Goal: Transaction & Acquisition: Purchase product/service

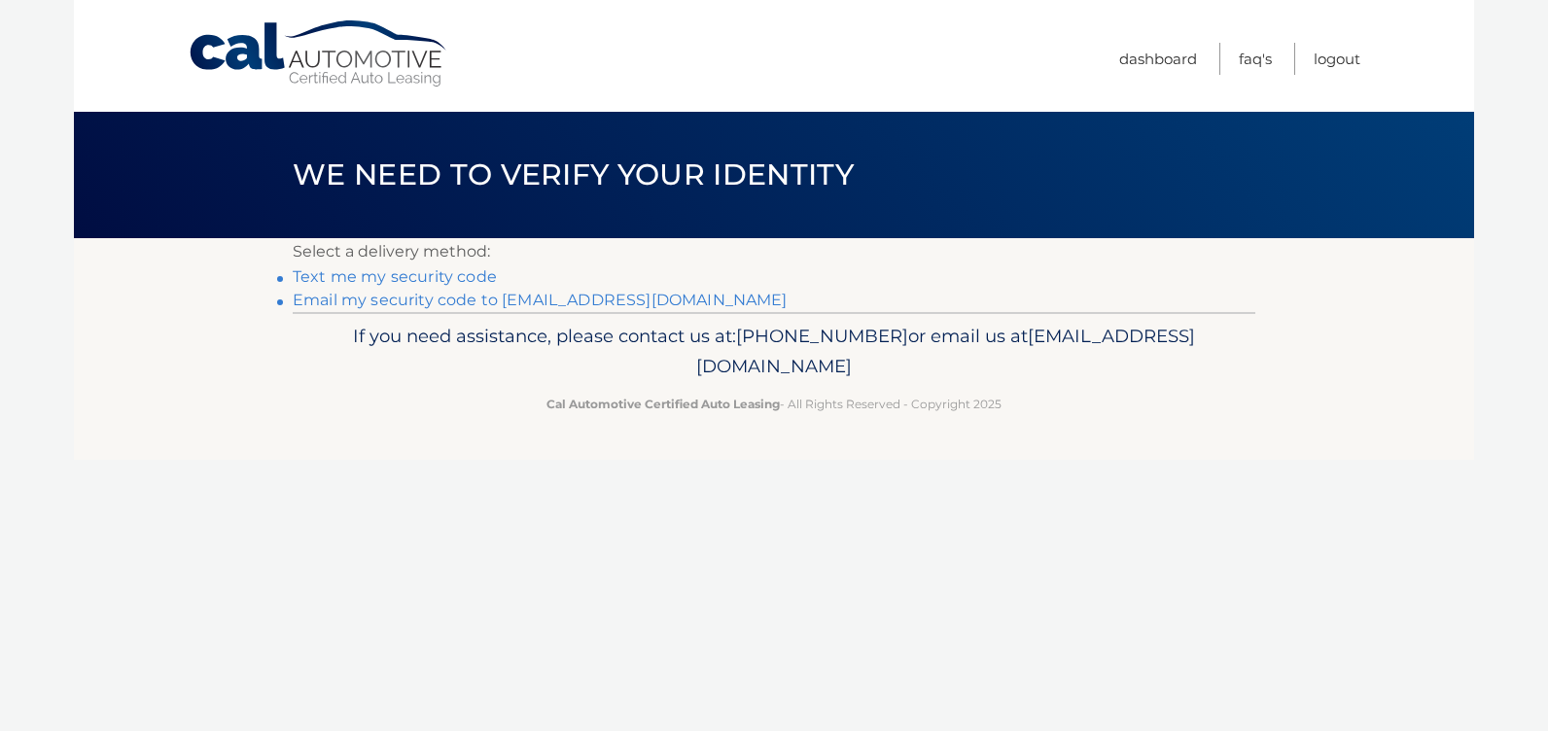
click at [463, 298] on link "Email my security code to s*******@rochester.rr.com" at bounding box center [540, 300] width 495 height 18
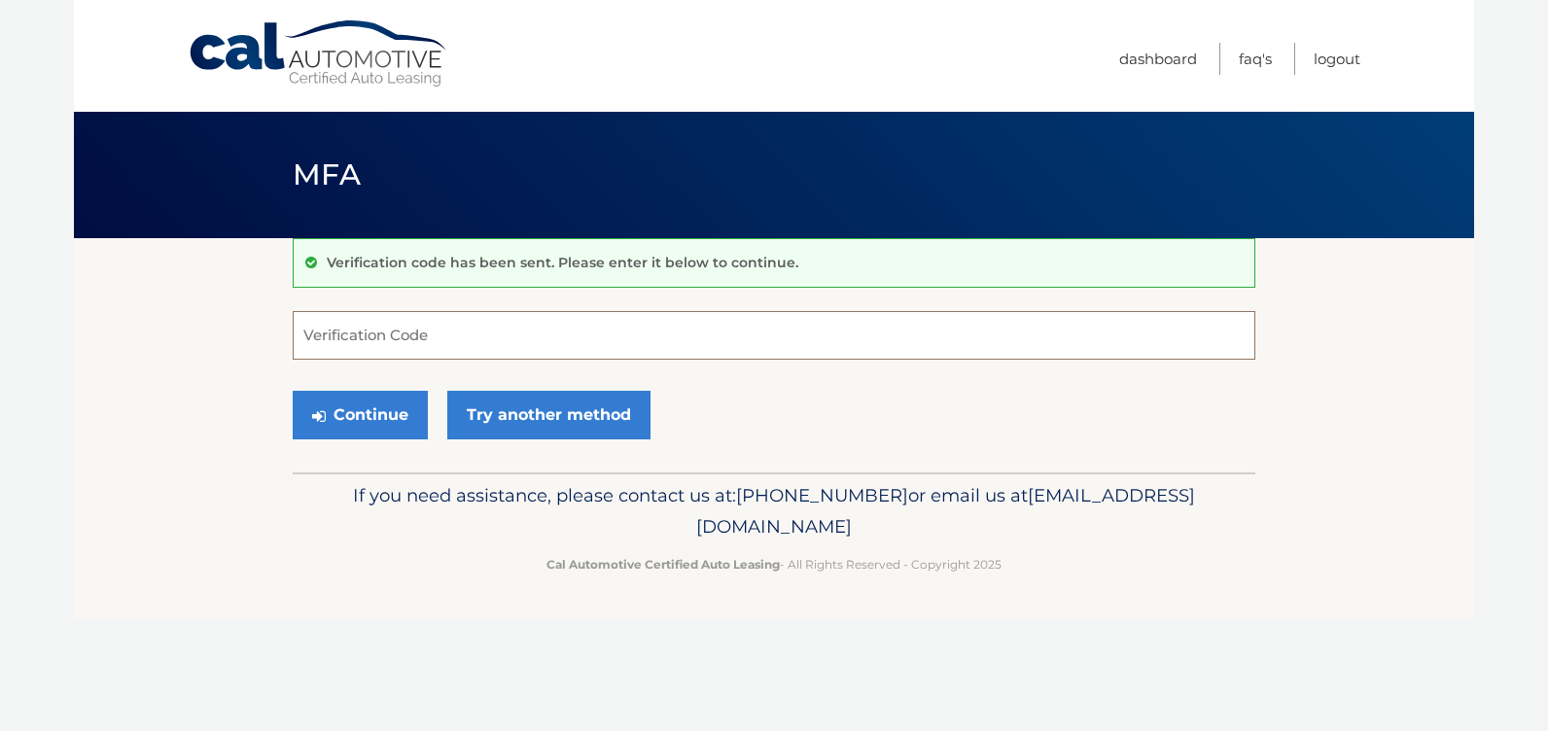
click at [448, 338] on input "Verification Code" at bounding box center [774, 335] width 963 height 49
type input "390410"
click at [358, 406] on button "Continue" at bounding box center [360, 415] width 135 height 49
click at [368, 419] on button "Continue" at bounding box center [360, 415] width 135 height 49
click at [456, 330] on input "Verification Code" at bounding box center [774, 335] width 963 height 49
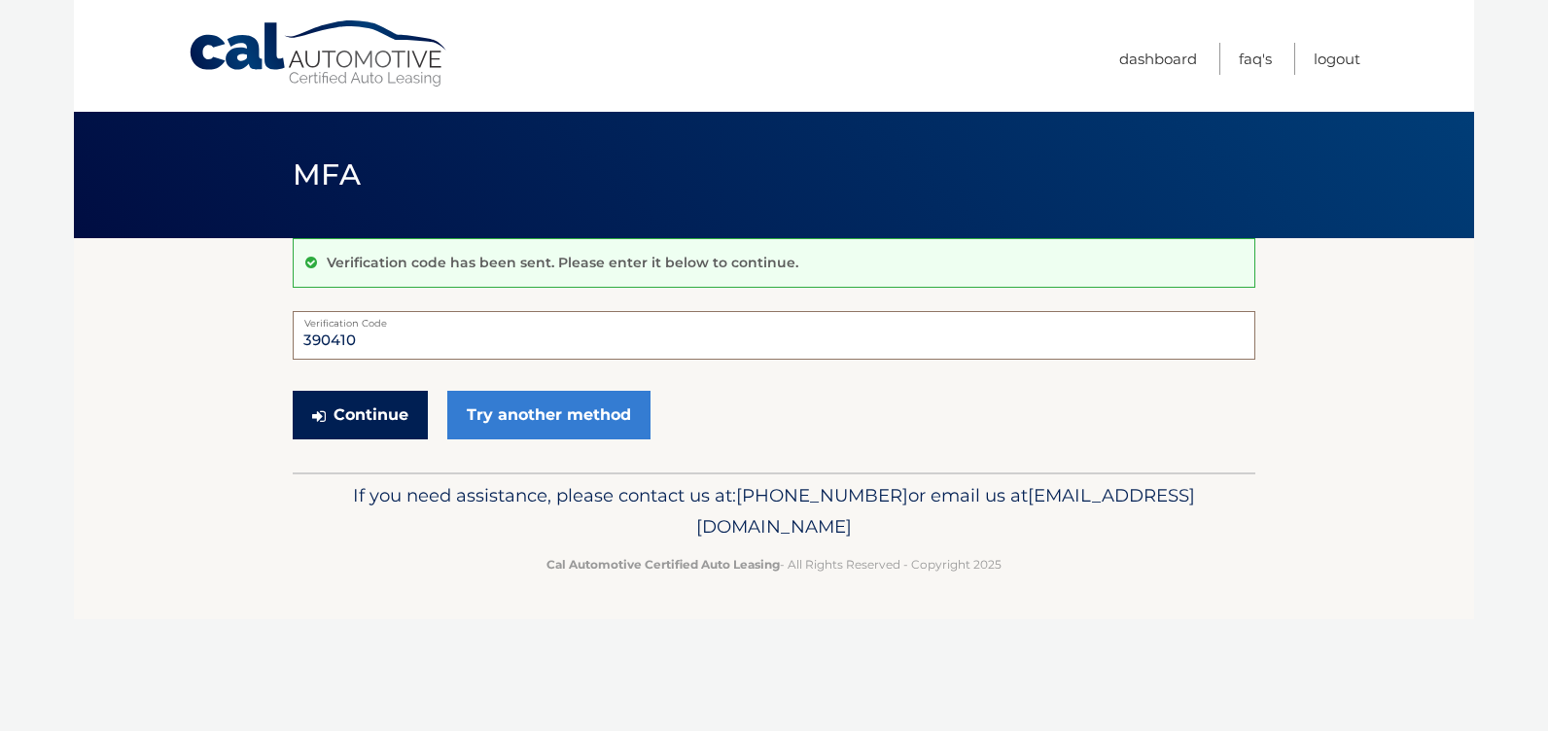
type input "390410"
click at [340, 409] on button "Continue" at bounding box center [360, 415] width 135 height 49
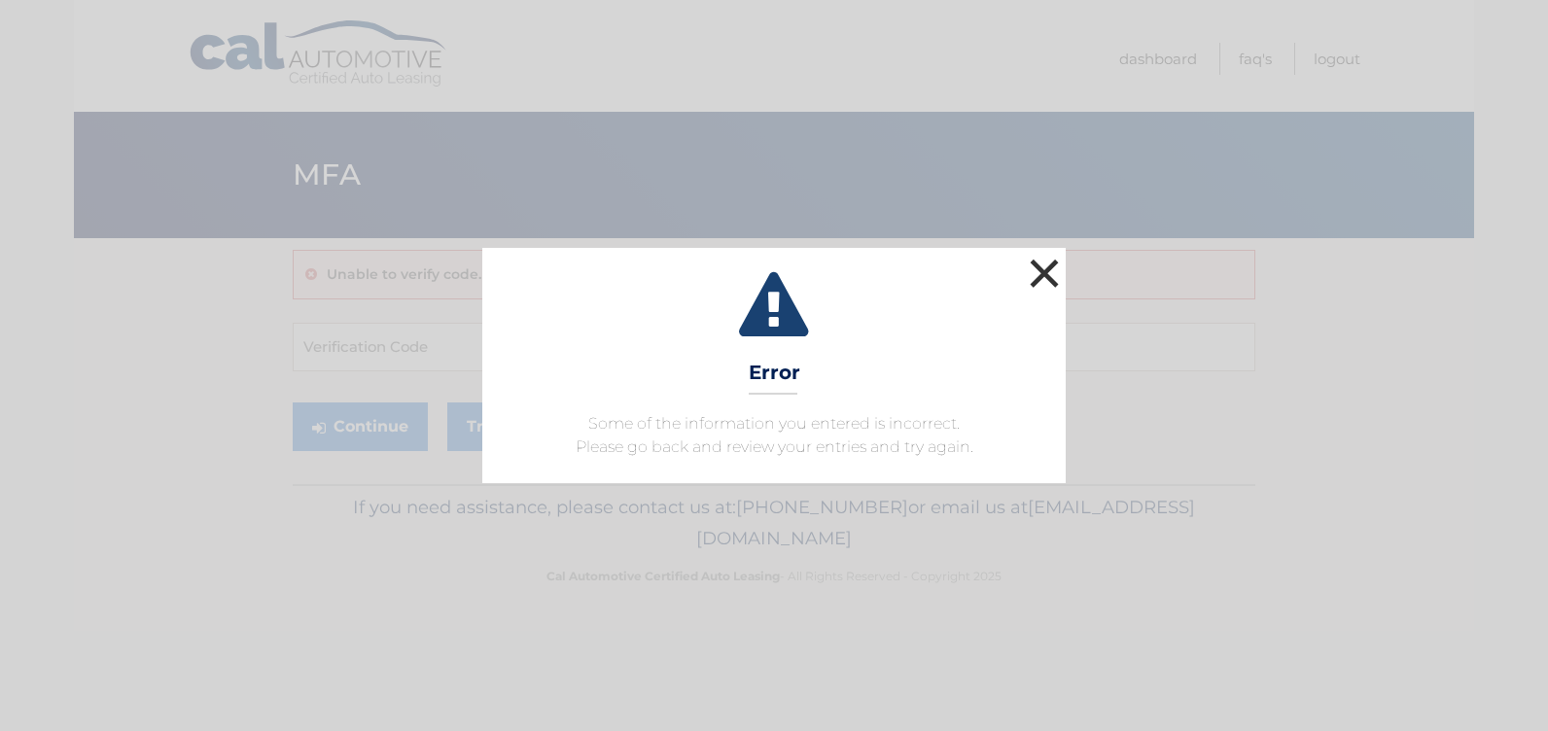
click at [1043, 266] on button "×" at bounding box center [1044, 273] width 39 height 39
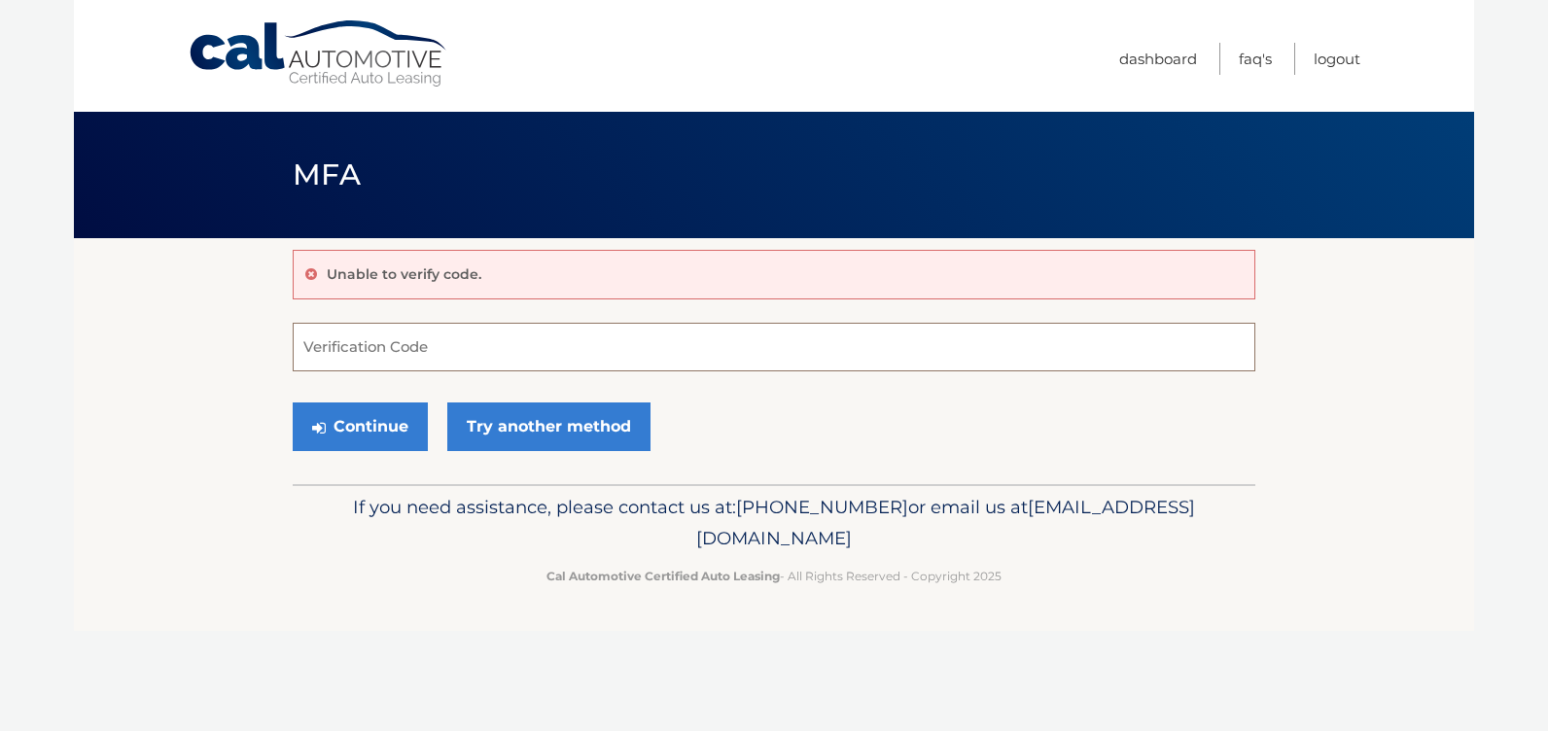
click at [400, 355] on input "Verification Code" at bounding box center [774, 347] width 963 height 49
type input "390410"
click at [293, 403] on button "Continue" at bounding box center [360, 427] width 135 height 49
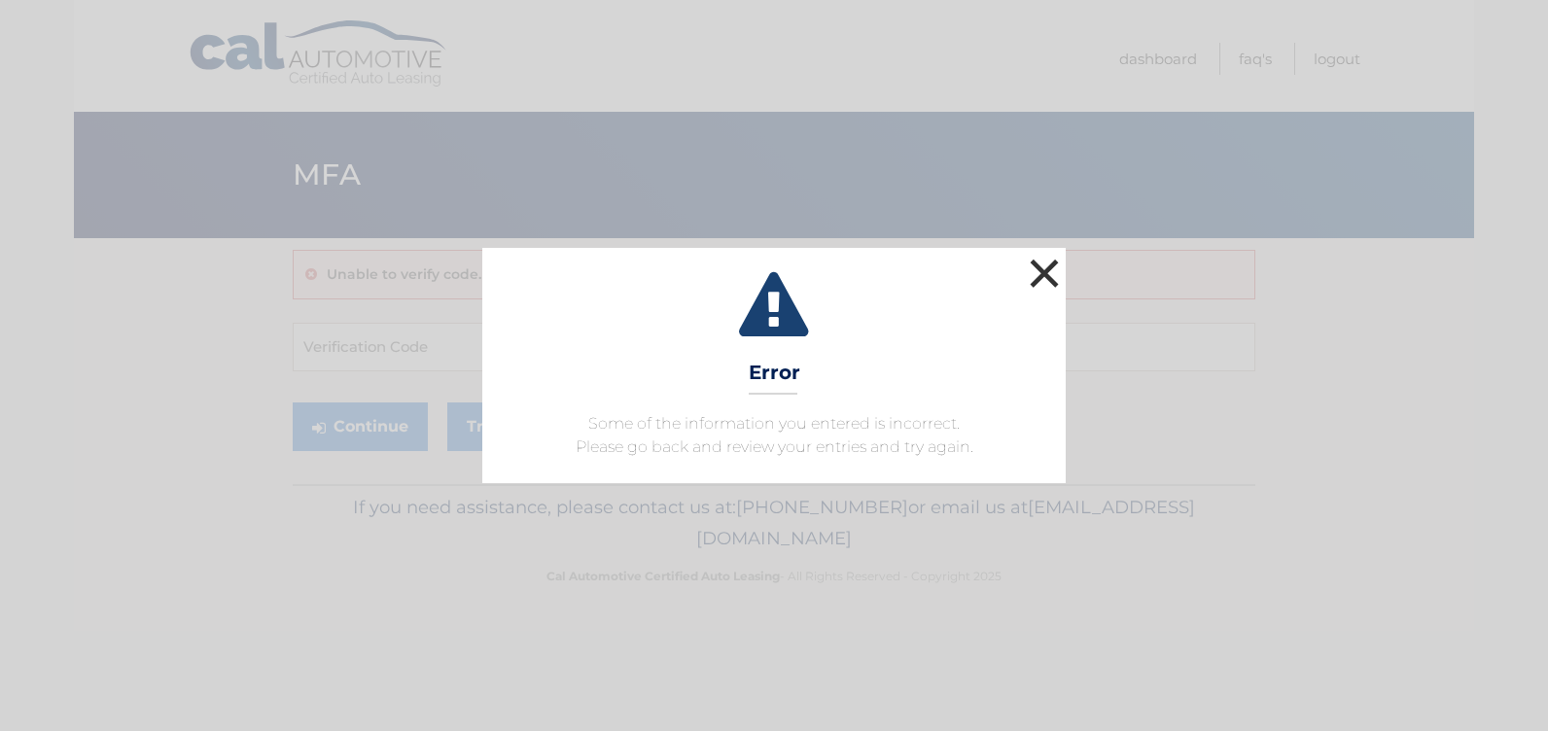
click at [1051, 275] on button "×" at bounding box center [1044, 273] width 39 height 39
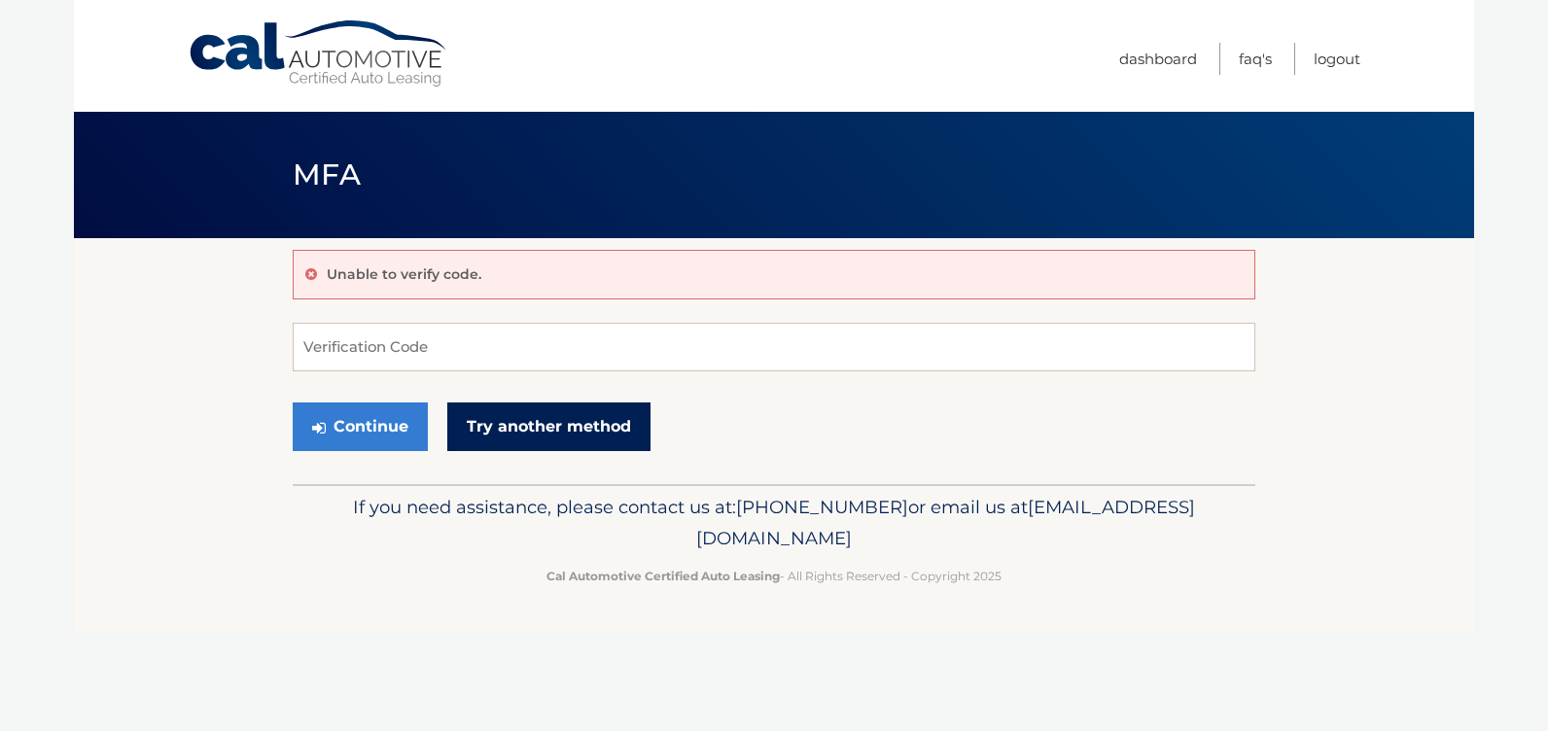
click at [538, 423] on link "Try another method" at bounding box center [548, 427] width 203 height 49
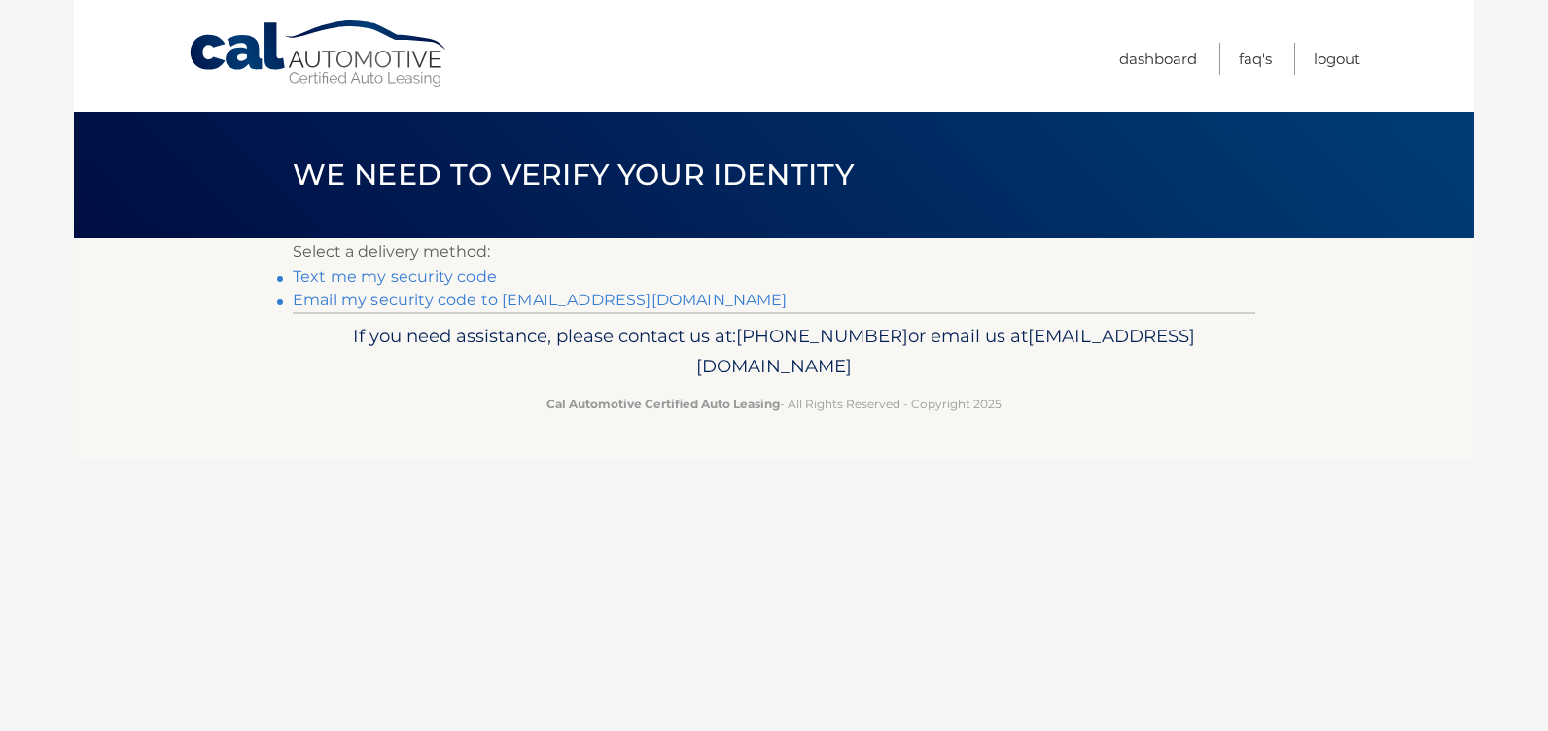
click at [436, 300] on link "Email my security code to s*******@rochester.rr.com" at bounding box center [540, 300] width 495 height 18
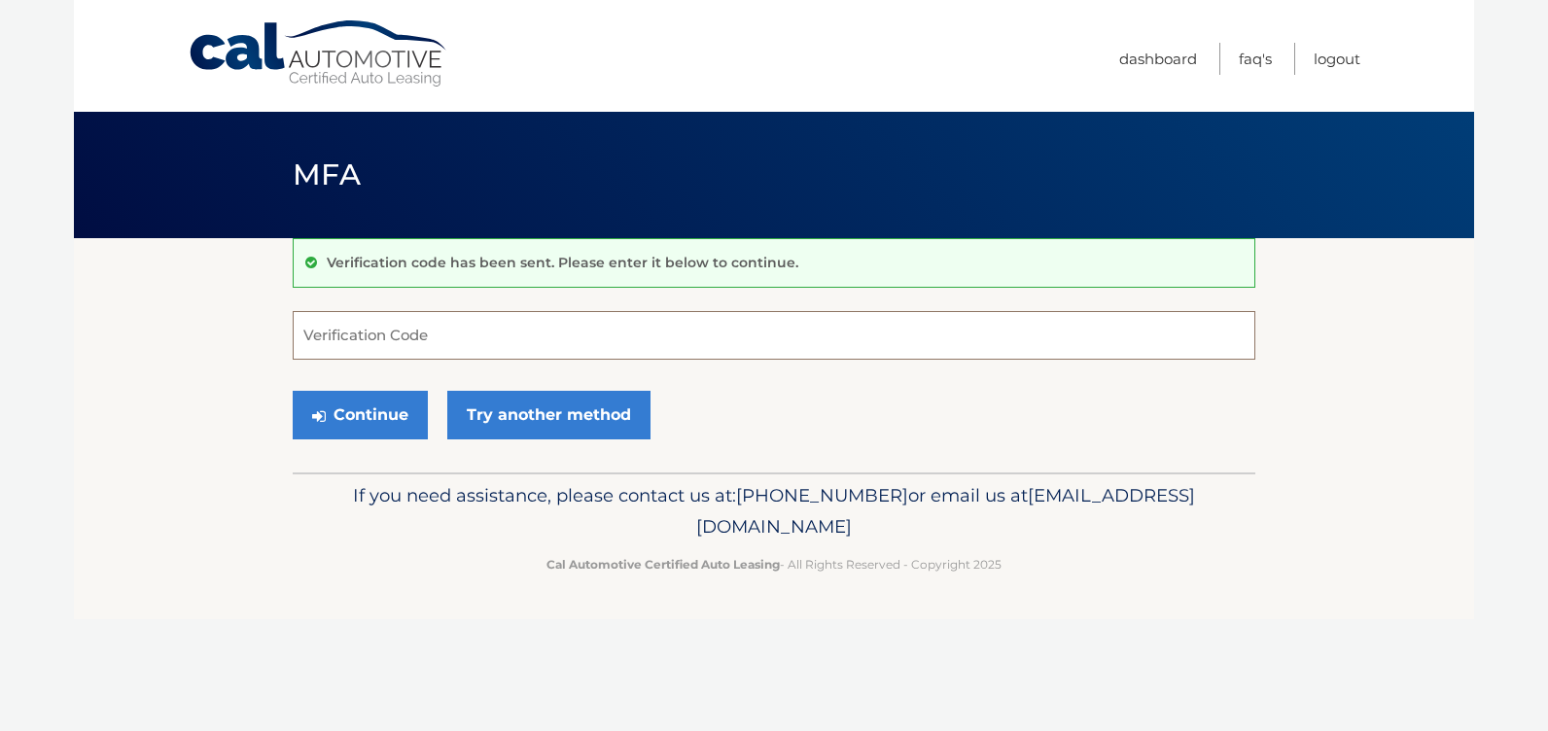
click at [432, 326] on input "Verification Code" at bounding box center [774, 335] width 963 height 49
type input "926876"
click at [293, 391] on button "Continue" at bounding box center [360, 415] width 135 height 49
click at [373, 424] on button "Continue" at bounding box center [360, 415] width 135 height 49
click at [438, 335] on input "Verification Code" at bounding box center [774, 335] width 963 height 49
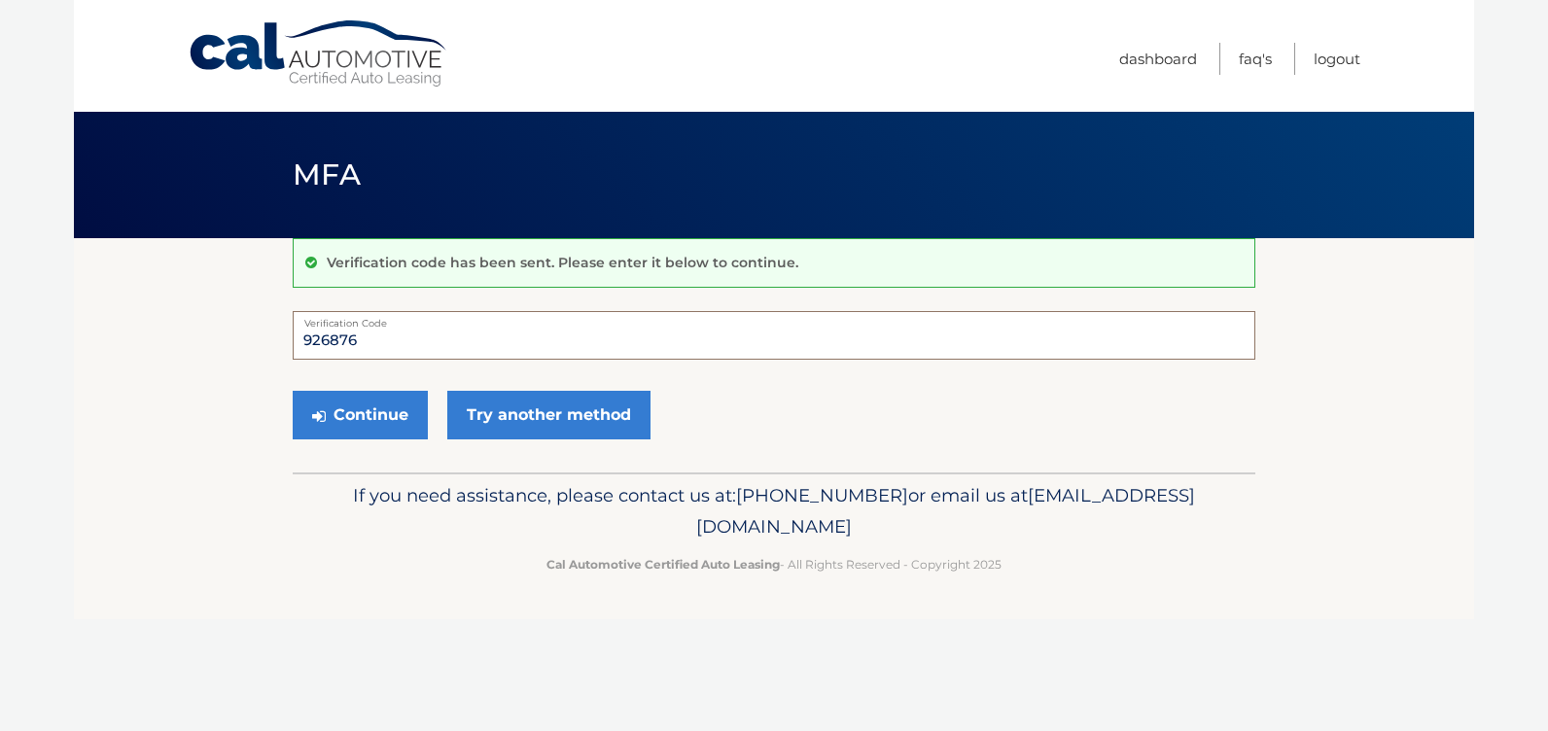
type input "926876"
click at [327, 415] on button "Continue" at bounding box center [360, 415] width 135 height 49
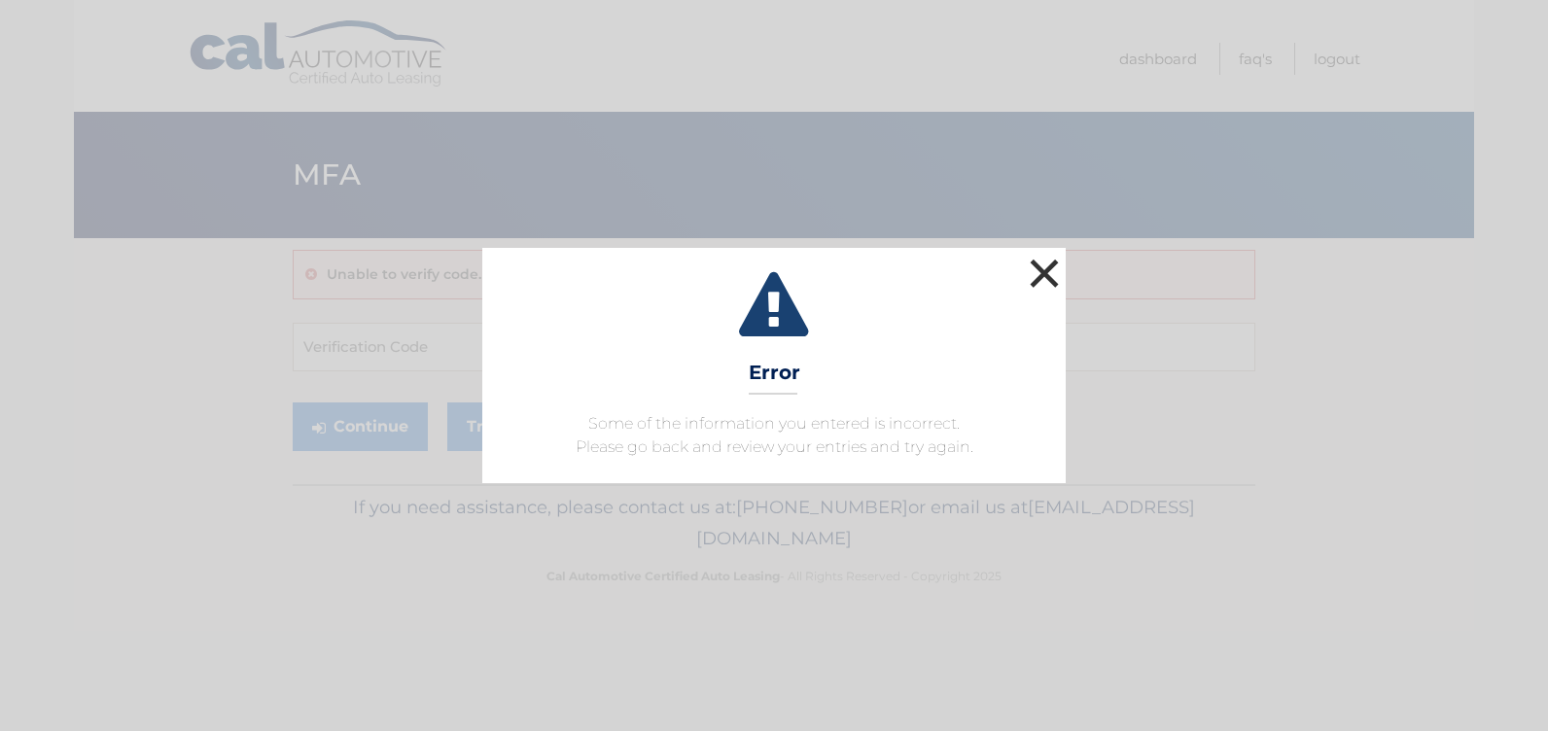
click at [1045, 272] on button "×" at bounding box center [1044, 273] width 39 height 39
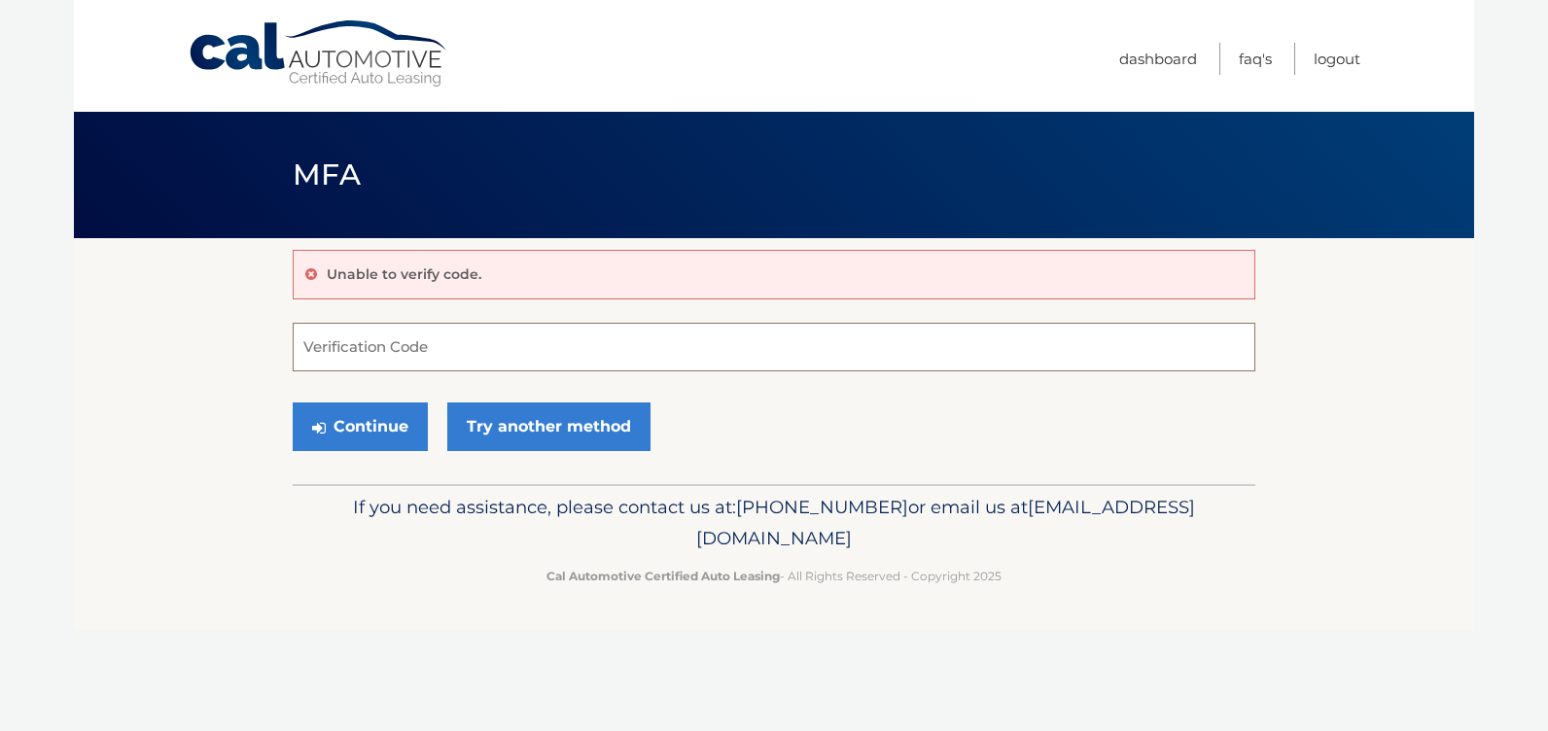
click at [524, 346] on input "Verification Code" at bounding box center [774, 347] width 963 height 49
click at [392, 340] on input "Verification Code" at bounding box center [774, 347] width 963 height 49
paste input "926876"
click at [374, 419] on button "Continue" at bounding box center [360, 427] width 135 height 49
click at [373, 352] on input "926876" at bounding box center [774, 347] width 963 height 49
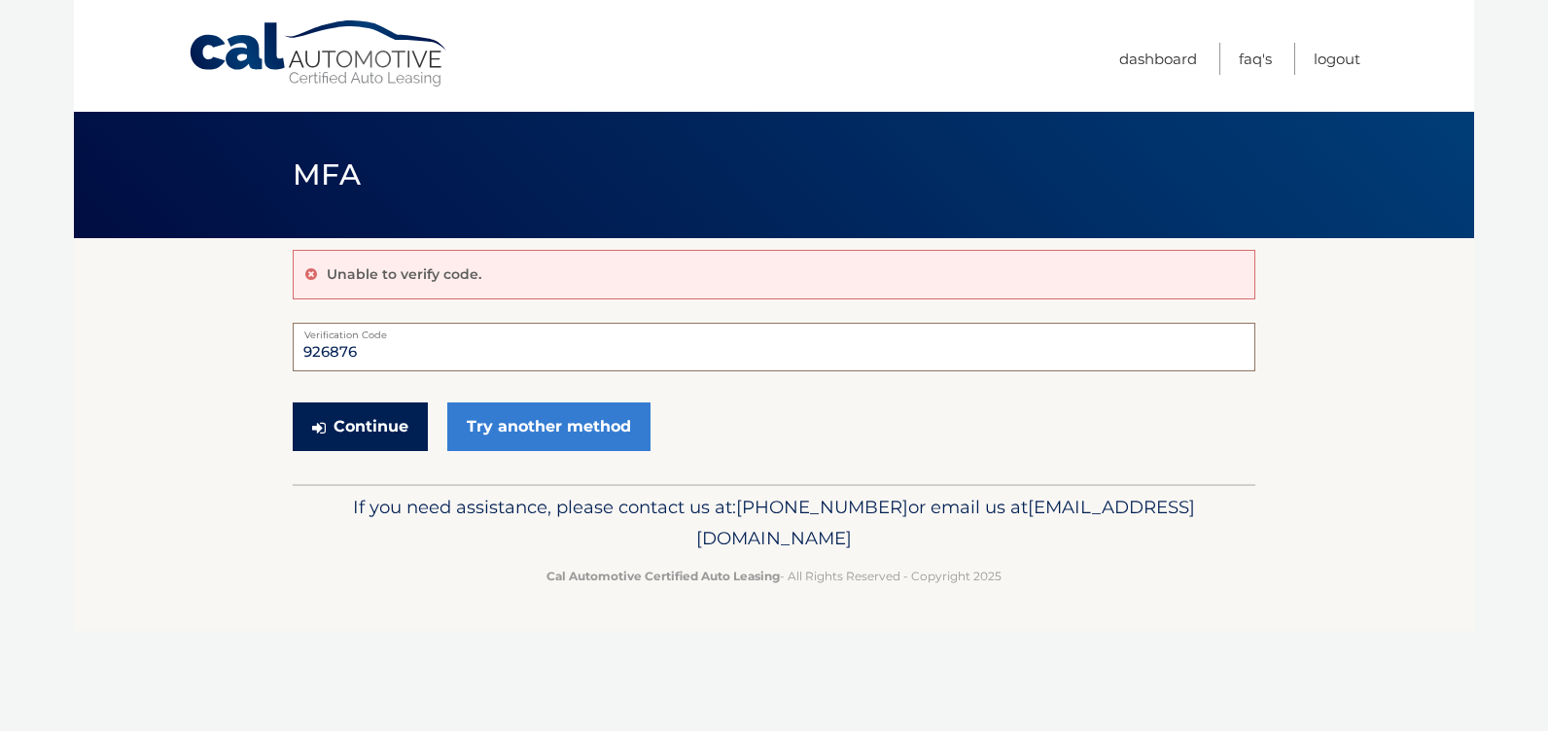
type input "926876"
click at [360, 423] on button "Continue" at bounding box center [360, 427] width 135 height 49
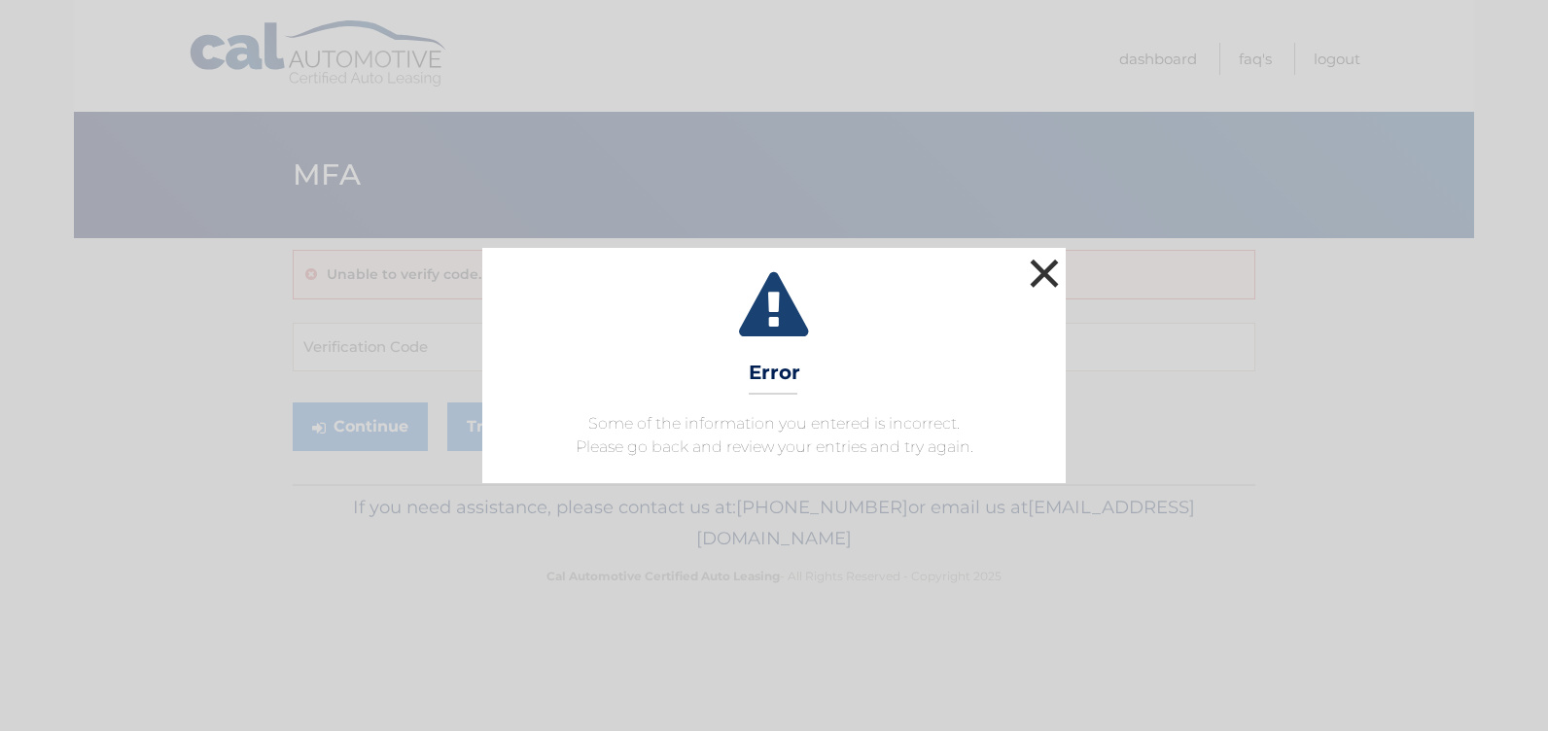
click at [1047, 279] on button "×" at bounding box center [1044, 273] width 39 height 39
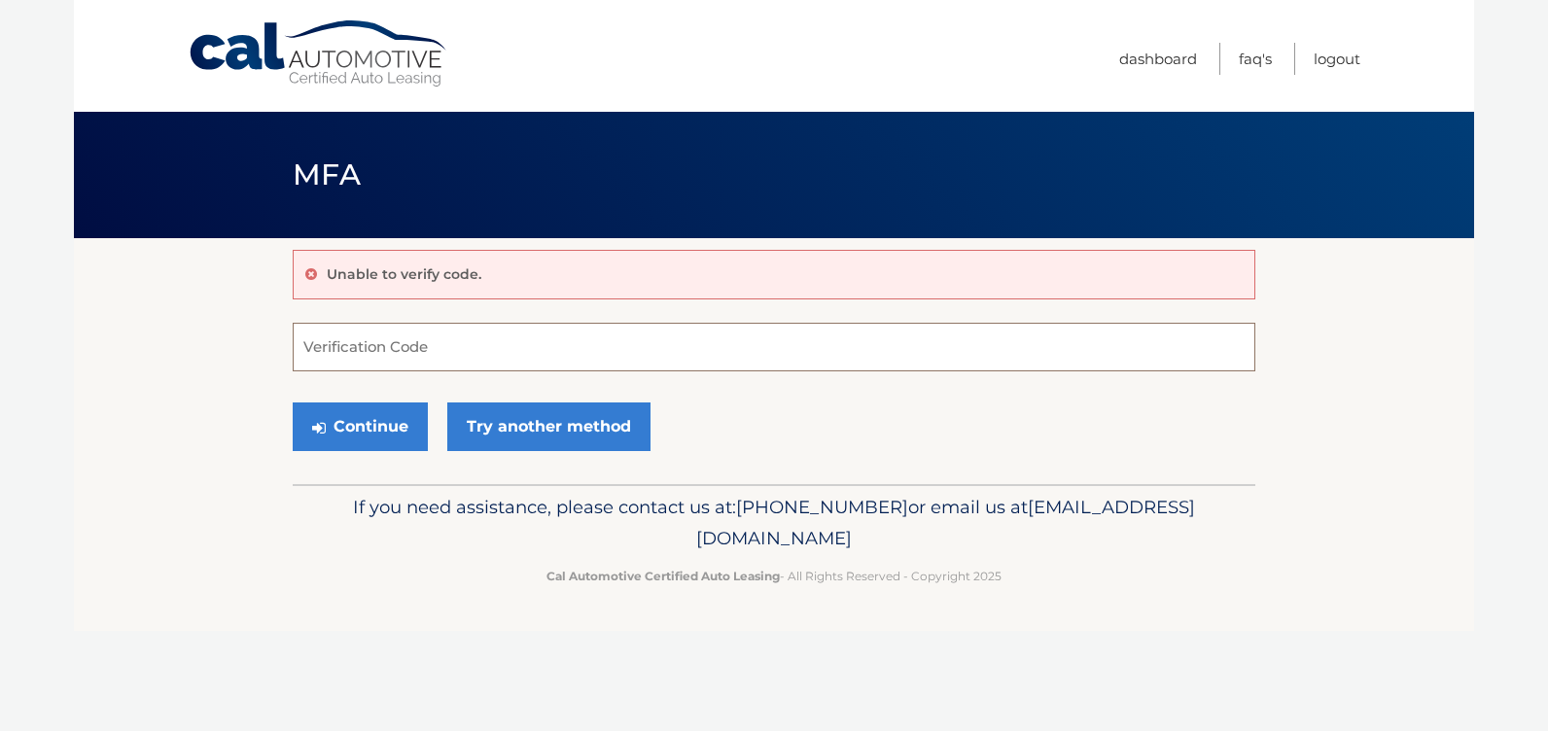
click at [336, 354] on input "Verification Code" at bounding box center [774, 347] width 963 height 49
paste input "926876"
type input "926876"
click at [341, 425] on button "Continue" at bounding box center [360, 427] width 135 height 49
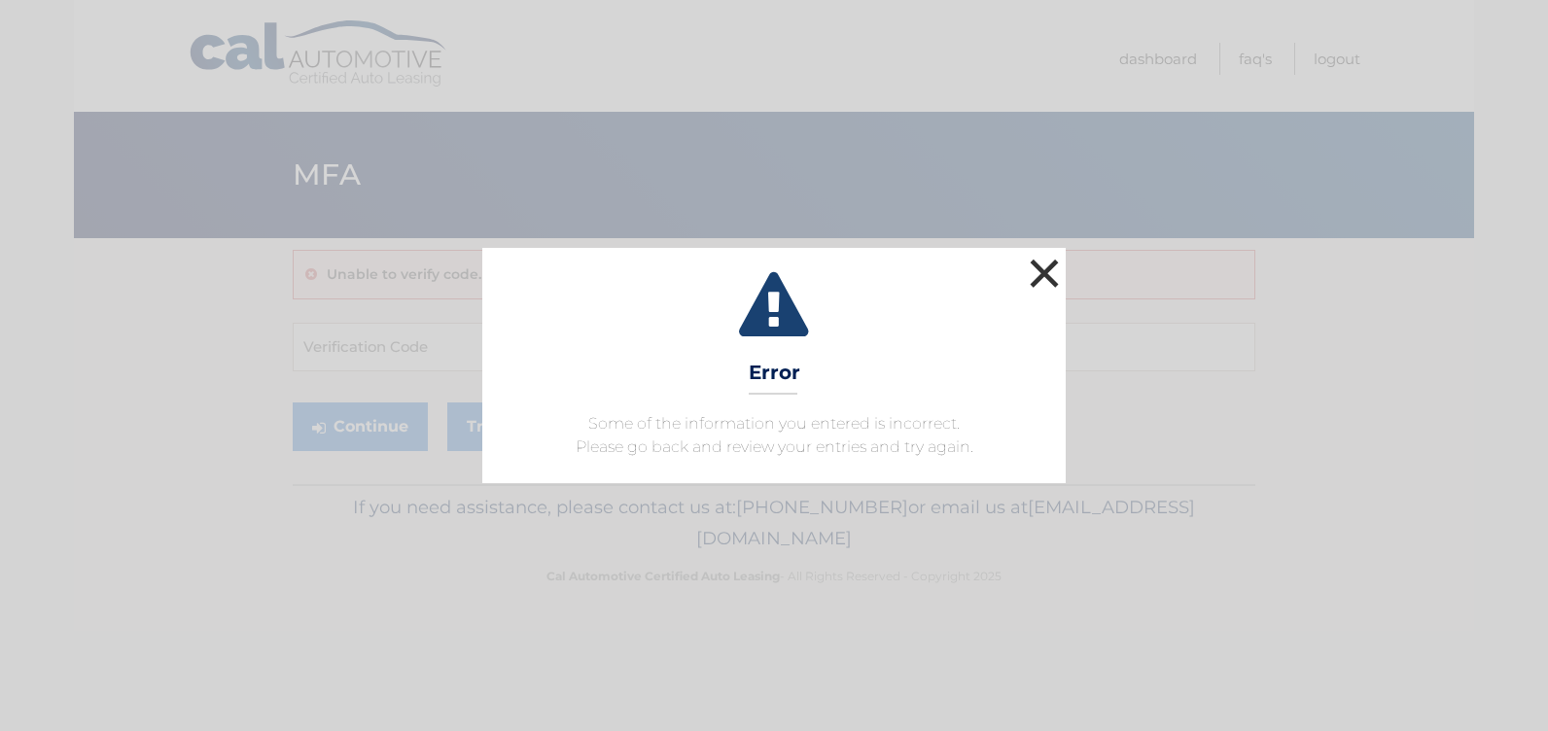
click at [1053, 260] on button "×" at bounding box center [1044, 273] width 39 height 39
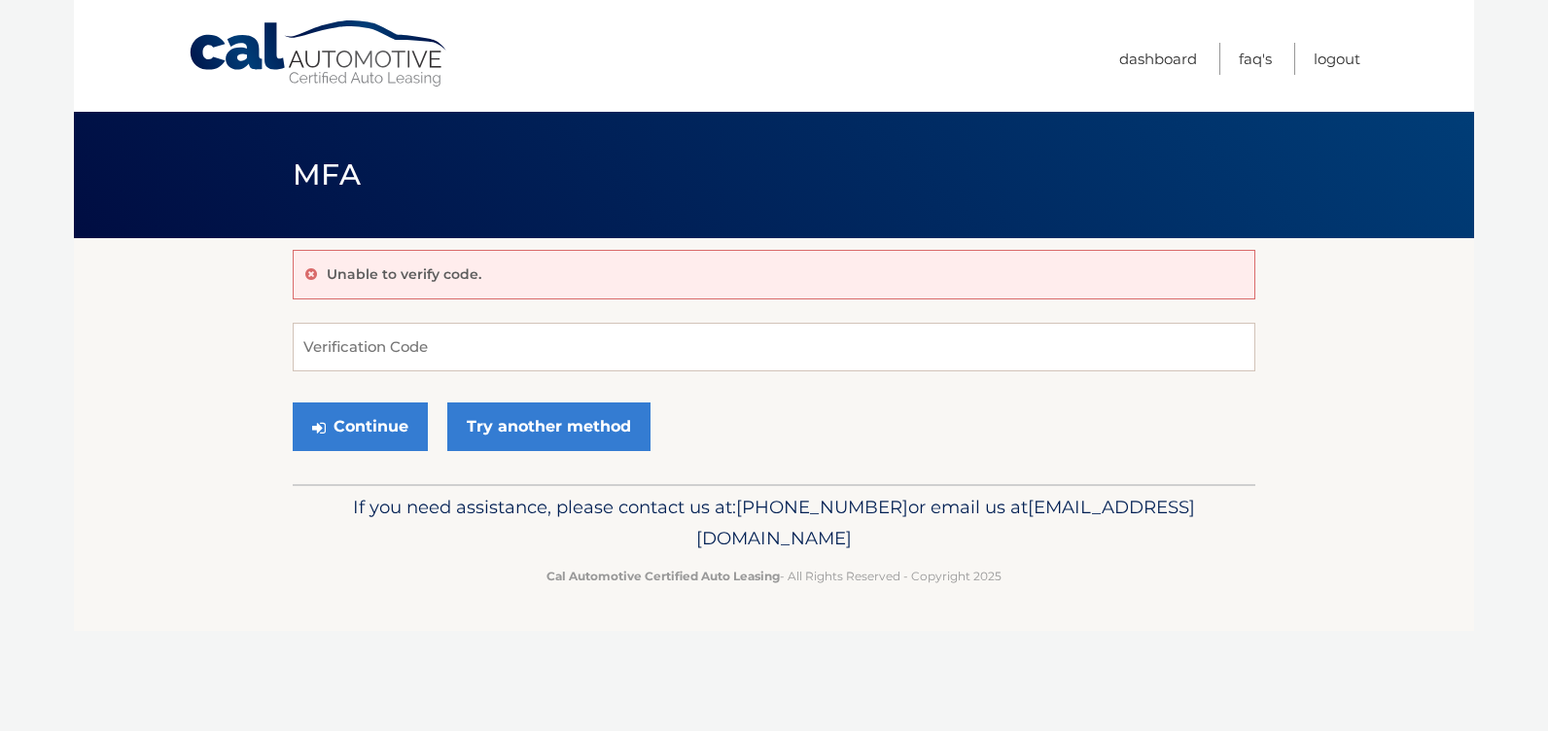
click at [1150, 41] on ul "Dashboard FAQ's Logout" at bounding box center [1239, 56] width 241 height 112
click at [1154, 62] on link "Dashboard" at bounding box center [1158, 59] width 78 height 32
click at [1249, 45] on link "FAQ's" at bounding box center [1255, 59] width 33 height 32
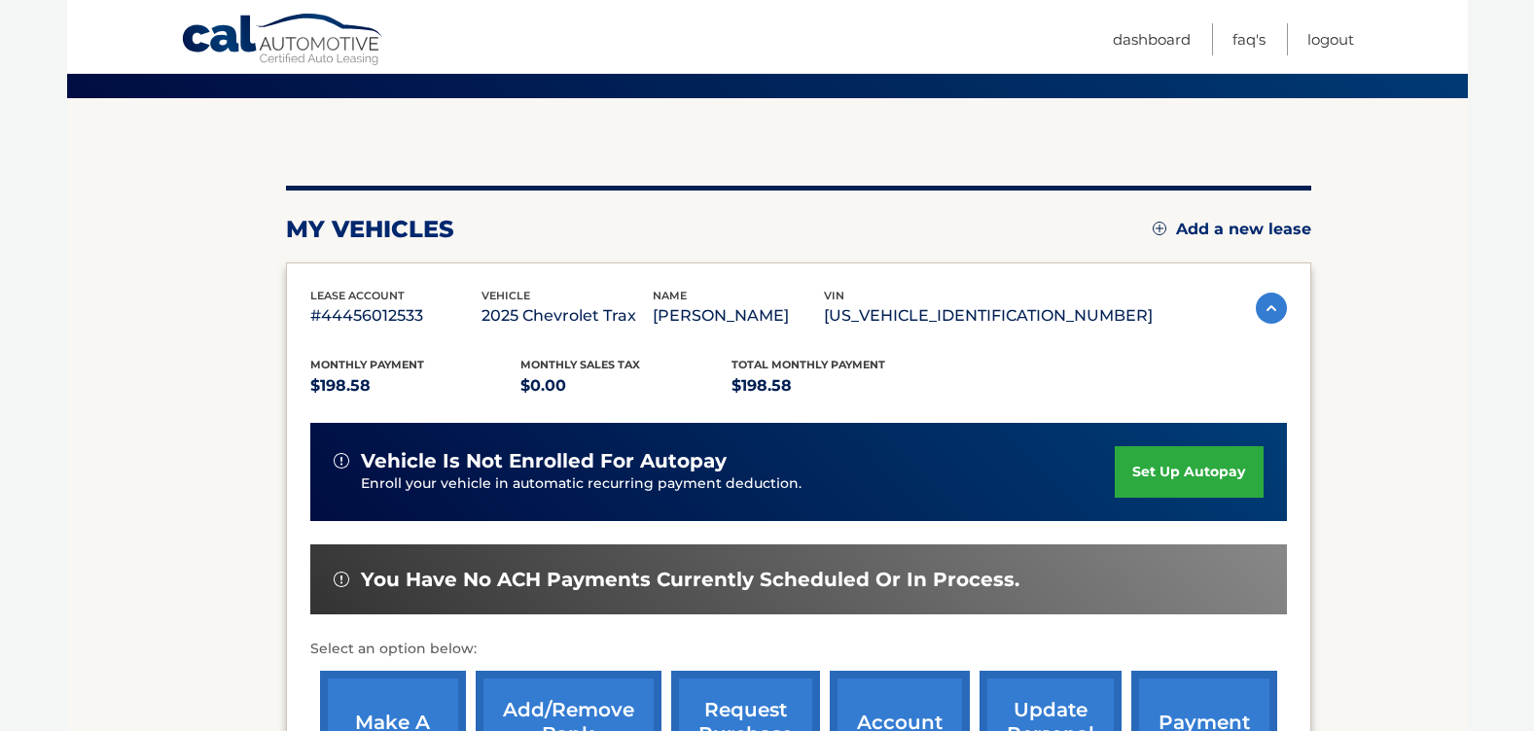
scroll to position [292, 0]
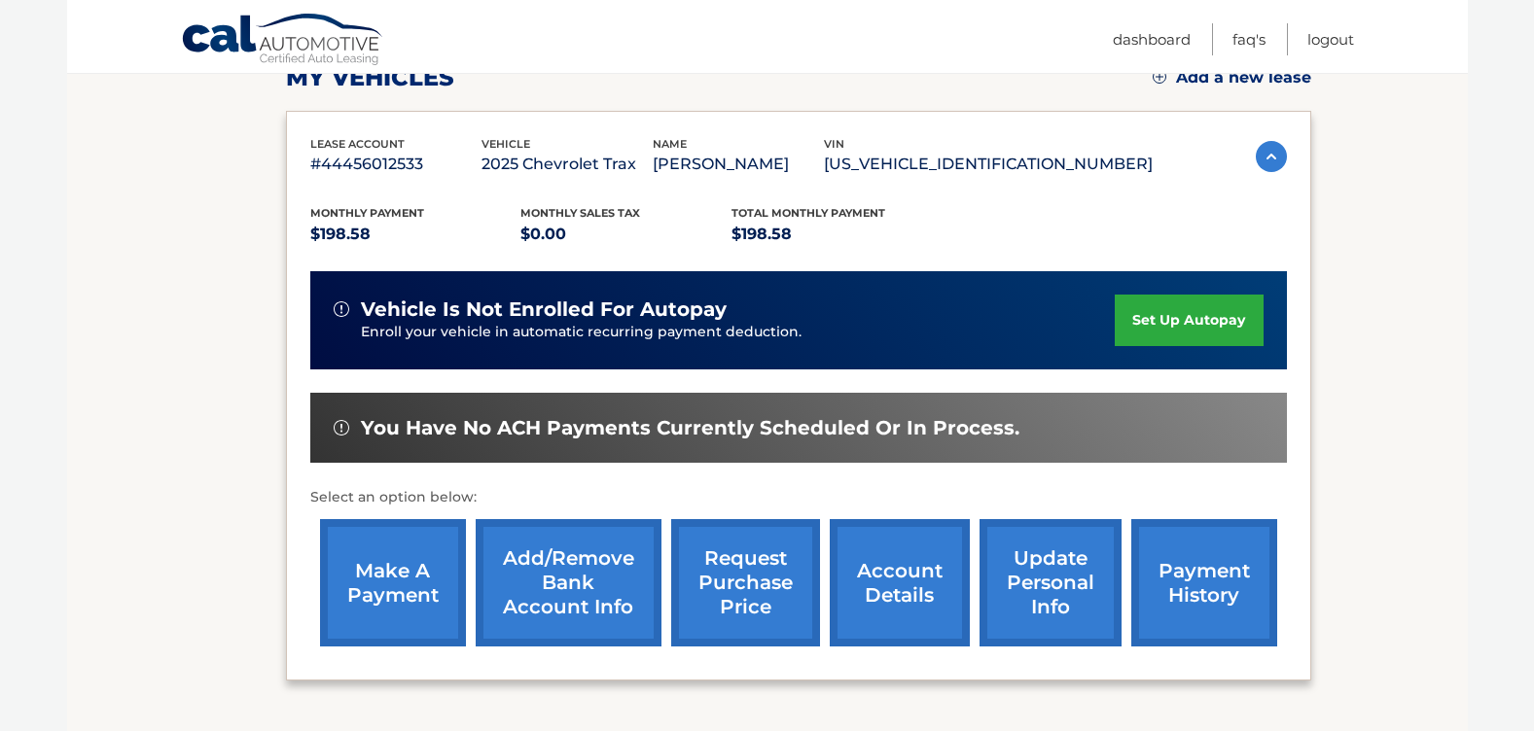
click at [392, 607] on link "make a payment" at bounding box center [393, 582] width 146 height 127
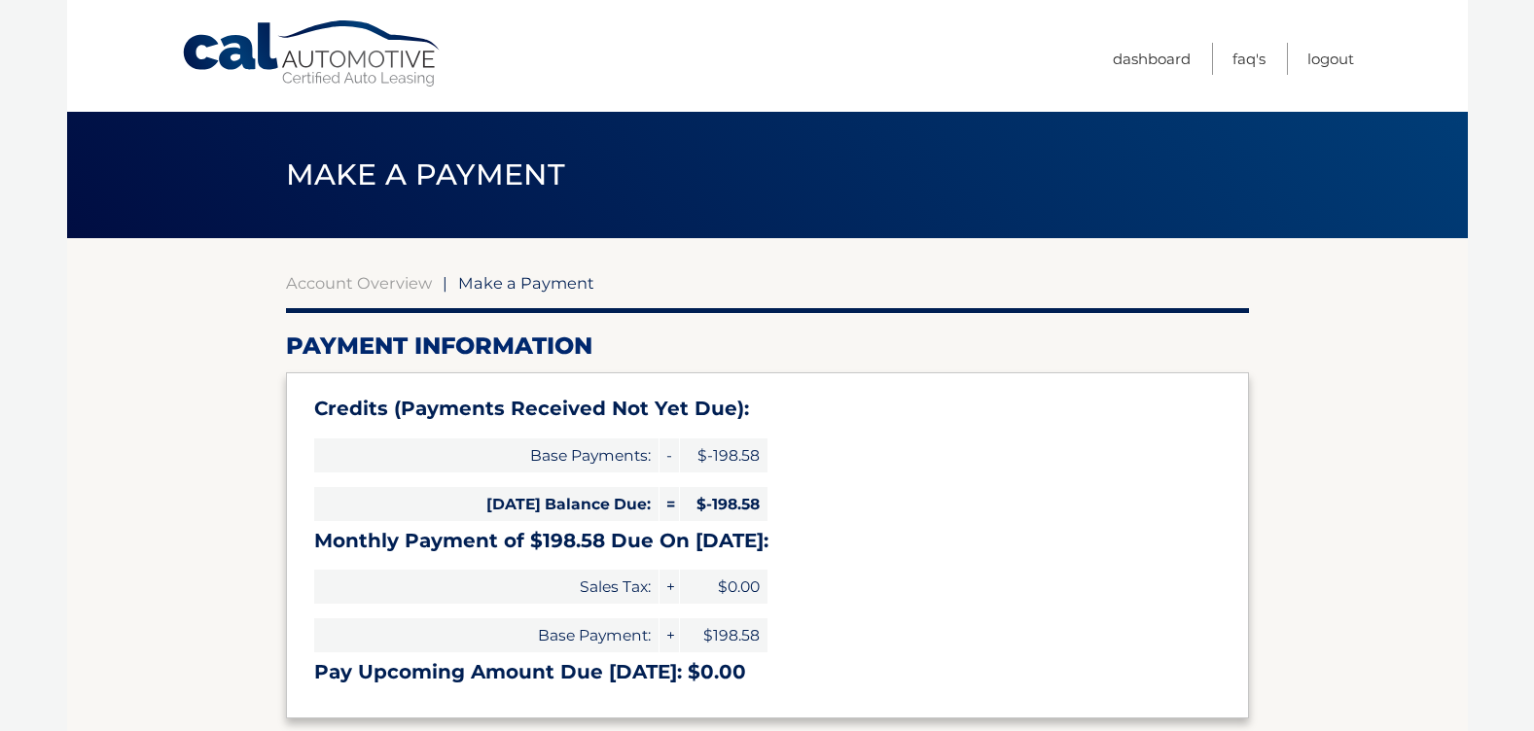
select select "Zjk4MDAyZTYtMGI3NS00ODhmLTg2YjctMTc4ZTA1N2M1Yjk3"
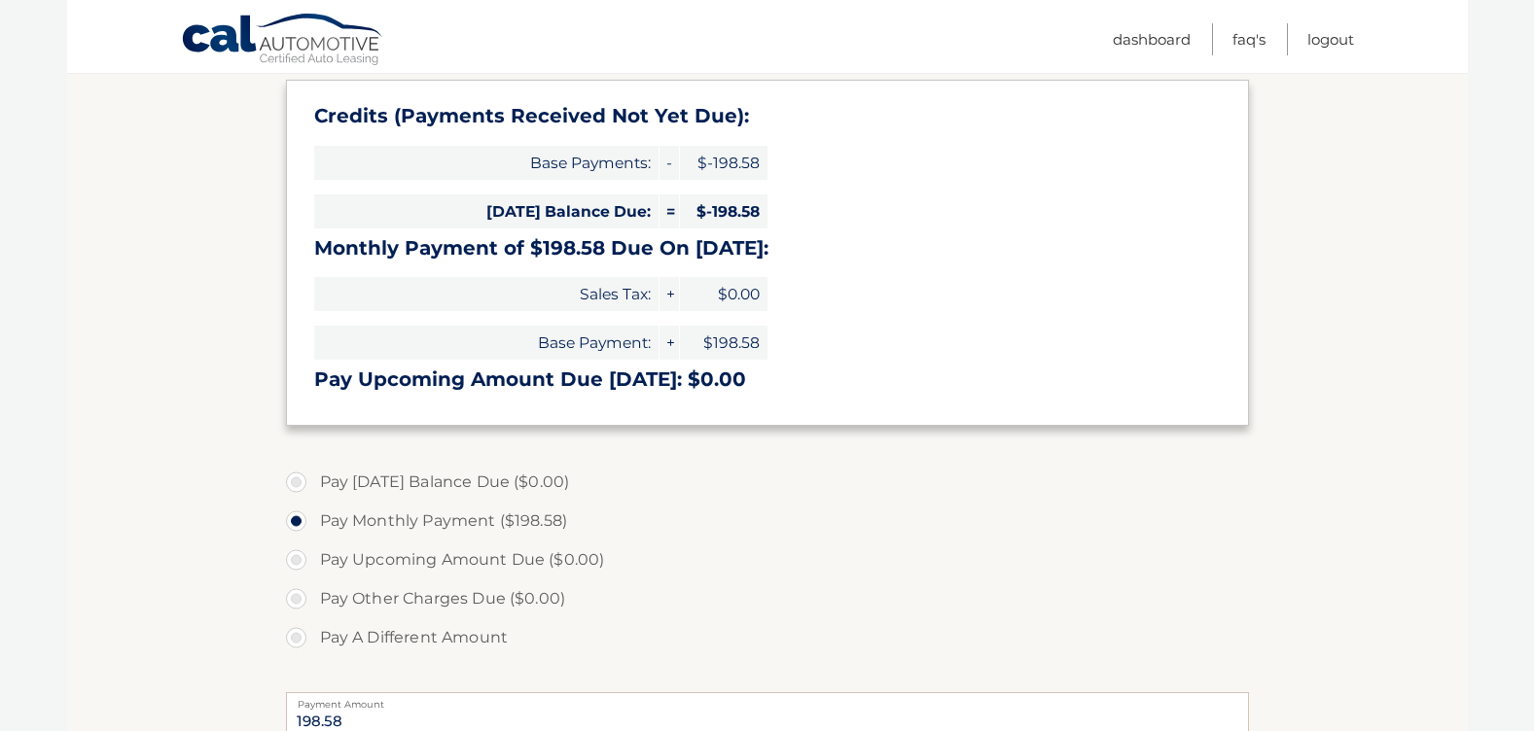
scroll to position [449, 0]
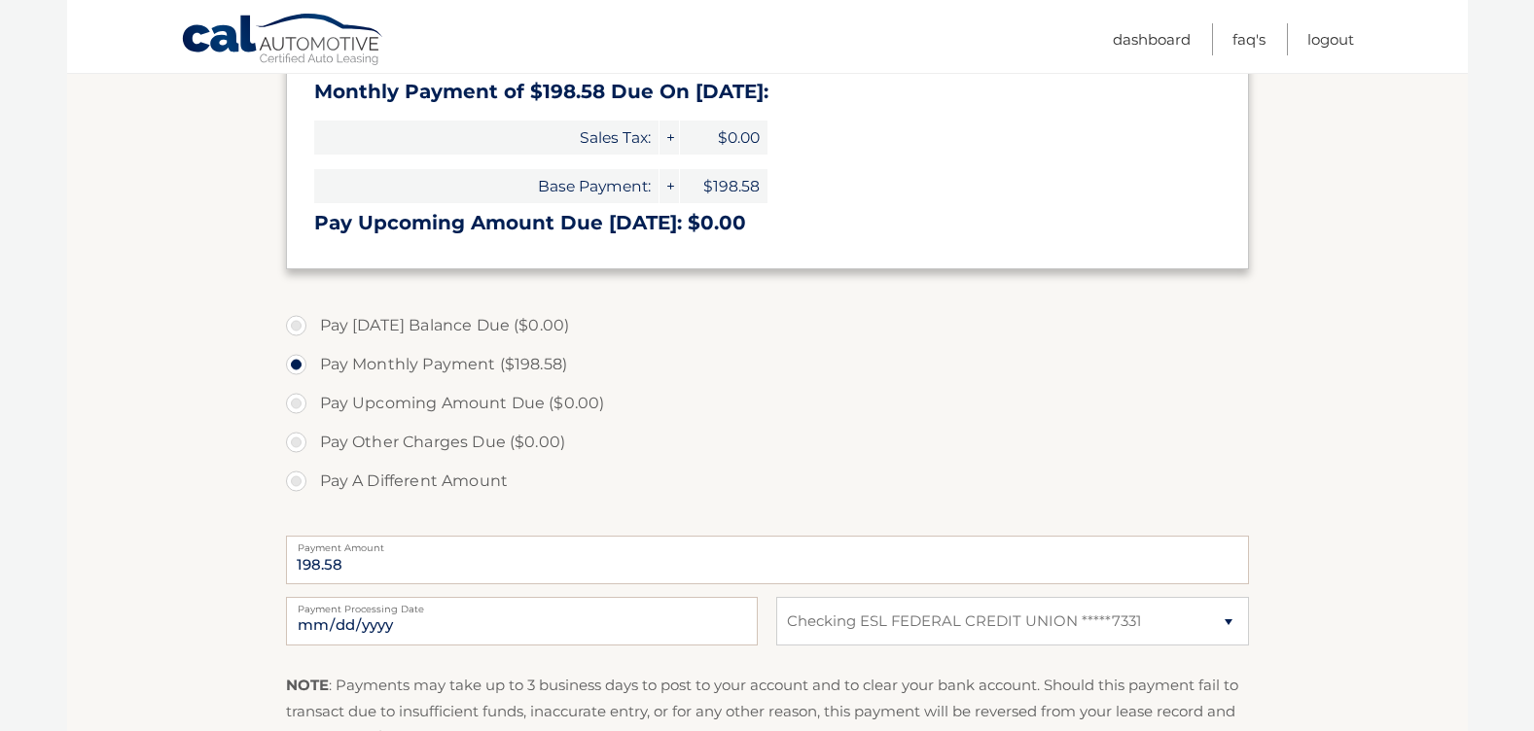
click at [700, 429] on label "Pay Other Charges Due ($0.00)" at bounding box center [767, 442] width 963 height 39
click at [301, 479] on label "Pay A Different Amount" at bounding box center [767, 481] width 963 height 39
click at [301, 479] on input "Pay A Different Amount" at bounding box center [303, 477] width 19 height 31
radio input "true"
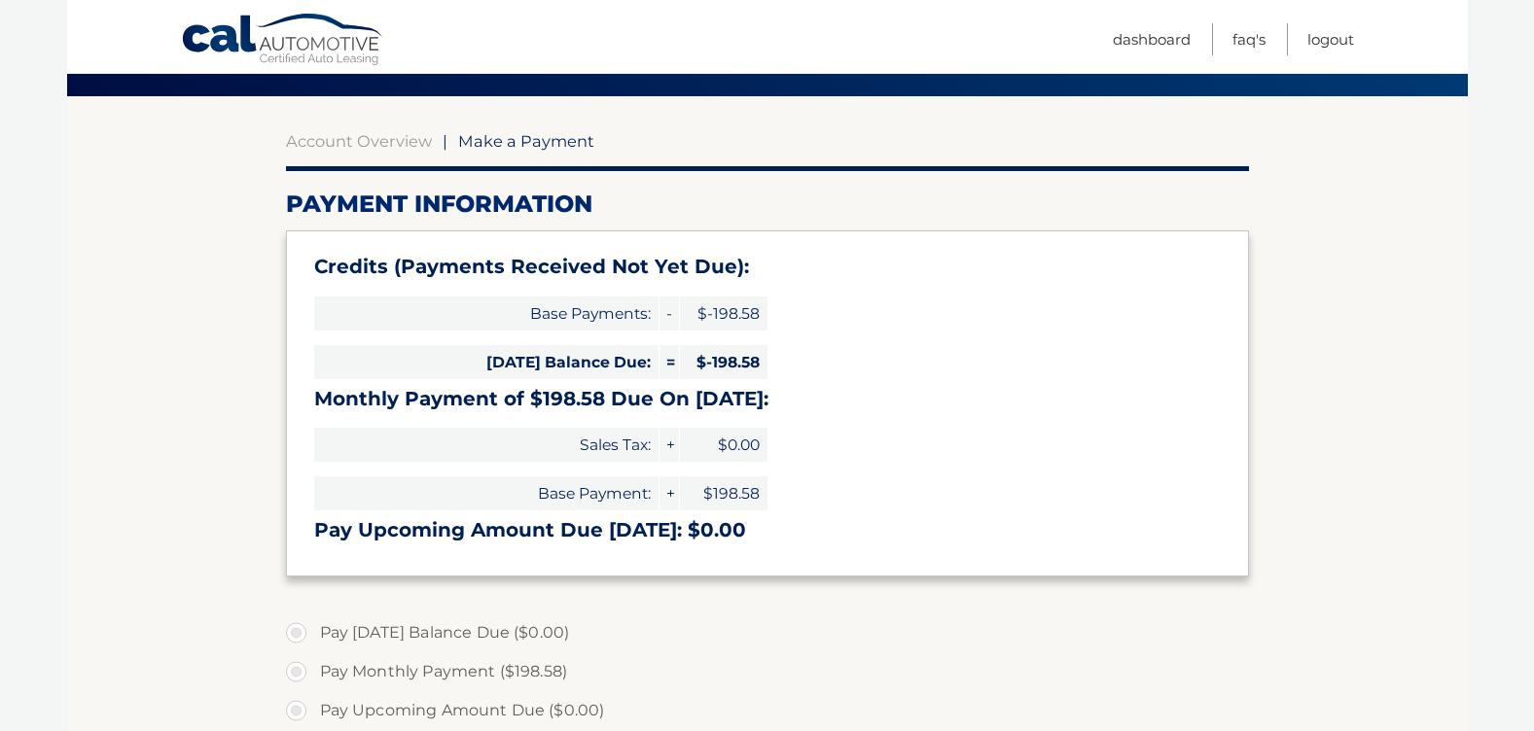
scroll to position [0, 0]
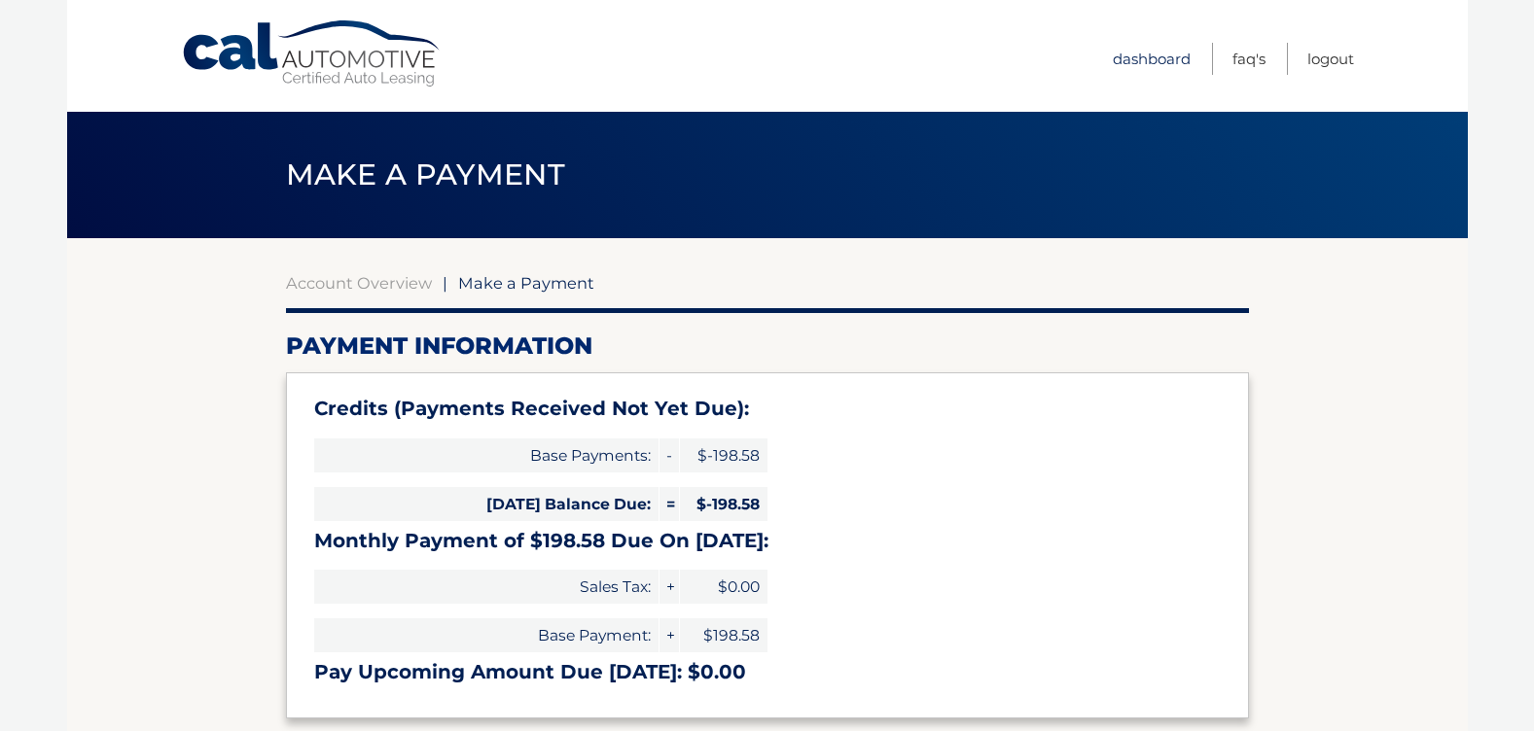
click at [1130, 61] on link "Dashboard" at bounding box center [1152, 59] width 78 height 32
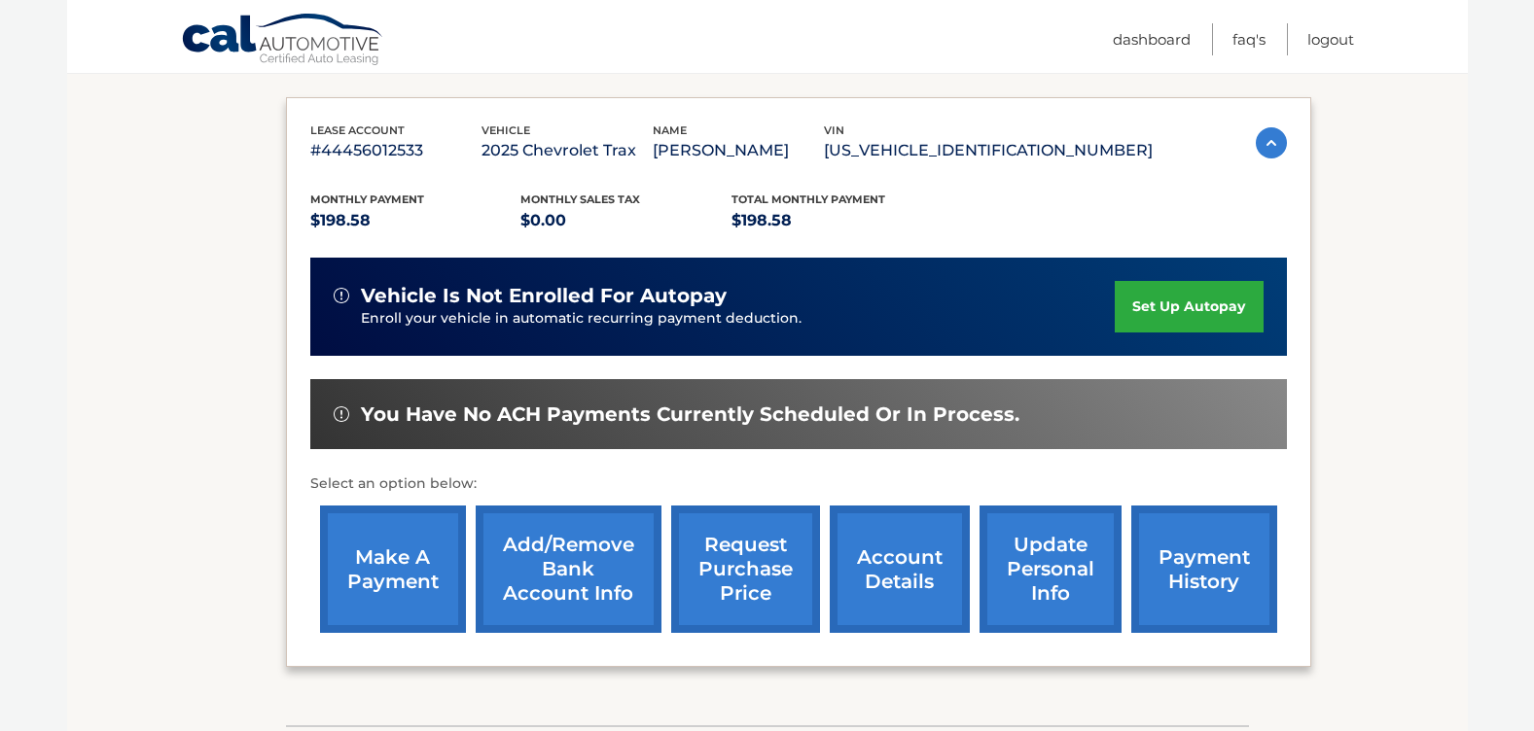
scroll to position [389, 0]
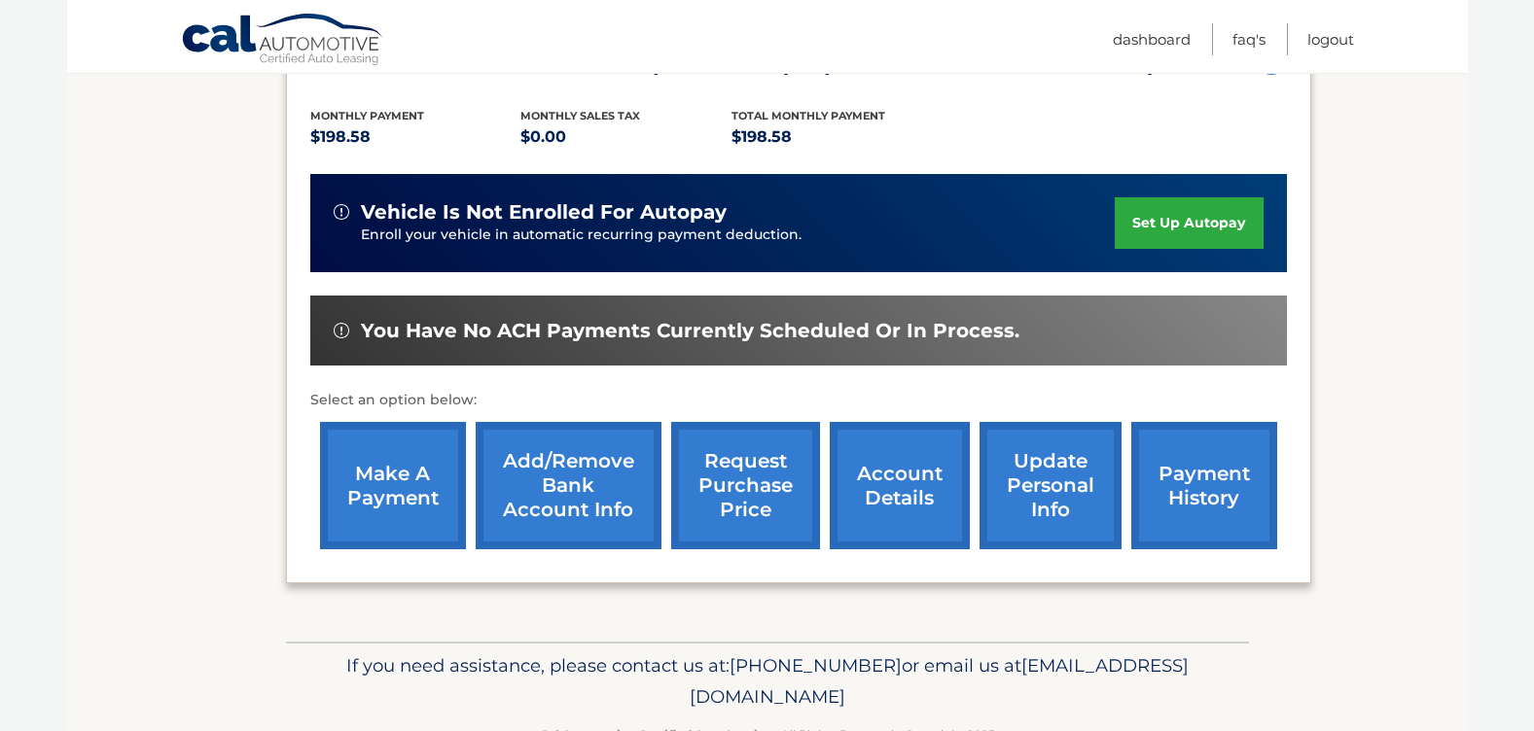
click at [908, 488] on link "account details" at bounding box center [900, 485] width 140 height 127
click at [1214, 484] on link "payment history" at bounding box center [1204, 485] width 146 height 127
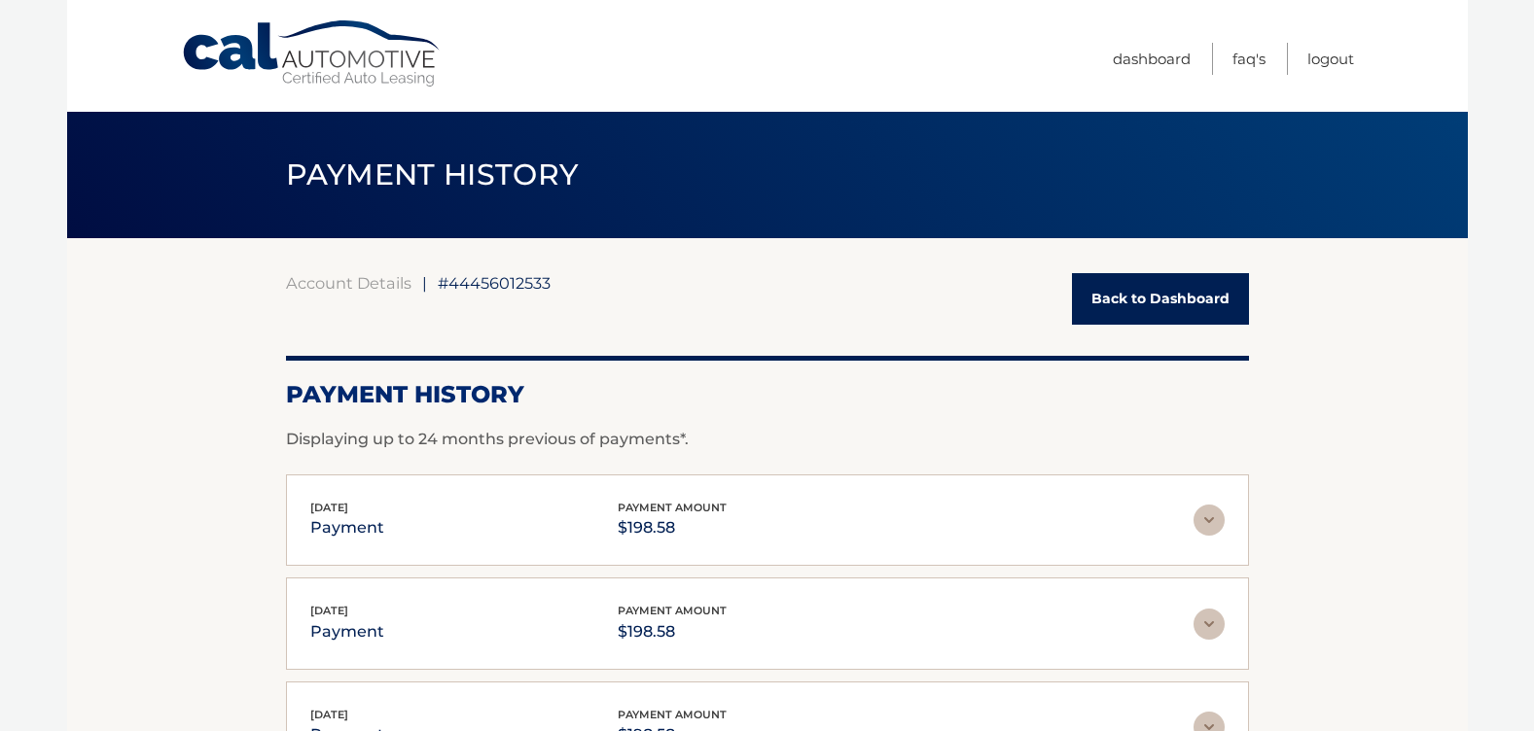
click at [1178, 310] on link "Back to Dashboard" at bounding box center [1160, 299] width 177 height 52
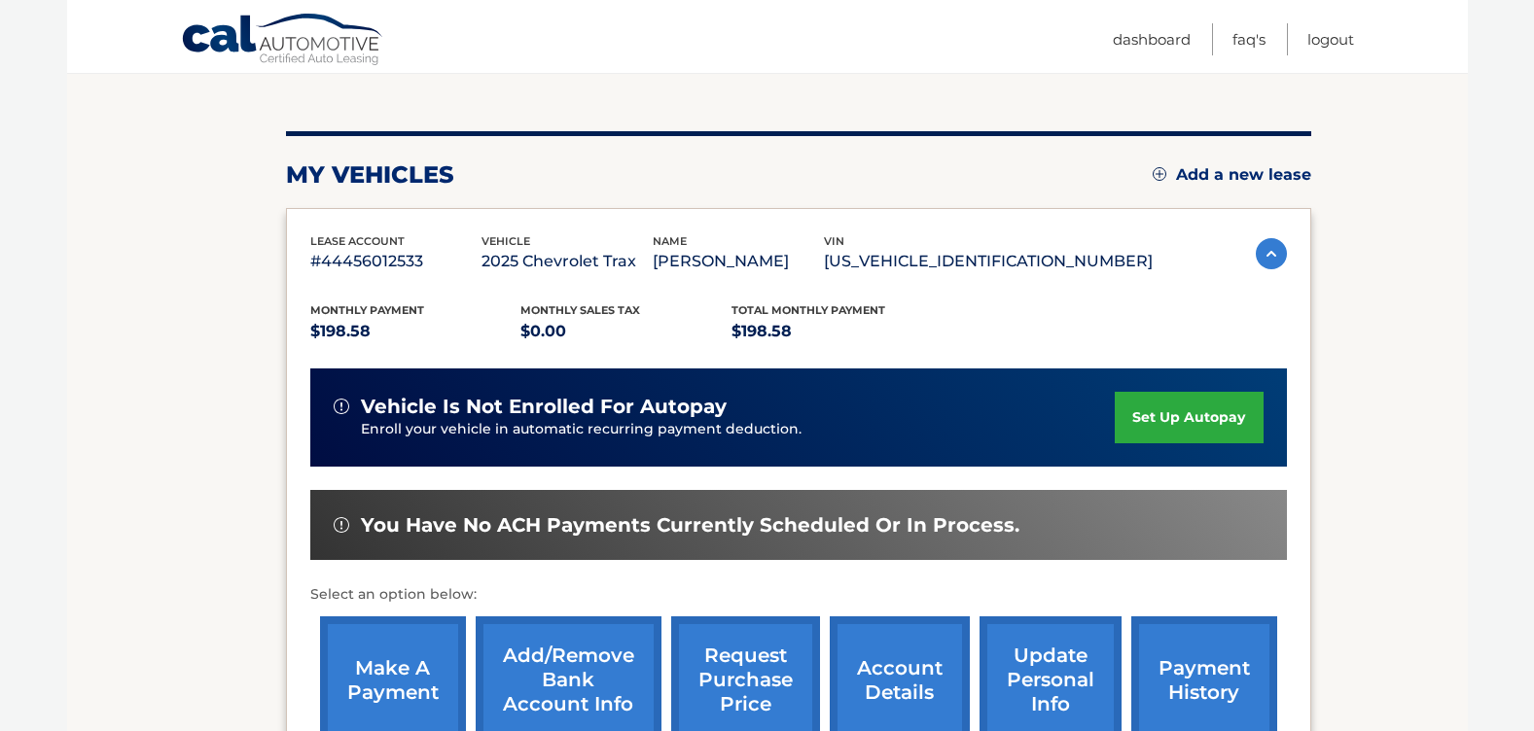
scroll to position [389, 0]
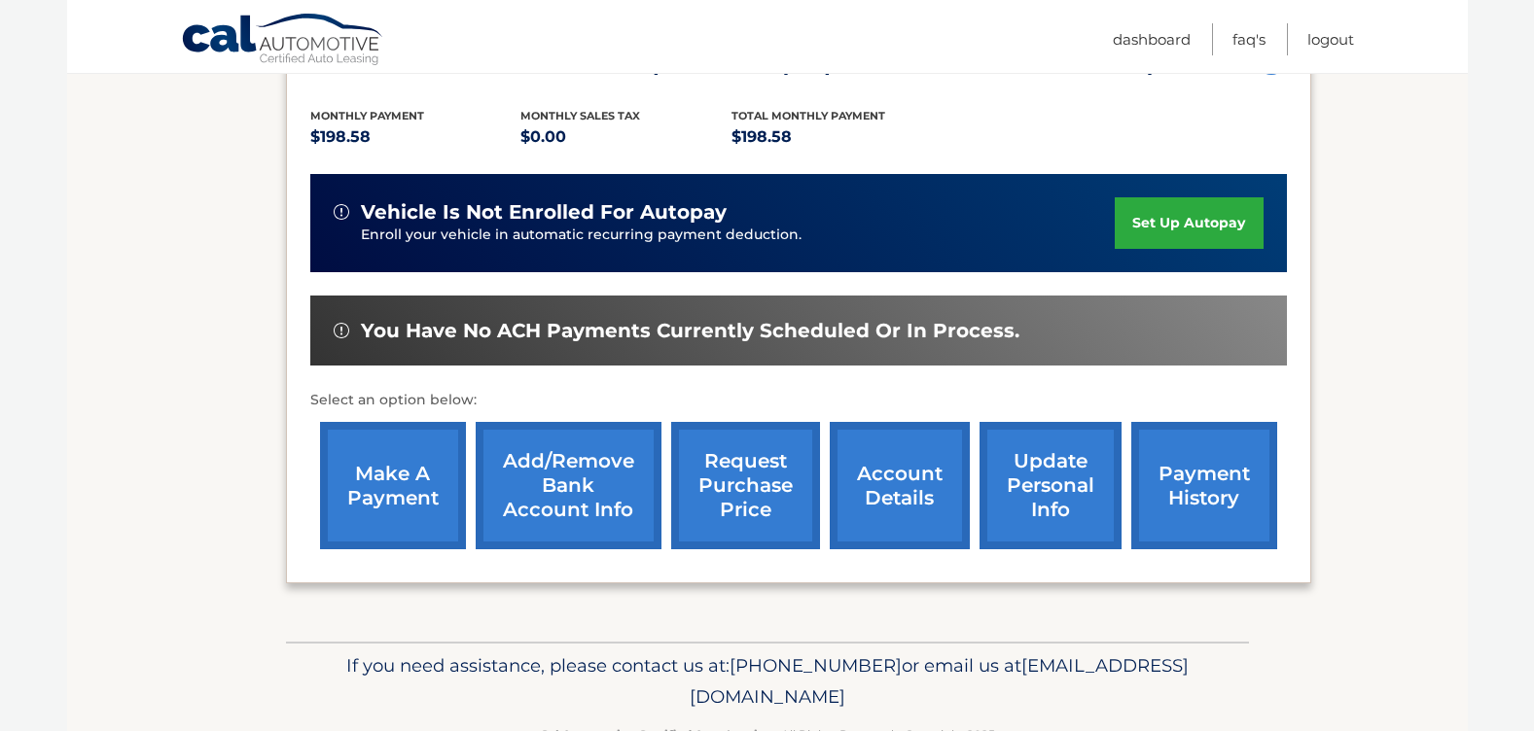
click at [1193, 487] on link "payment history" at bounding box center [1204, 485] width 146 height 127
click at [439, 500] on link "make a payment" at bounding box center [393, 485] width 146 height 127
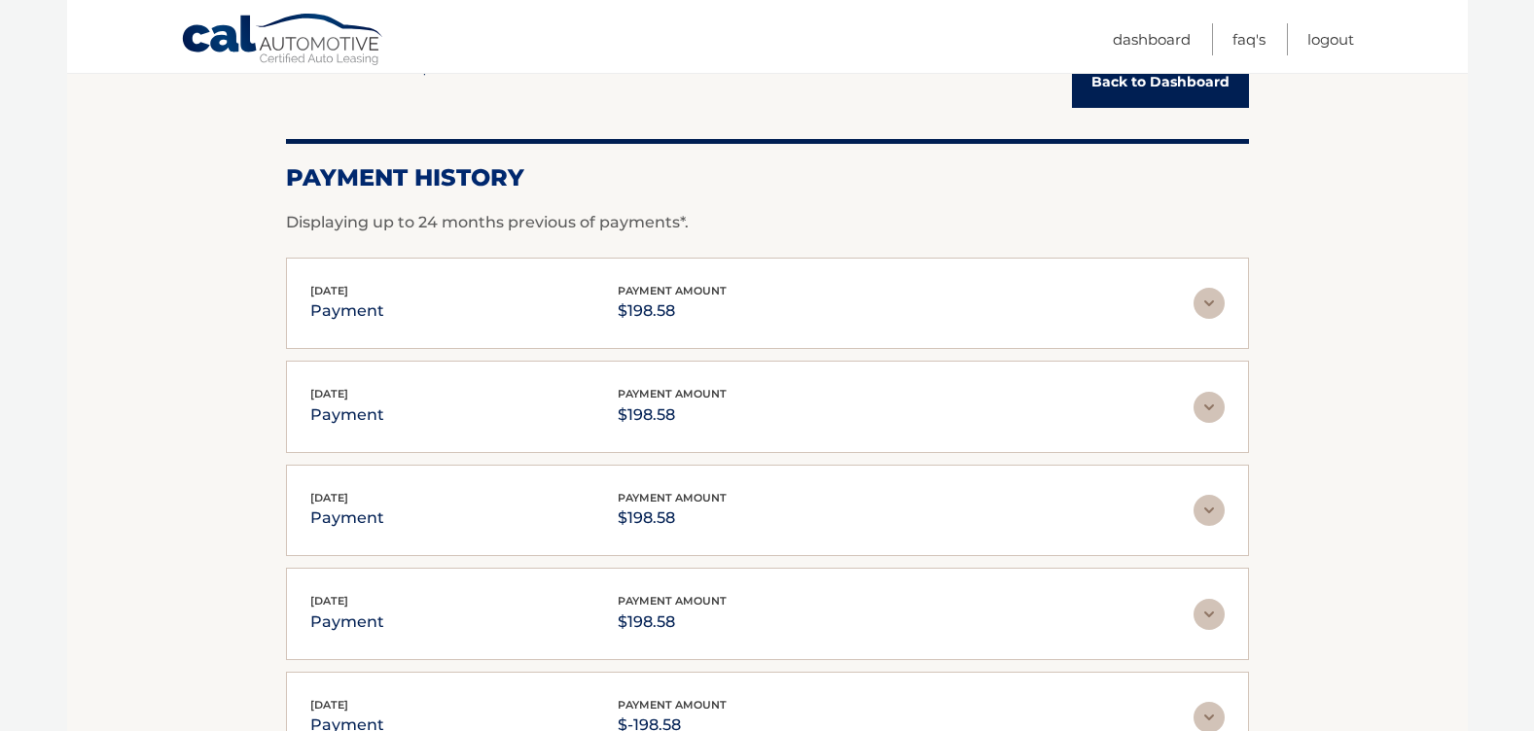
scroll to position [300, 0]
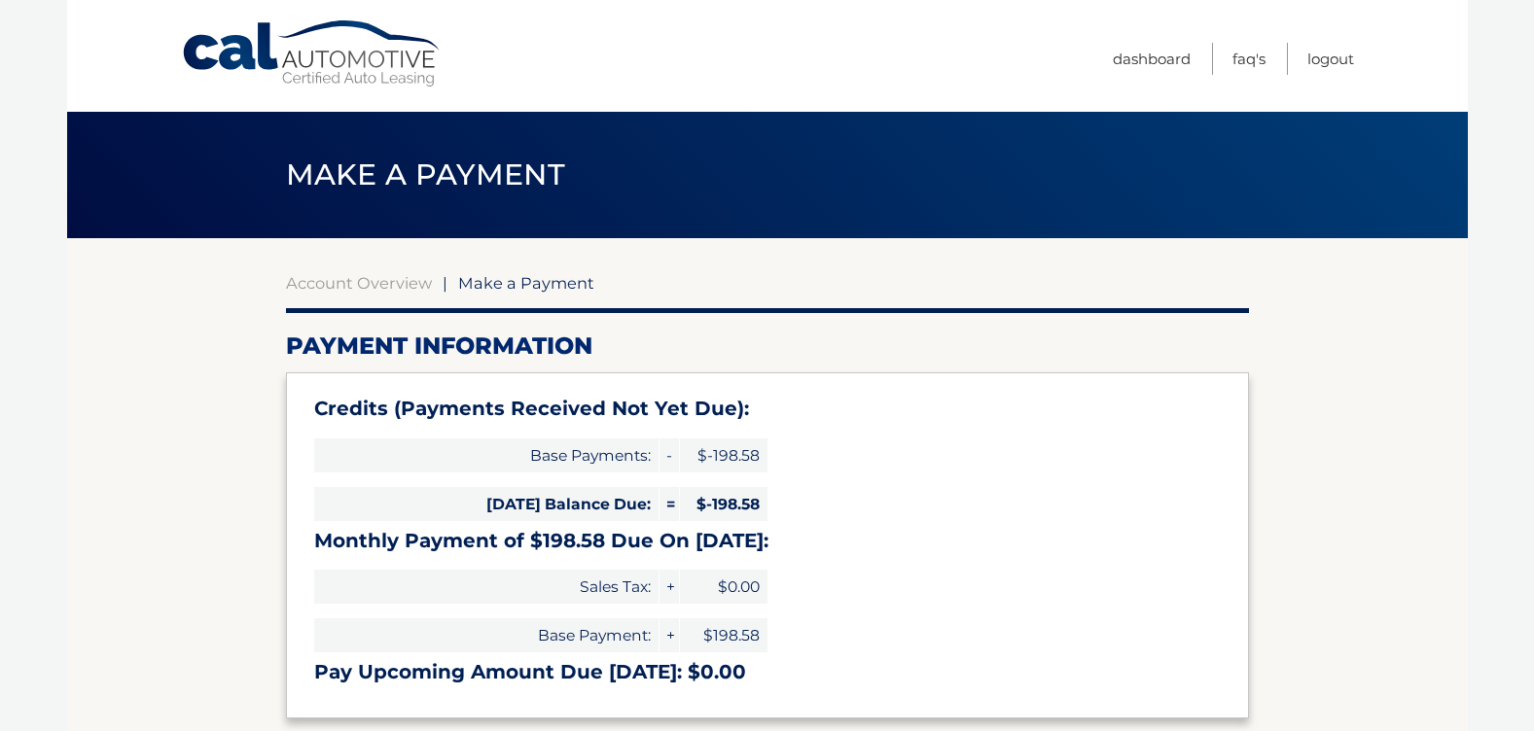
select select "Zjk4MDAyZTYtMGI3NS00ODhmLTg2YjctMTc4ZTA1N2M1Yjk3"
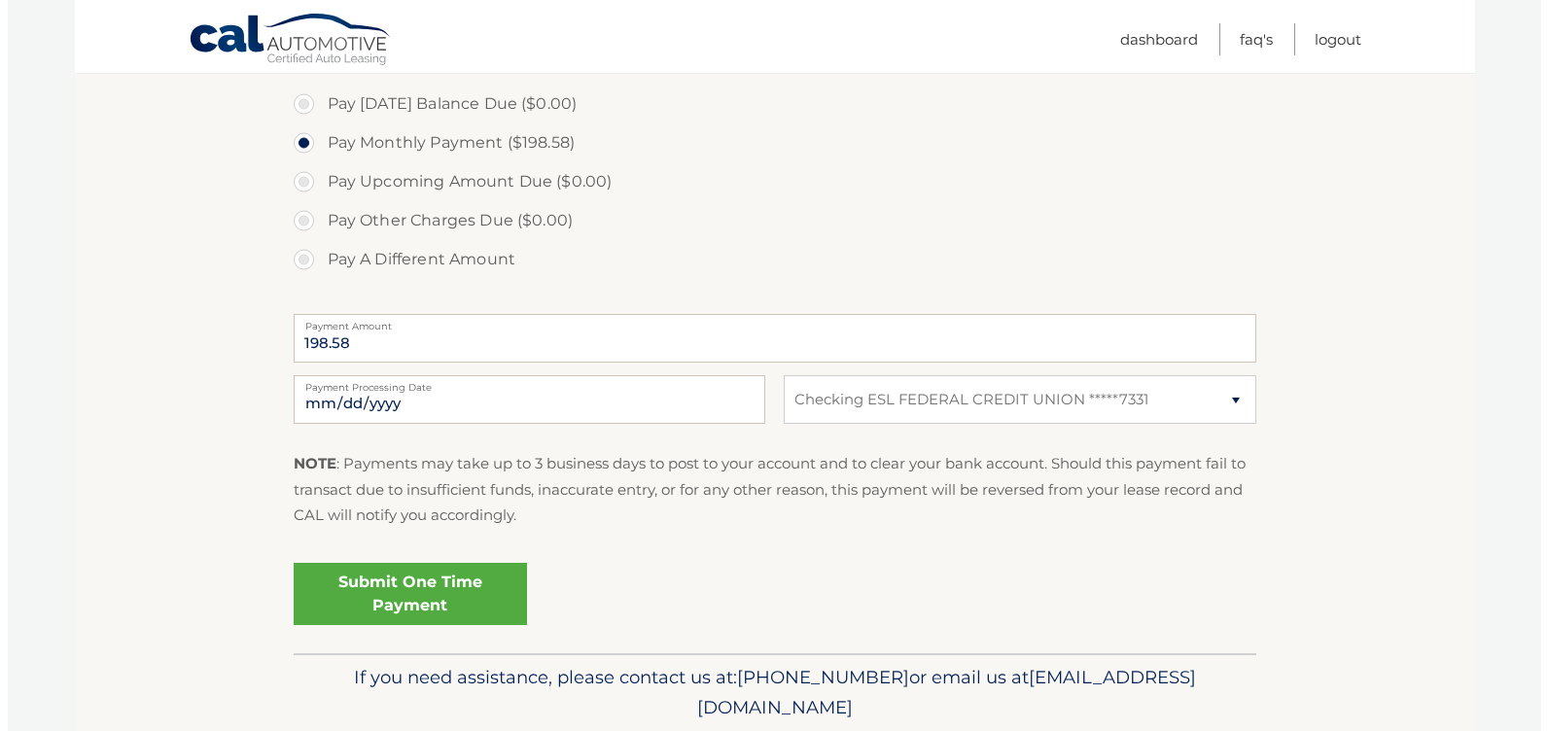
scroll to position [741, 0]
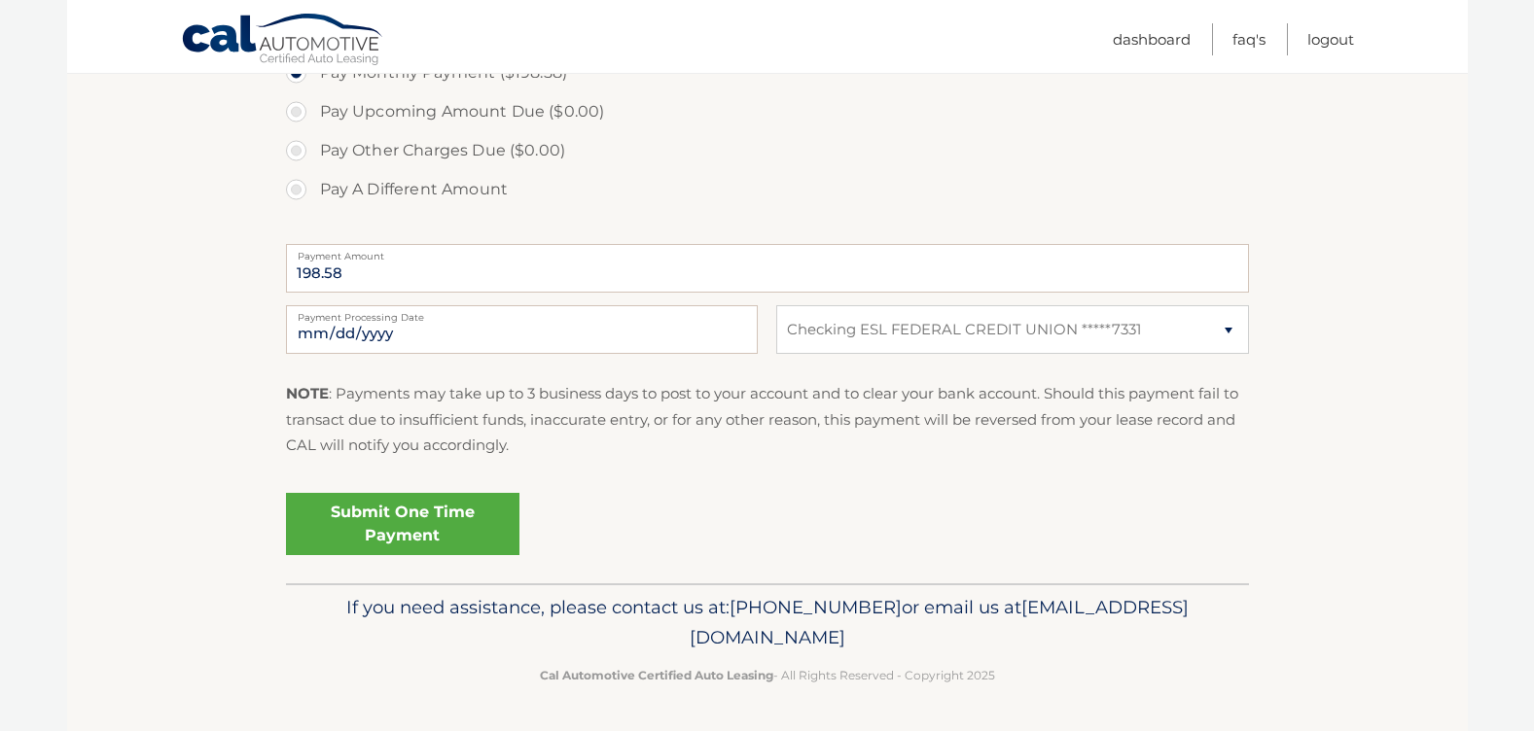
click at [451, 538] on link "Submit One Time Payment" at bounding box center [402, 524] width 233 height 62
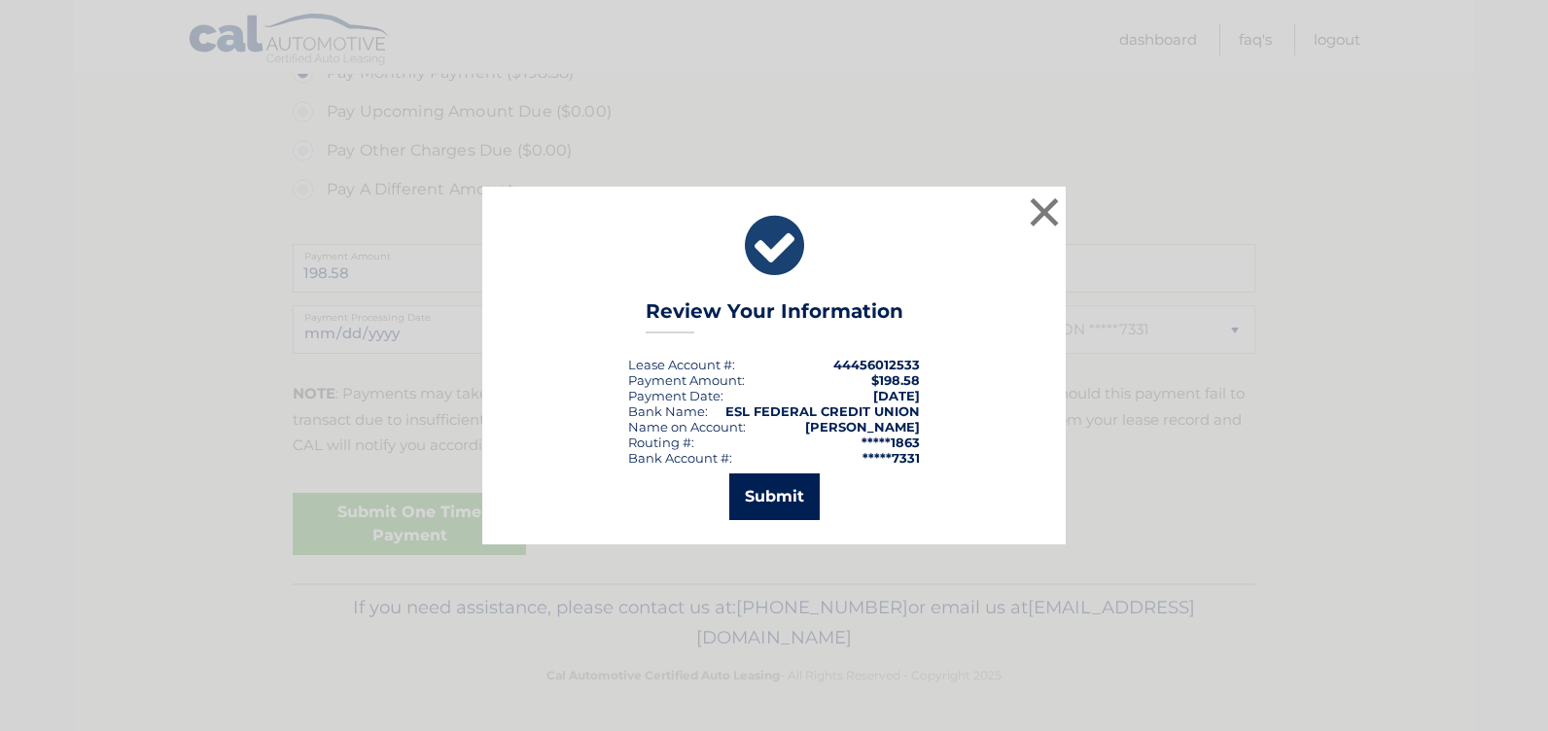
click at [778, 503] on button "Submit" at bounding box center [774, 497] width 90 height 47
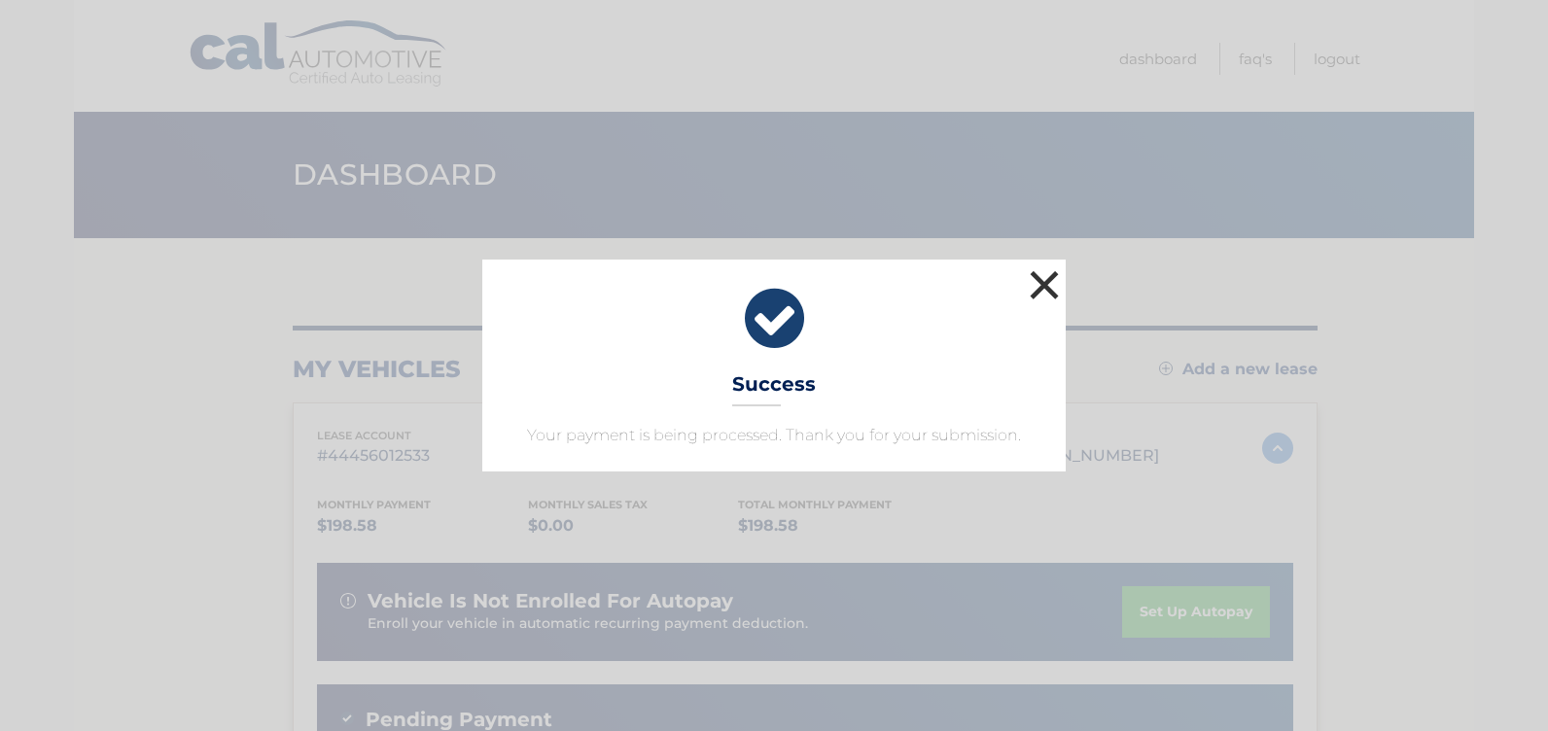
click at [1041, 294] on button "×" at bounding box center [1044, 285] width 39 height 39
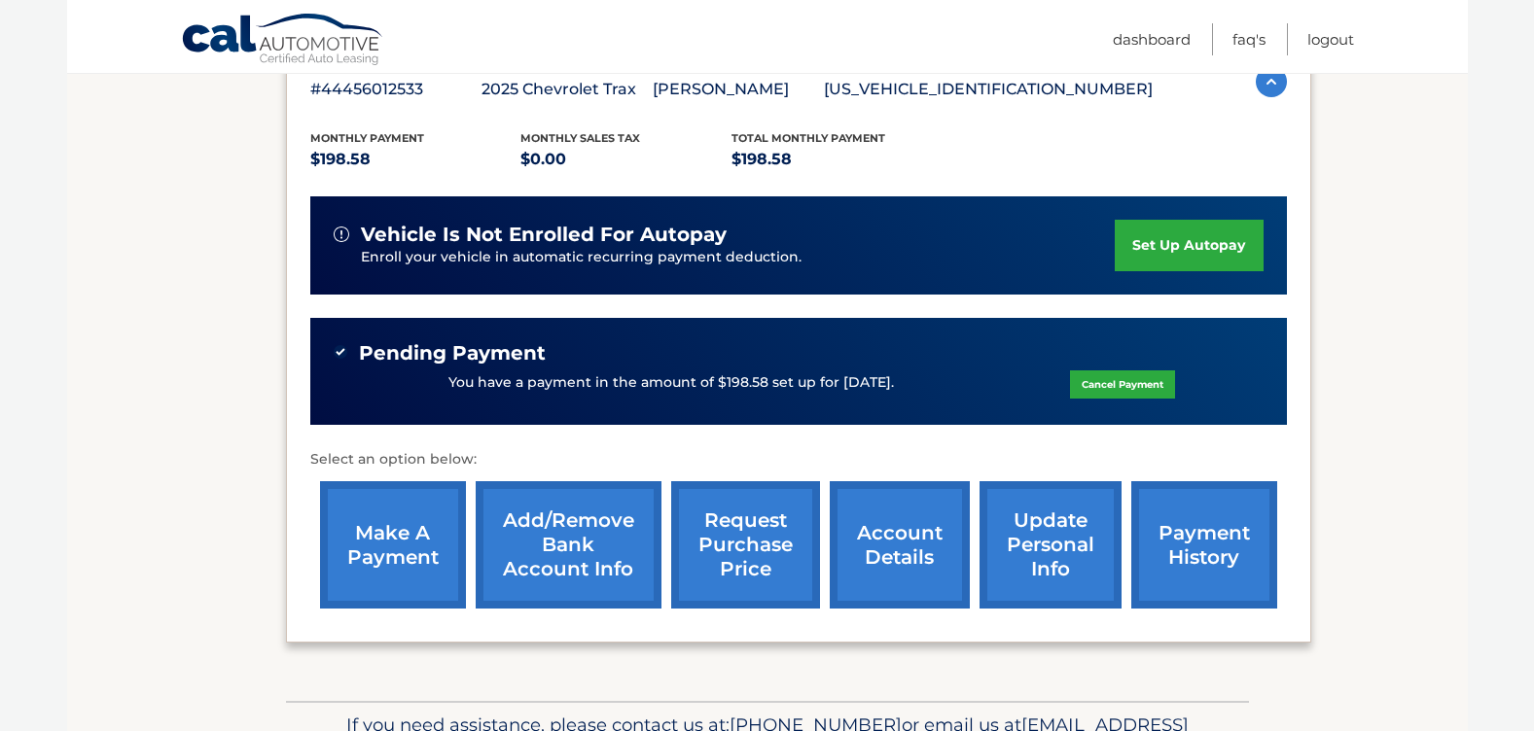
scroll to position [484, 0]
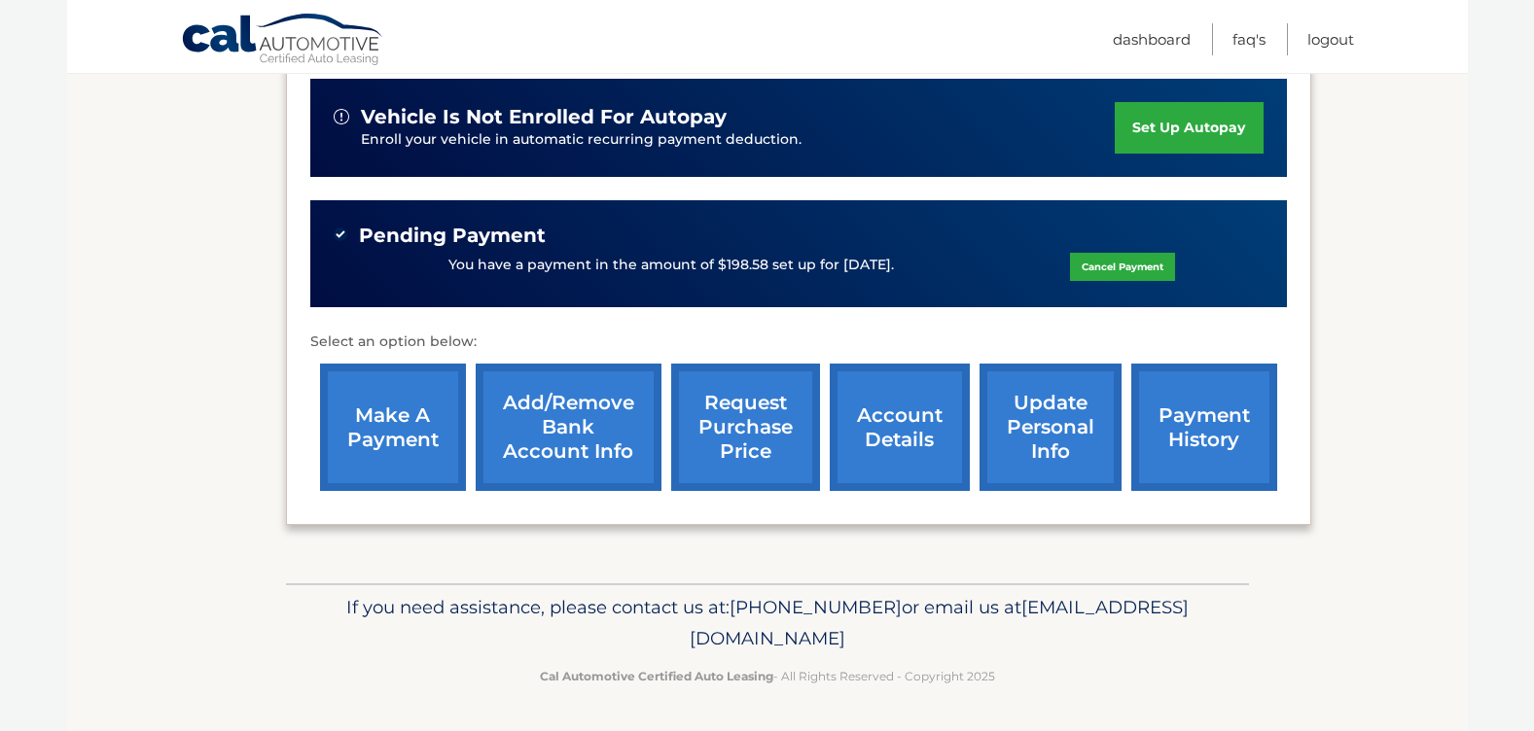
click at [394, 418] on link "make a payment" at bounding box center [393, 427] width 146 height 127
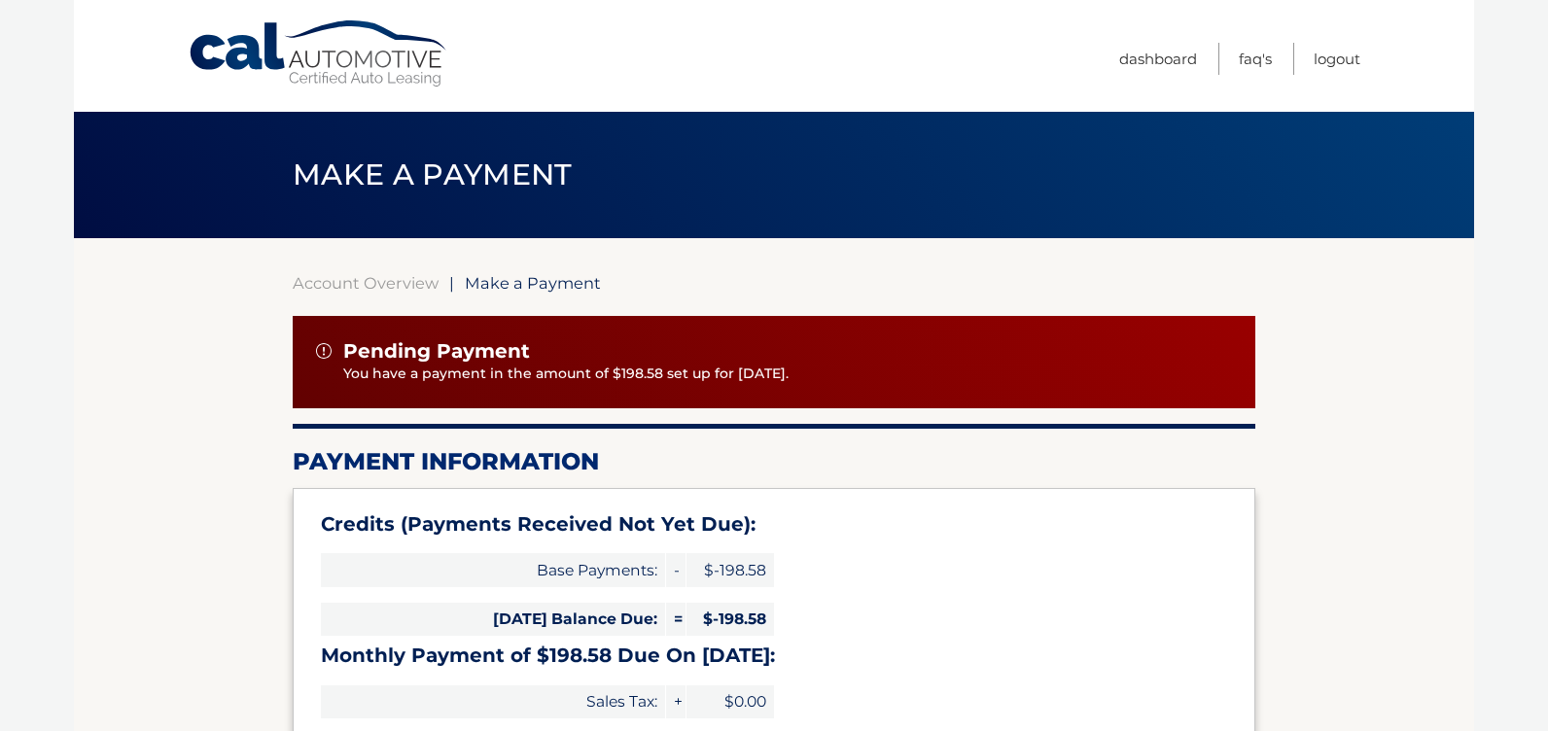
select select "Zjk4MDAyZTYtMGI3NS00ODhmLTg2YjctMTc4ZTA1N2M1Yjk3"
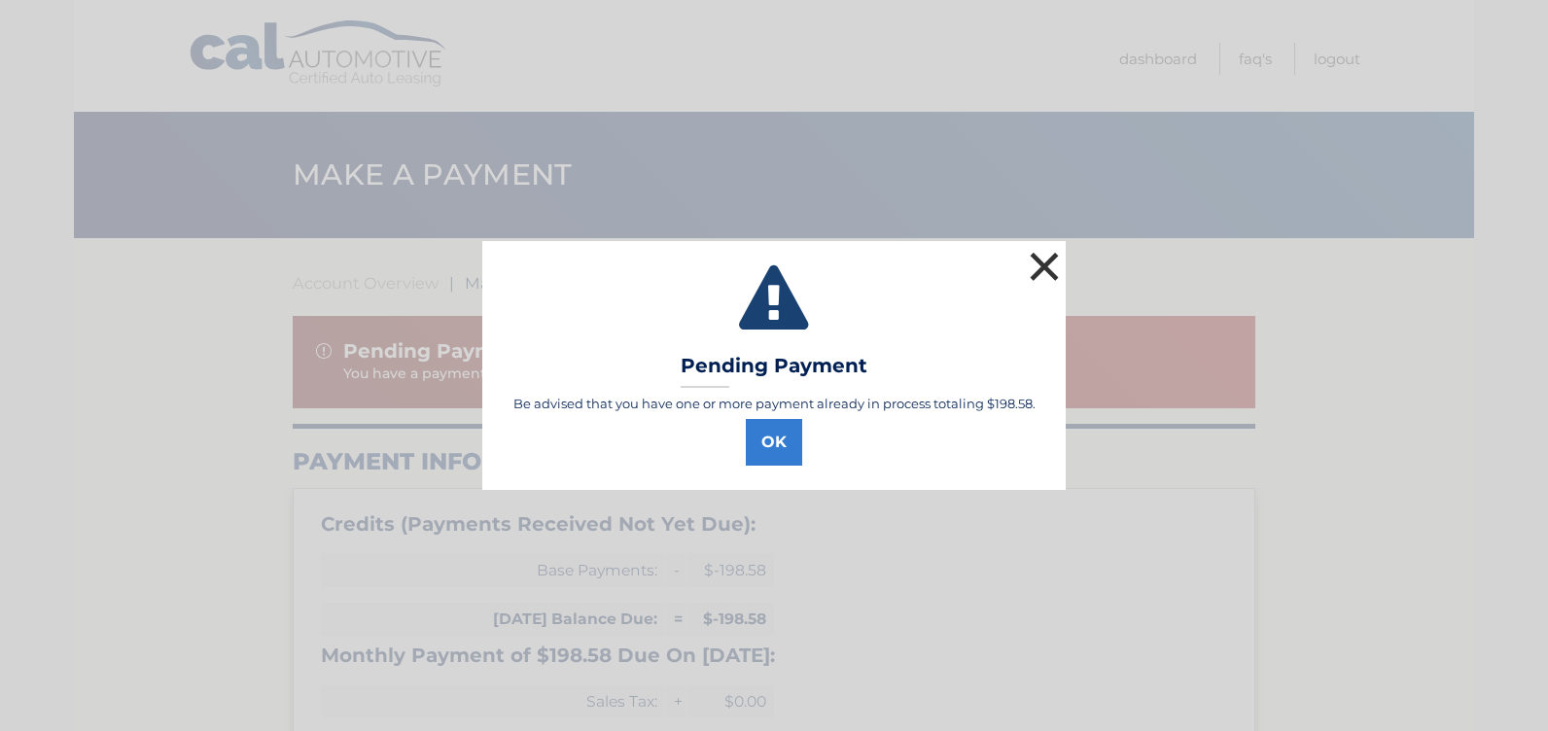
click at [1048, 264] on button "×" at bounding box center [1044, 266] width 39 height 39
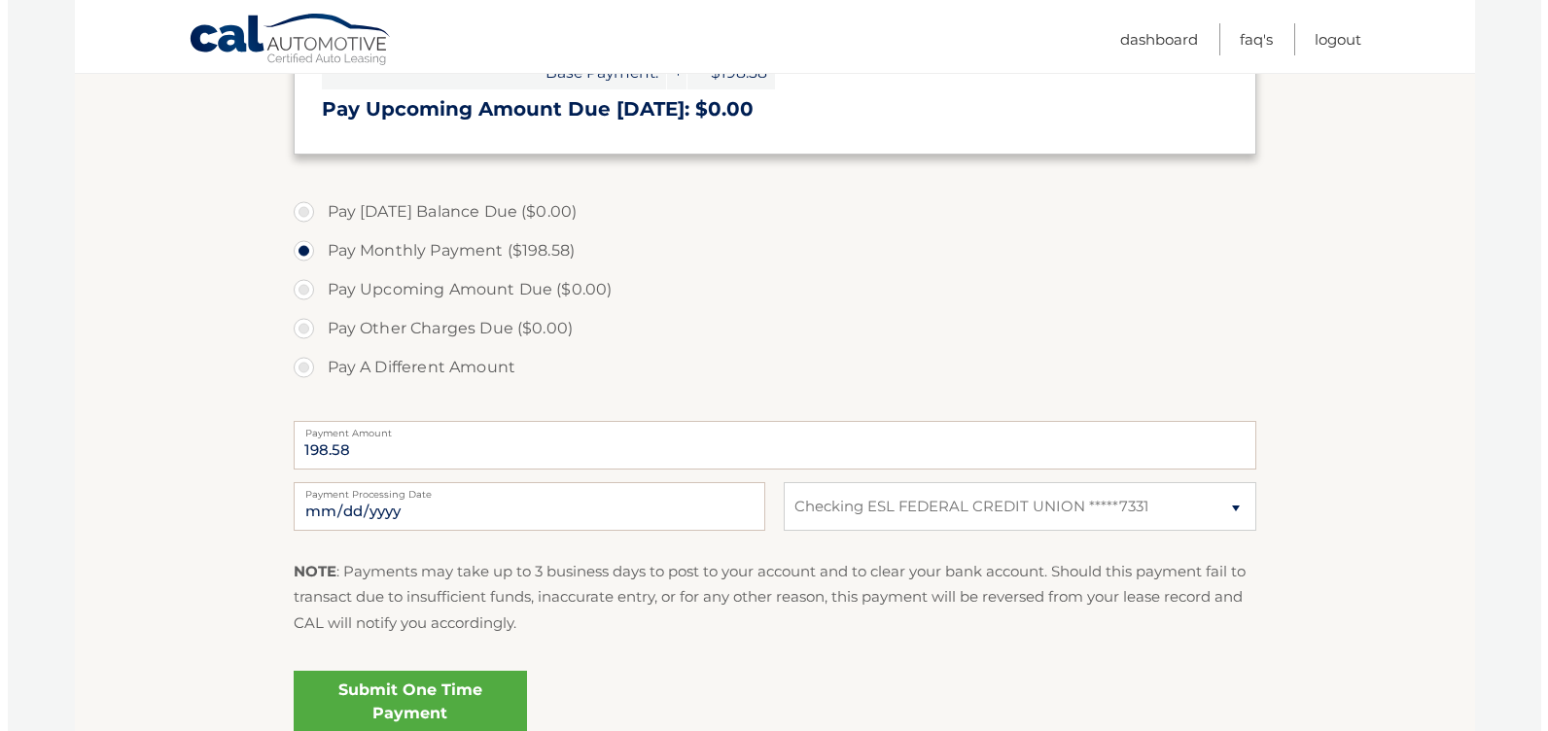
scroll to position [856, 0]
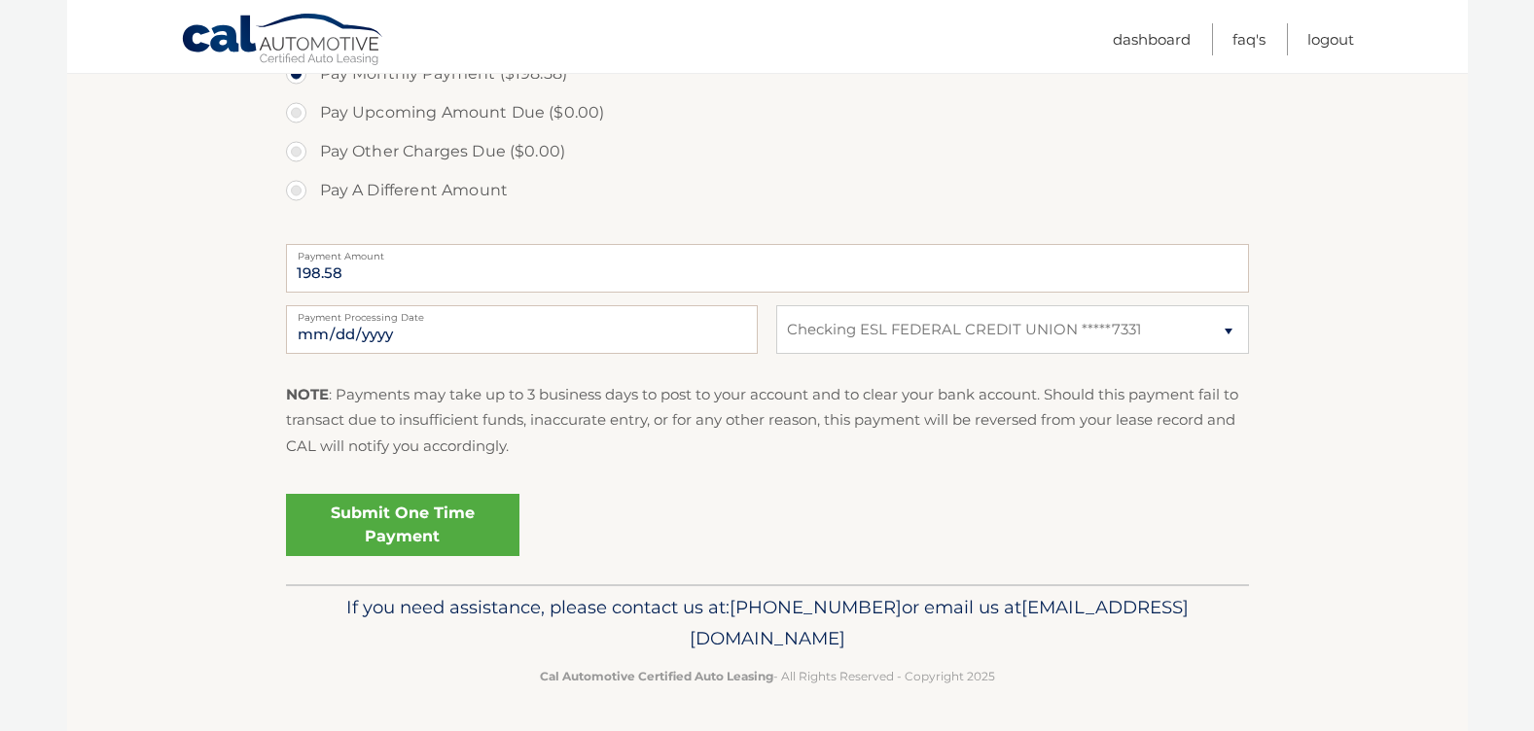
click at [397, 534] on link "Submit One Time Payment" at bounding box center [402, 525] width 233 height 62
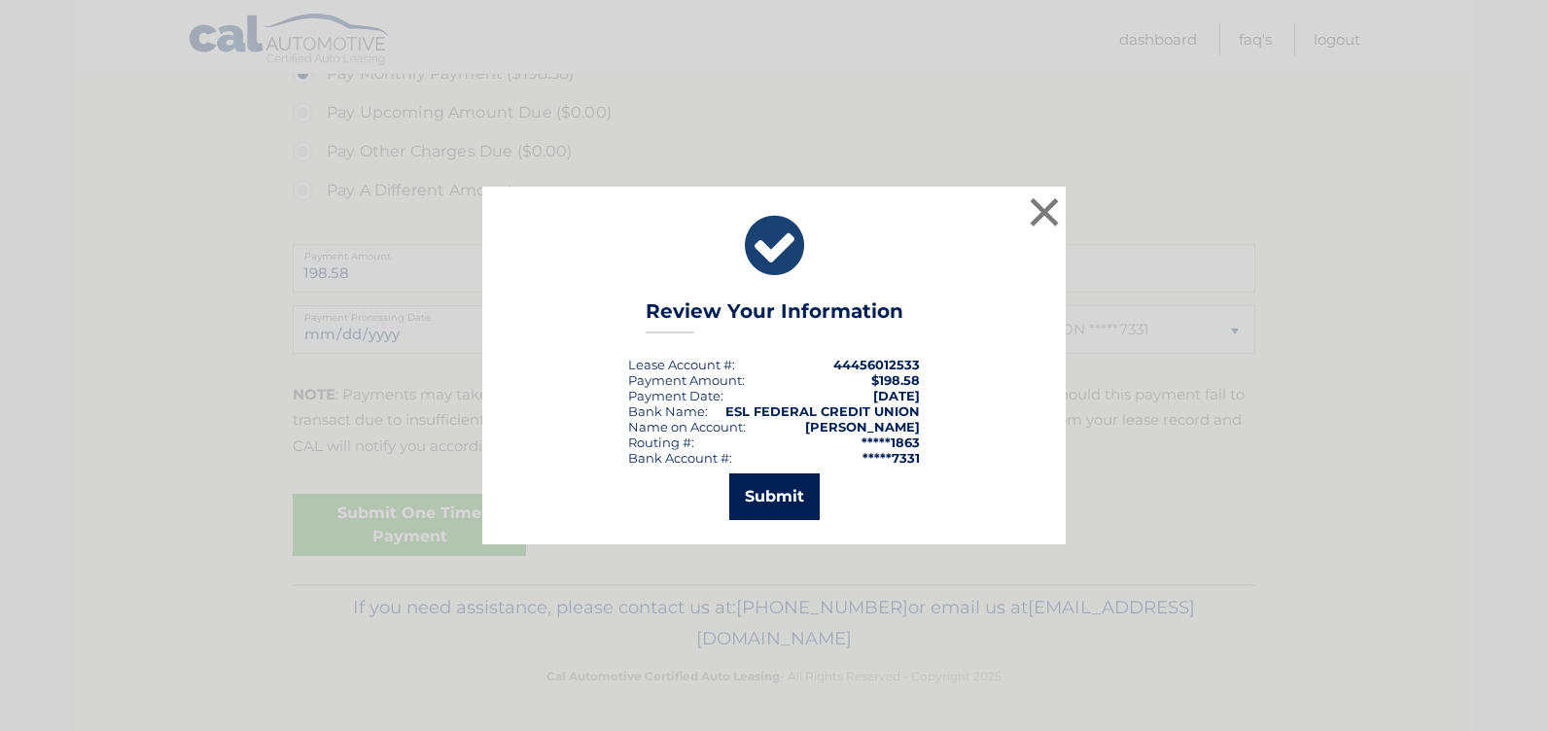
click at [772, 489] on button "Submit" at bounding box center [774, 497] width 90 height 47
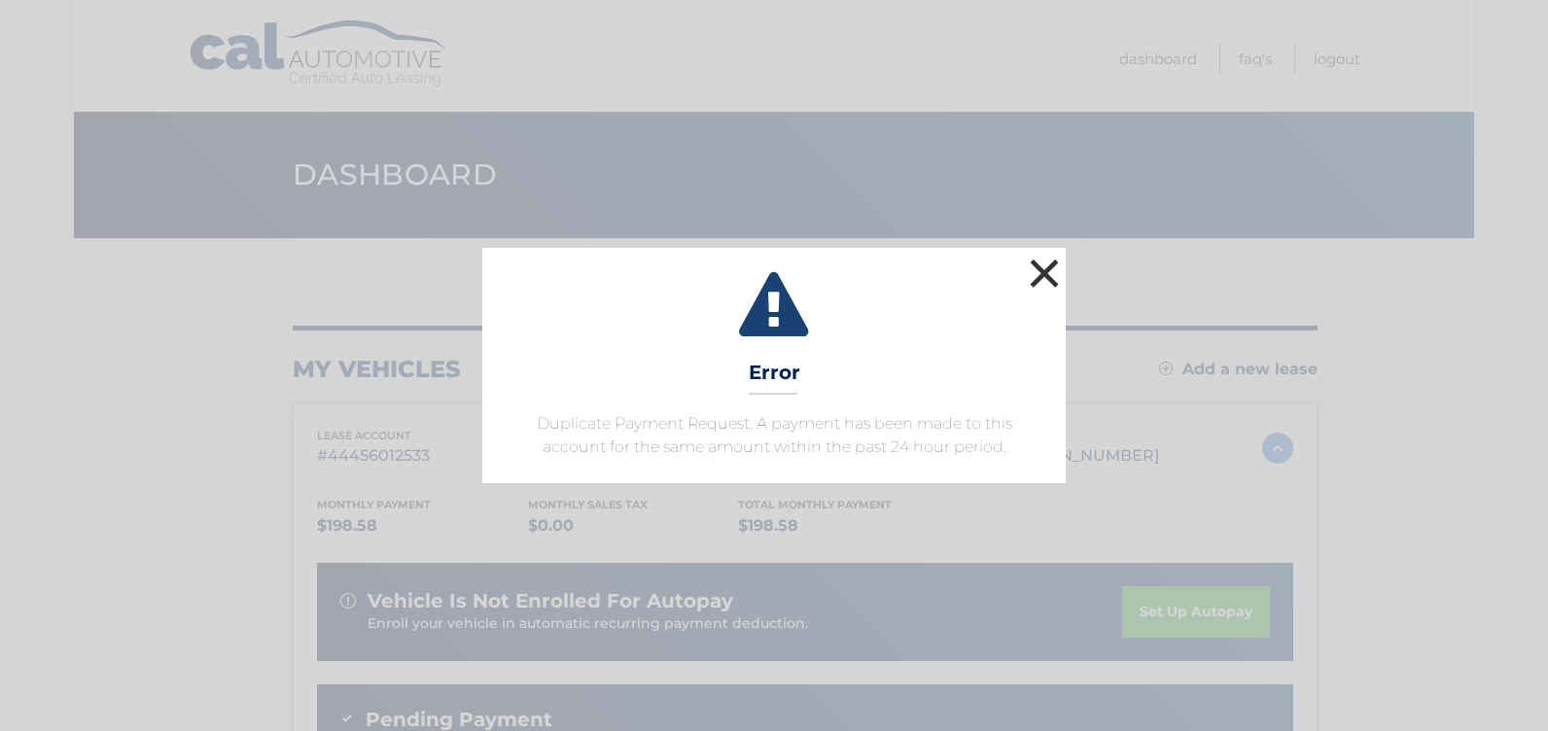
click at [1045, 263] on button "×" at bounding box center [1044, 273] width 39 height 39
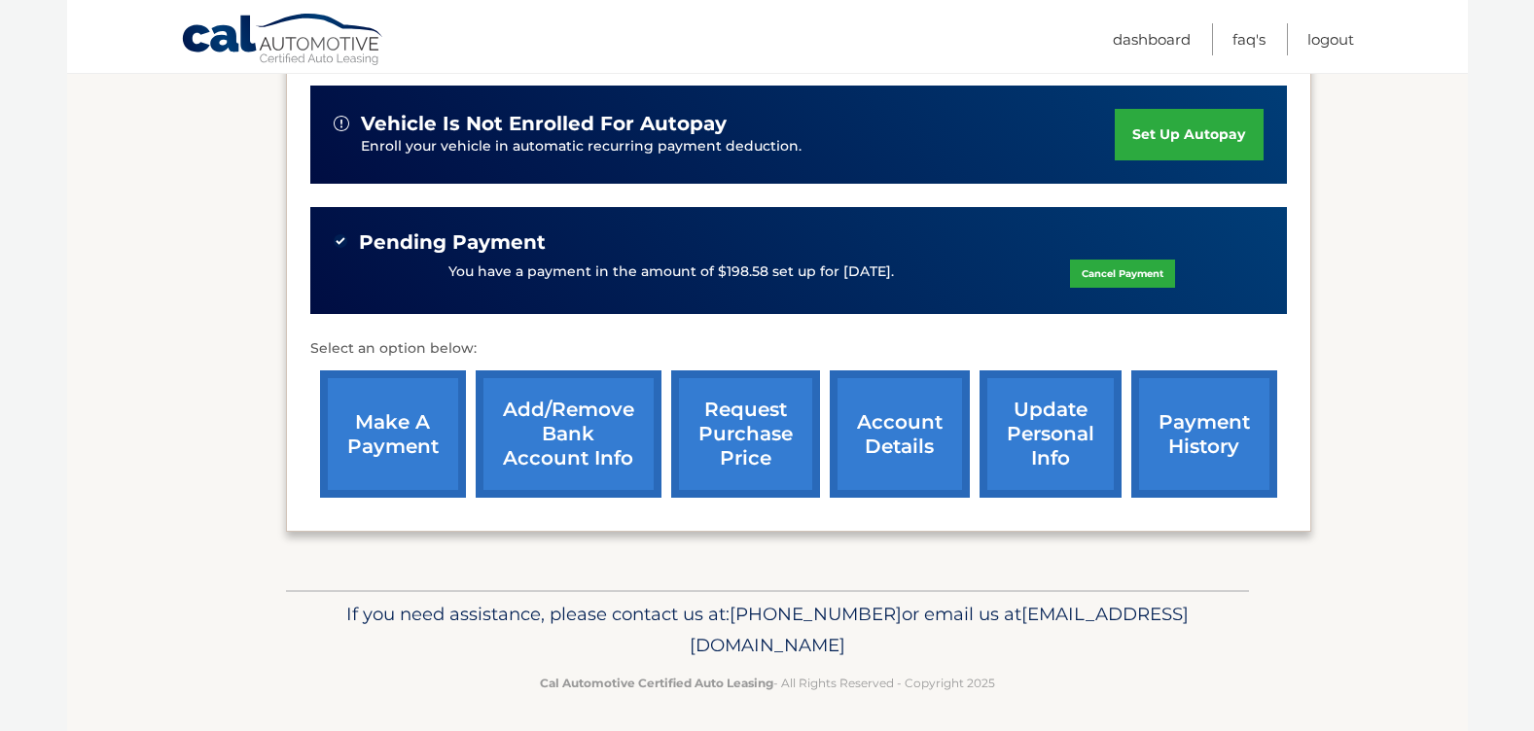
scroll to position [484, 0]
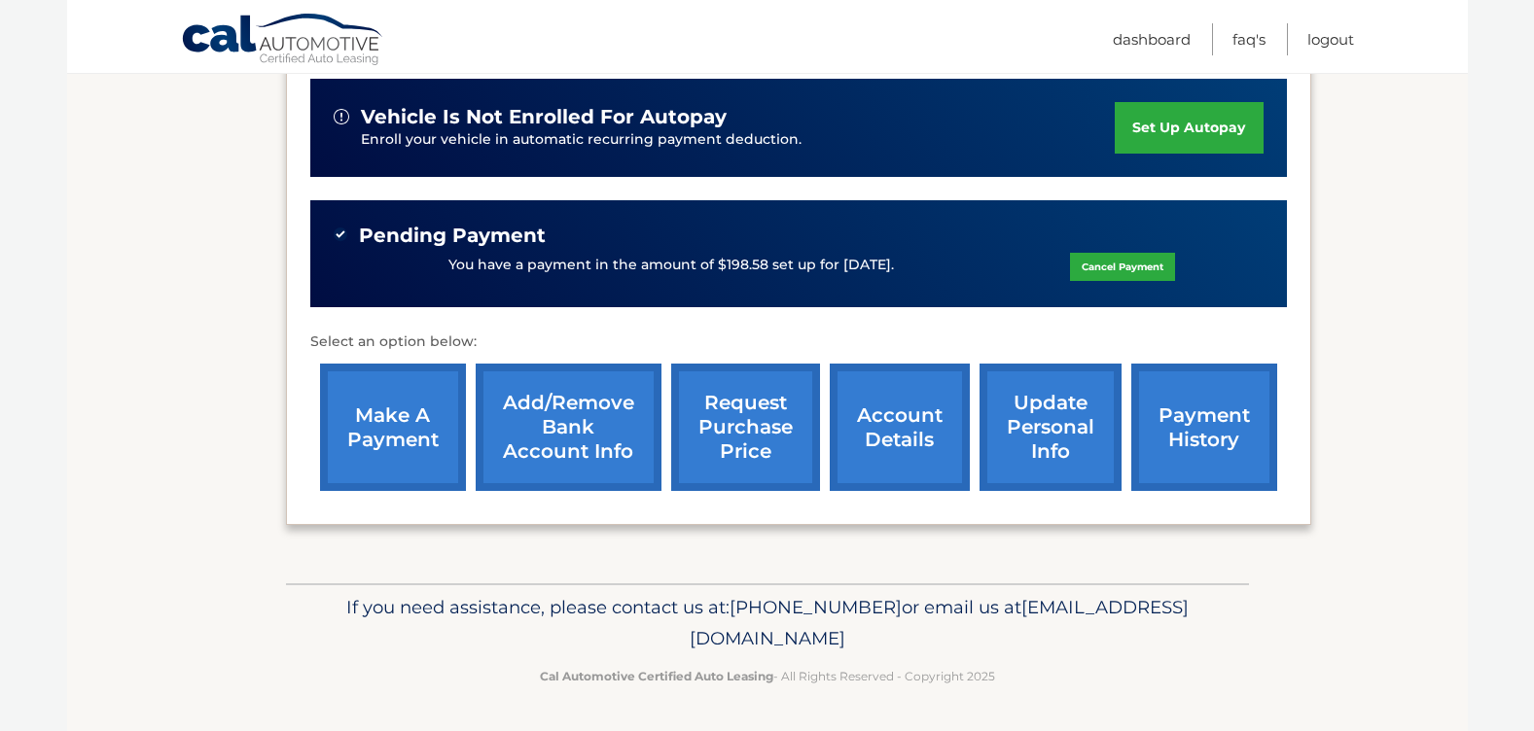
click at [386, 432] on link "make a payment" at bounding box center [393, 427] width 146 height 127
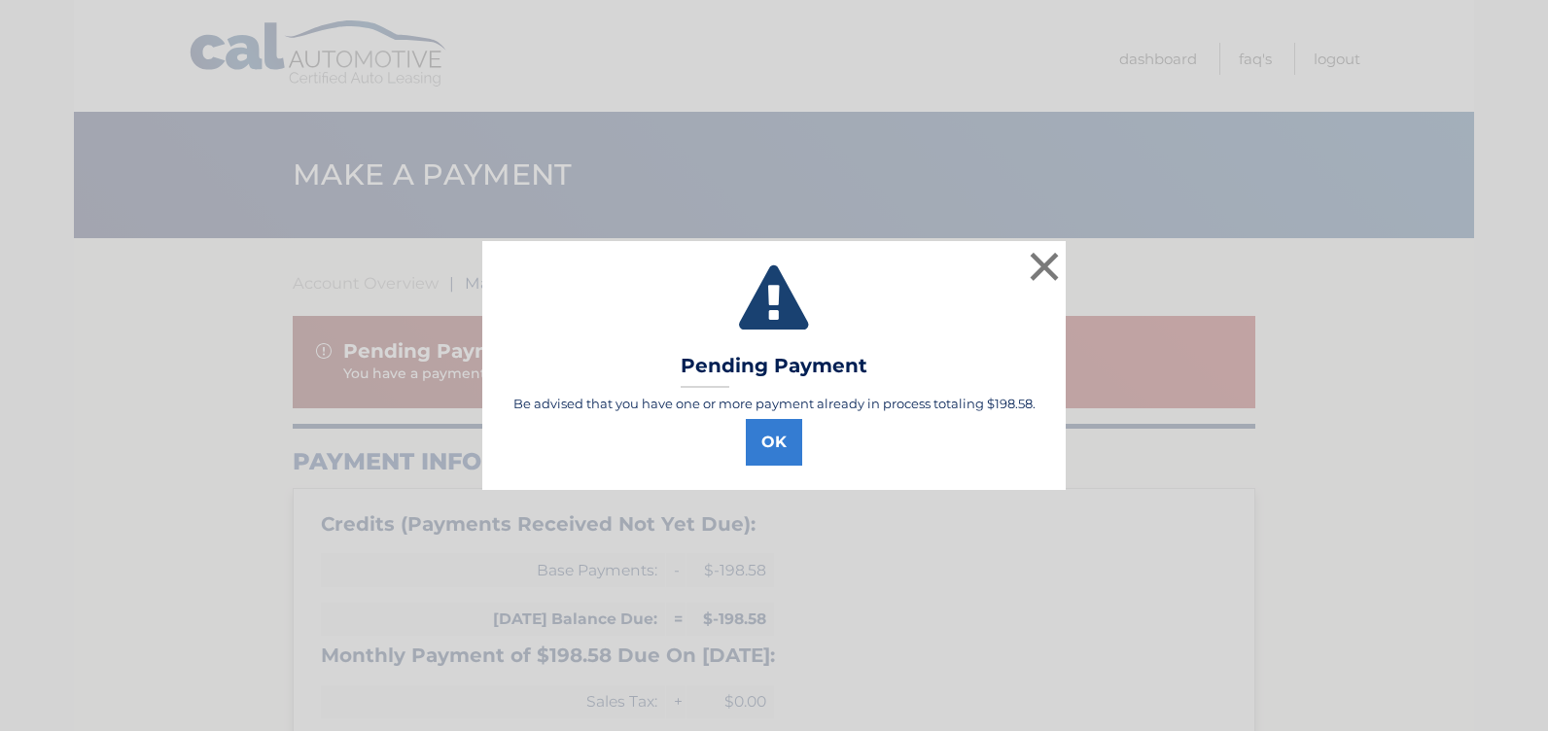
select select "Zjk4MDAyZTYtMGI3NS00ODhmLTg2YjctMTc4ZTA1N2M1Yjk3"
click at [780, 444] on button "OK" at bounding box center [774, 442] width 56 height 47
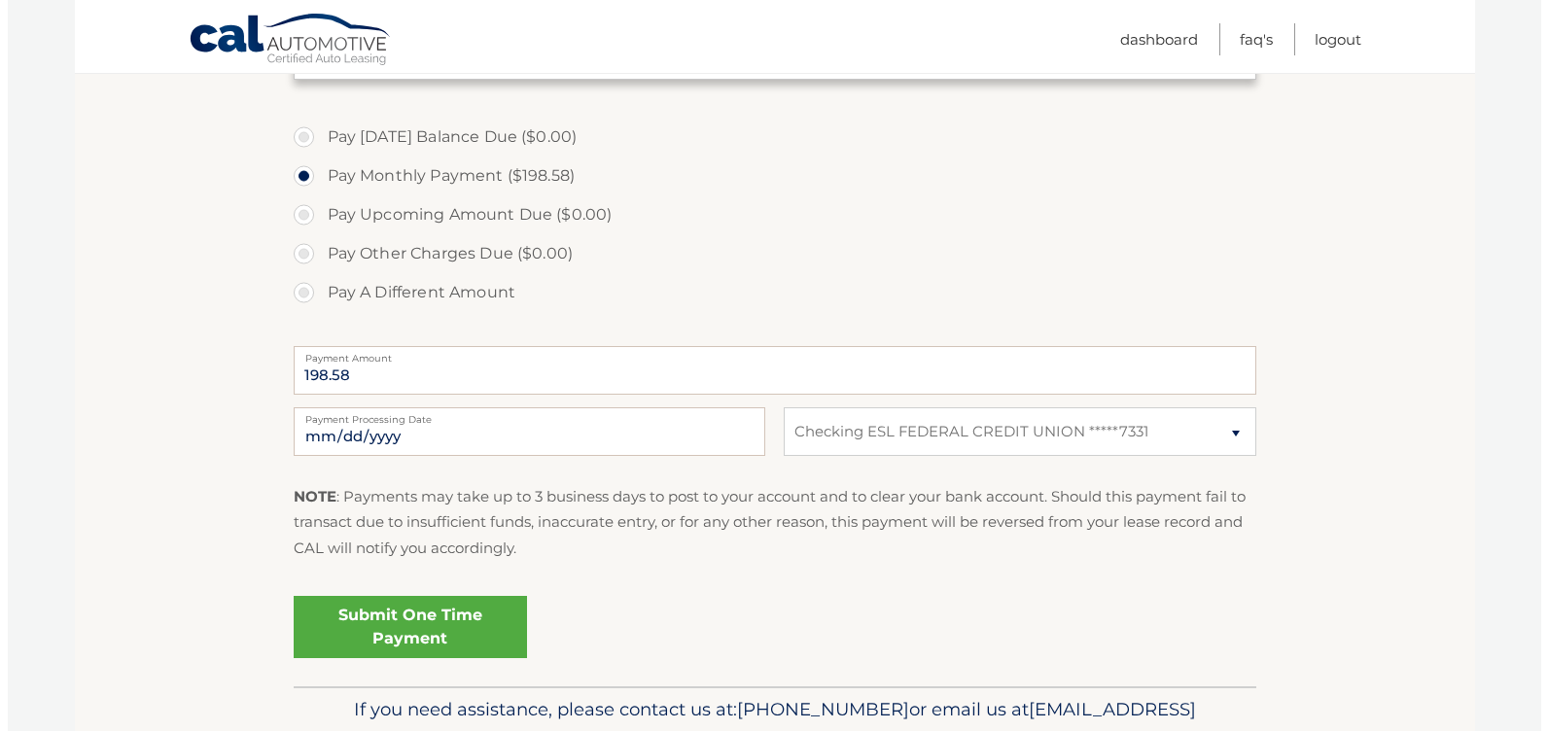
scroll to position [856, 0]
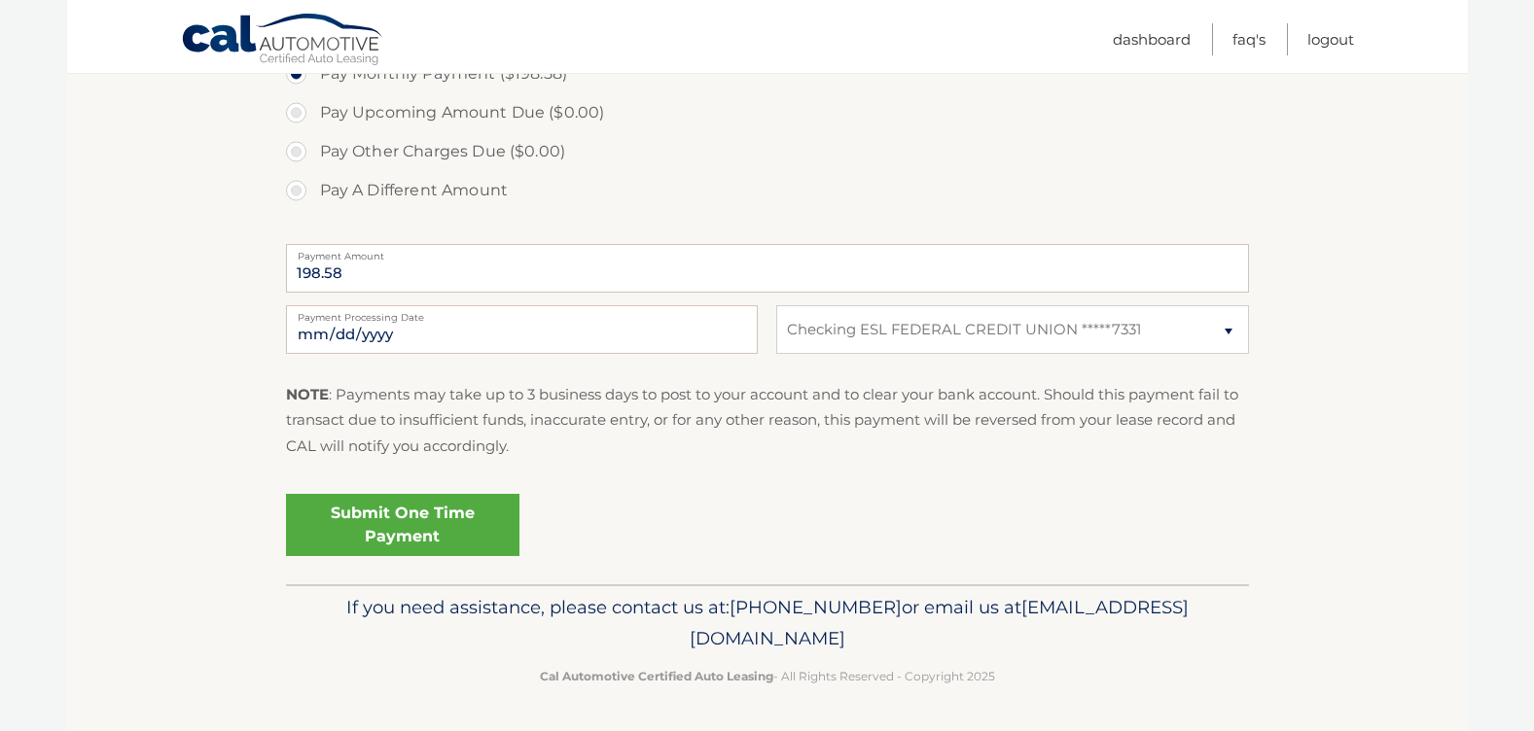
click at [414, 531] on link "Submit One Time Payment" at bounding box center [402, 525] width 233 height 62
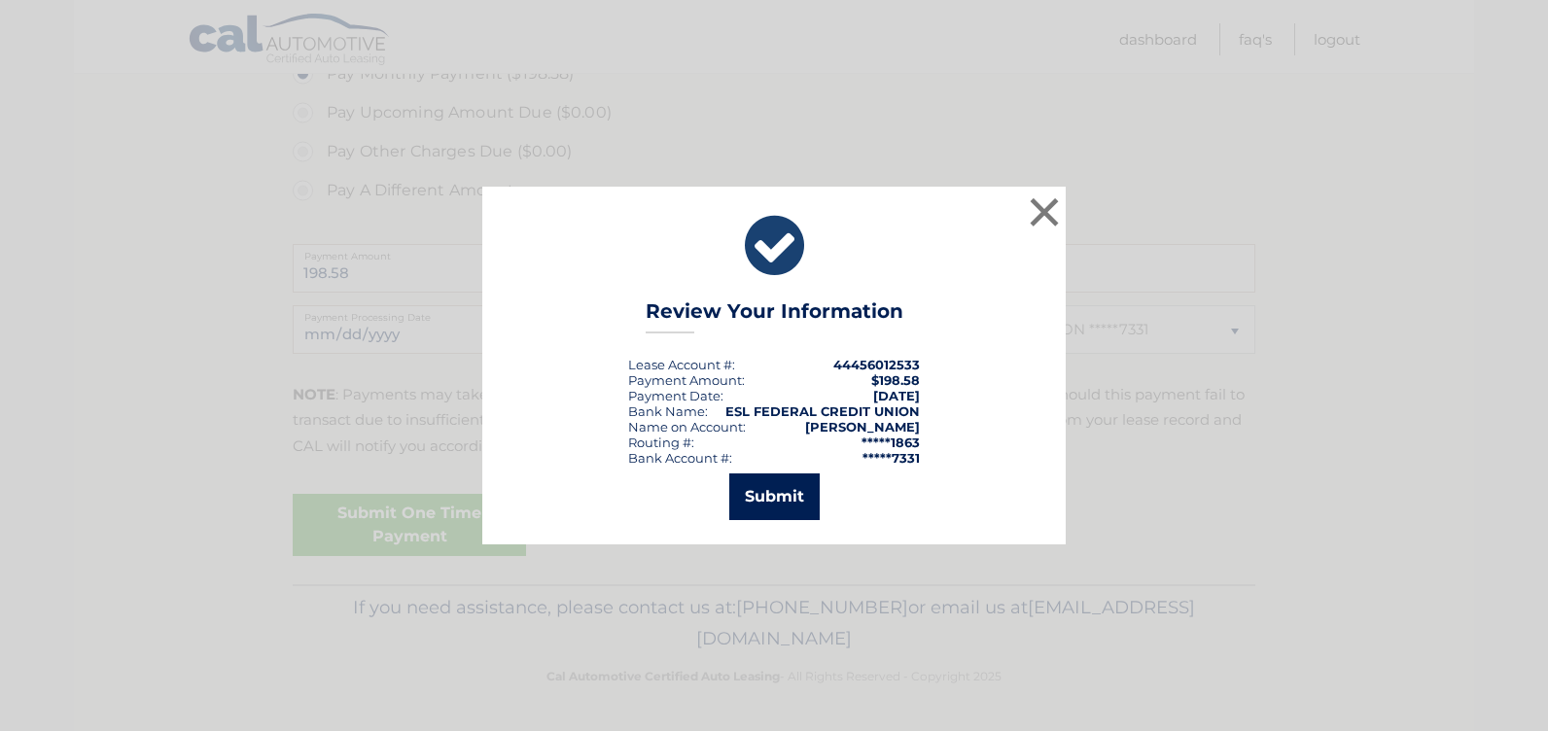
click at [779, 501] on button "Submit" at bounding box center [774, 497] width 90 height 47
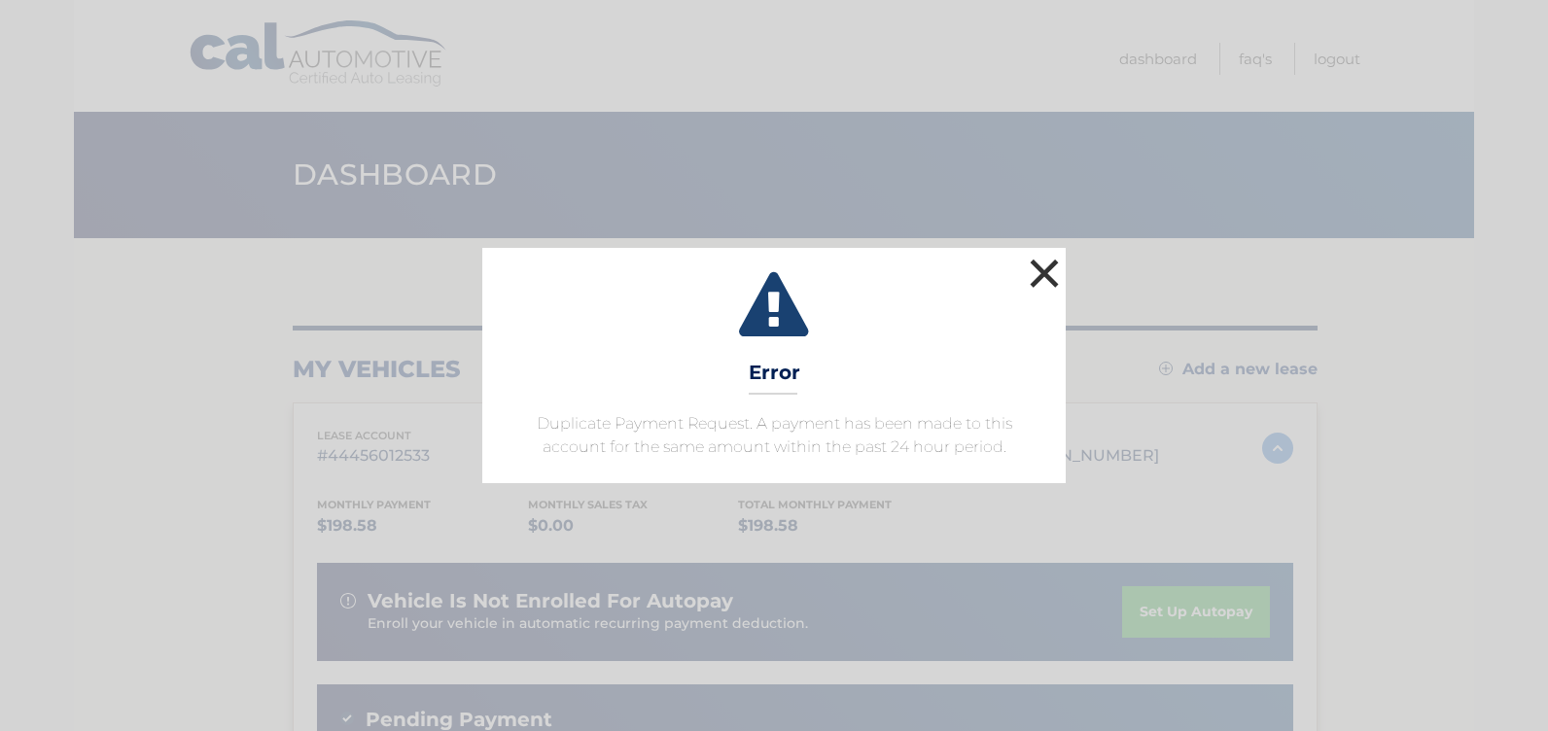
click at [1045, 271] on button "×" at bounding box center [1044, 273] width 39 height 39
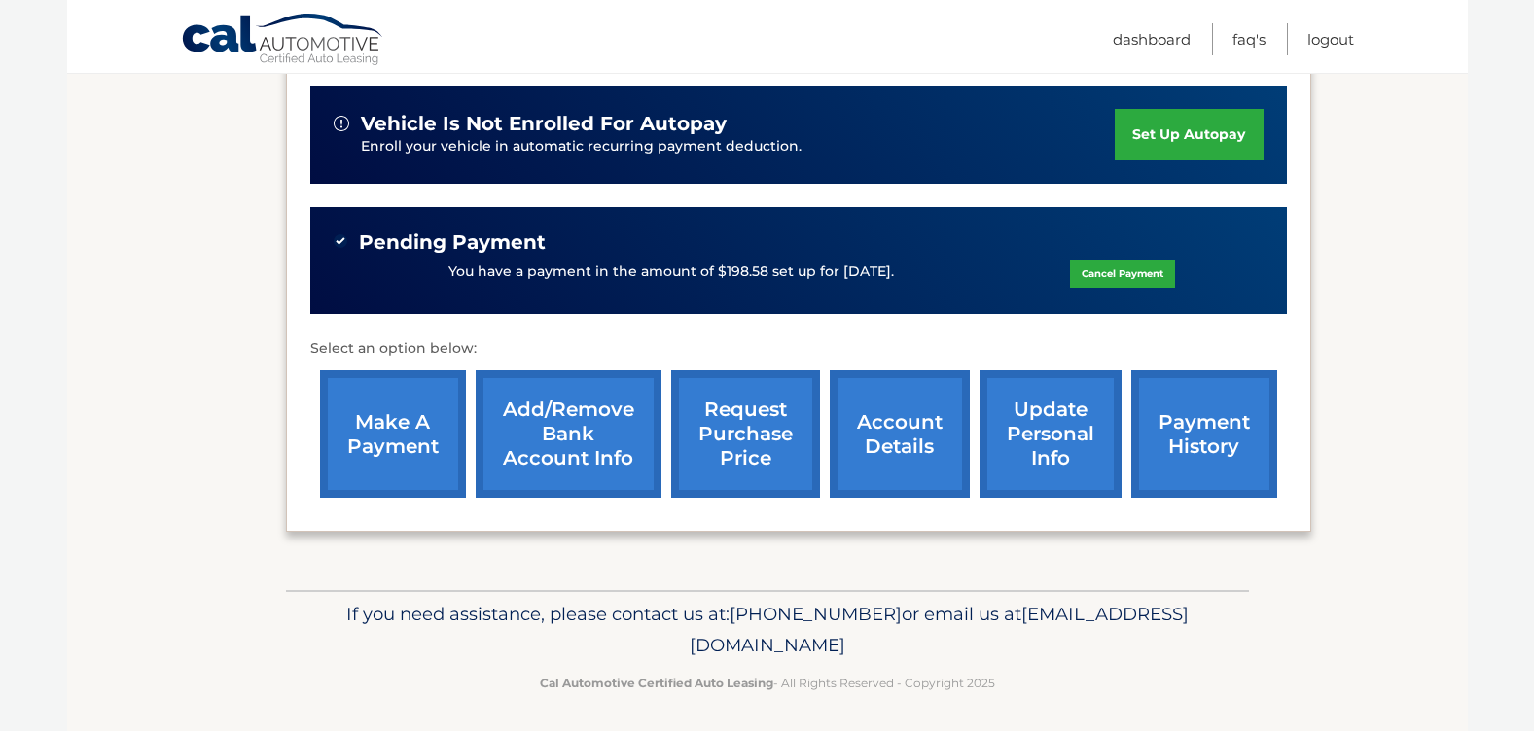
scroll to position [484, 0]
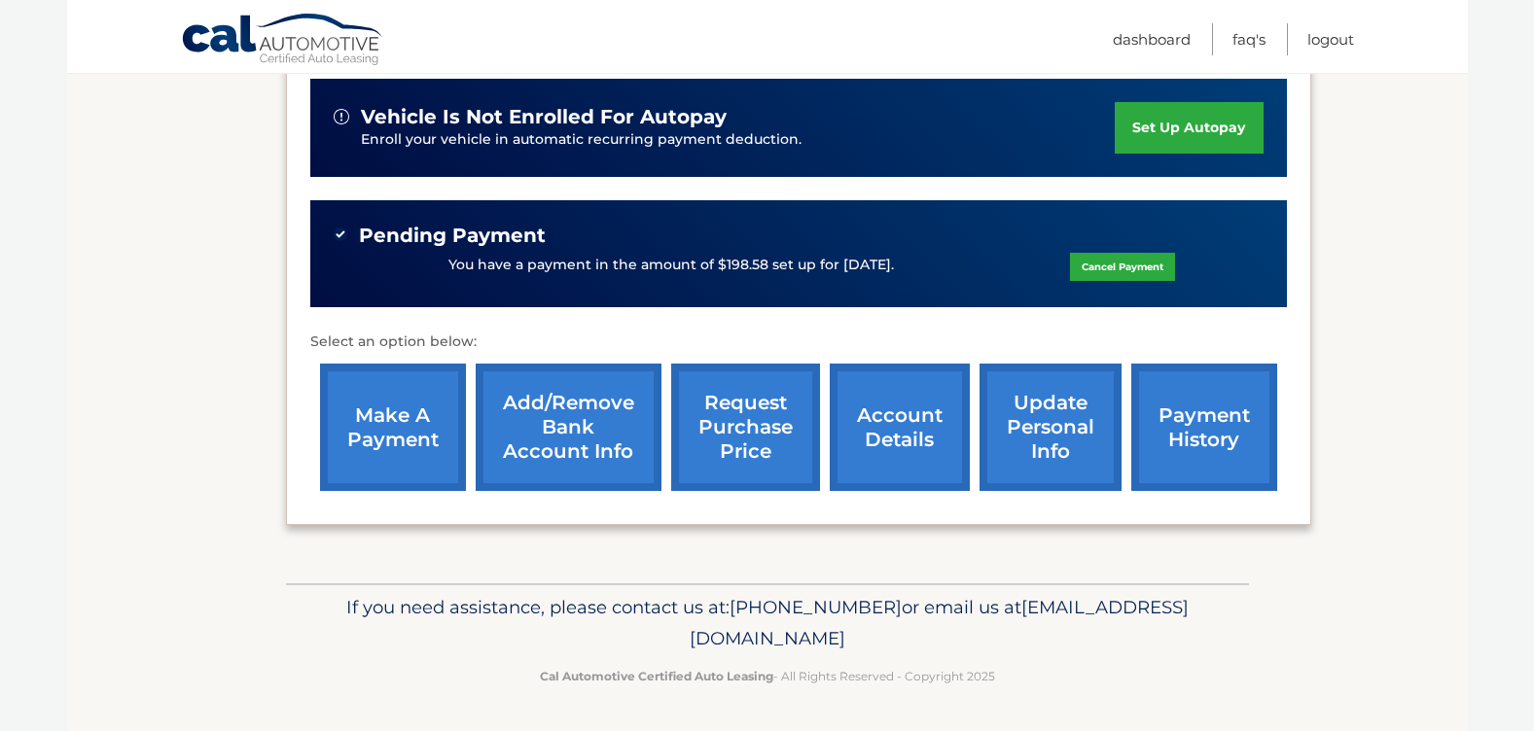
click at [395, 435] on link "make a payment" at bounding box center [393, 427] width 146 height 127
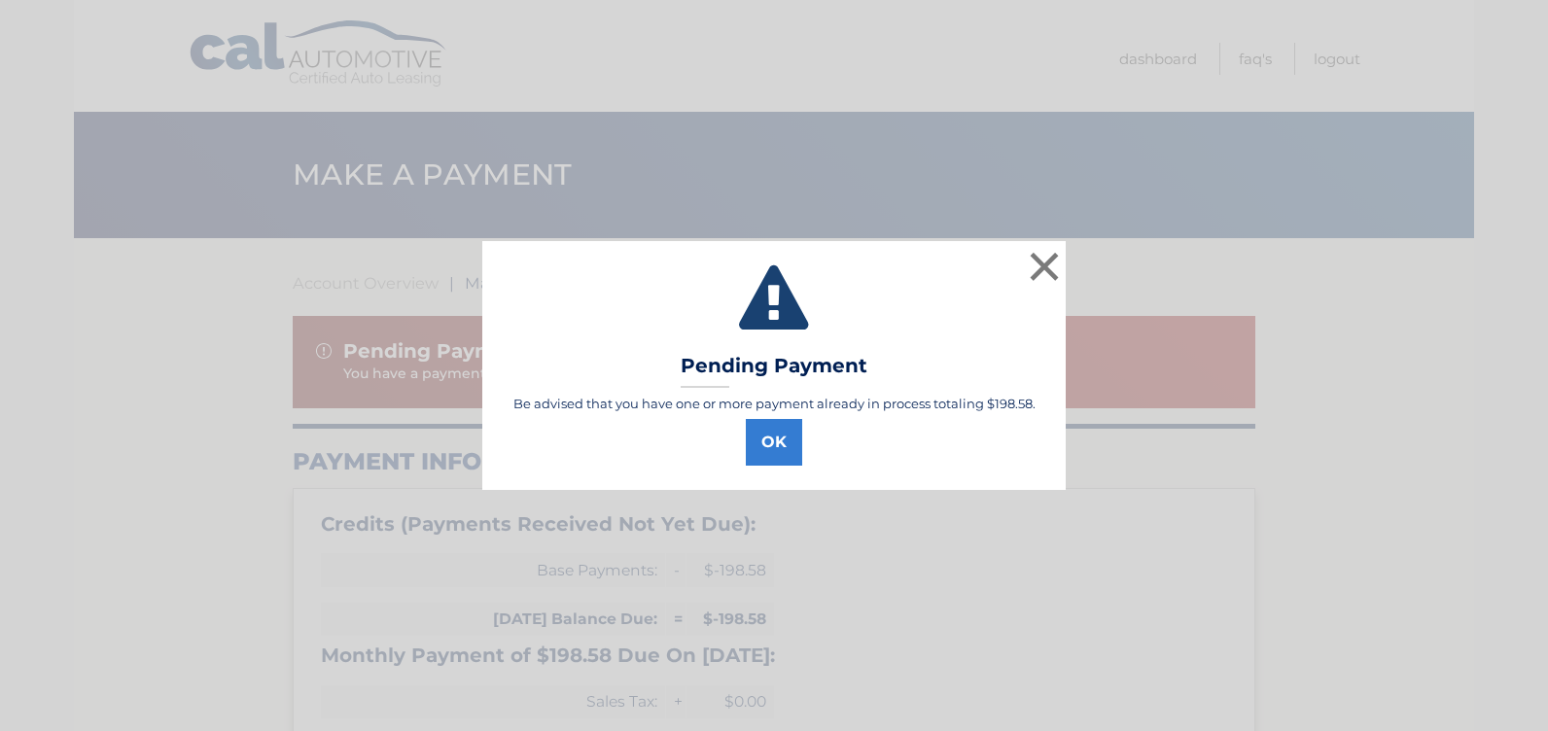
select select "Zjk4MDAyZTYtMGI3NS00ODhmLTg2YjctMTc4ZTA1N2M1Yjk3"
click at [772, 444] on button "OK" at bounding box center [774, 442] width 56 height 47
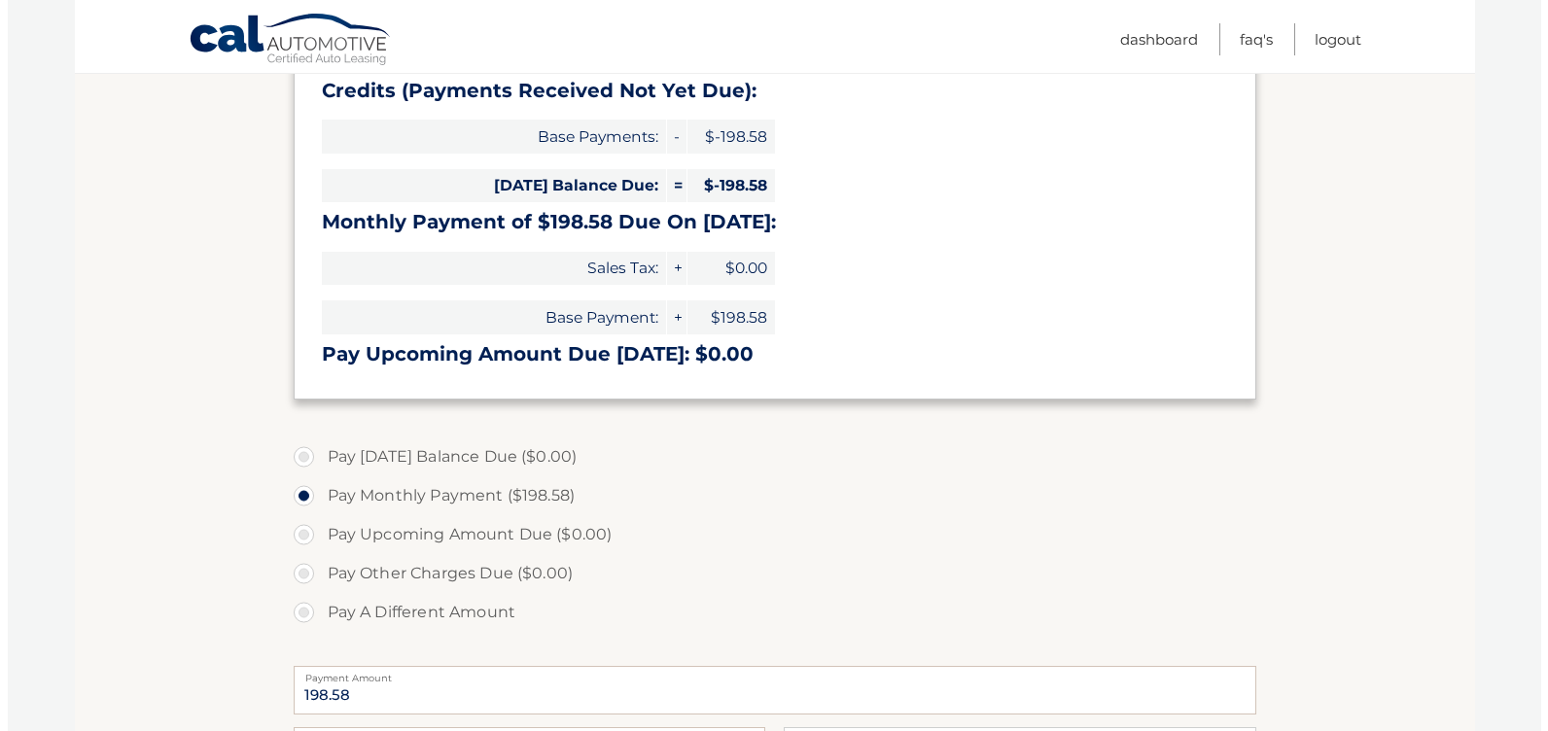
scroll to position [778, 0]
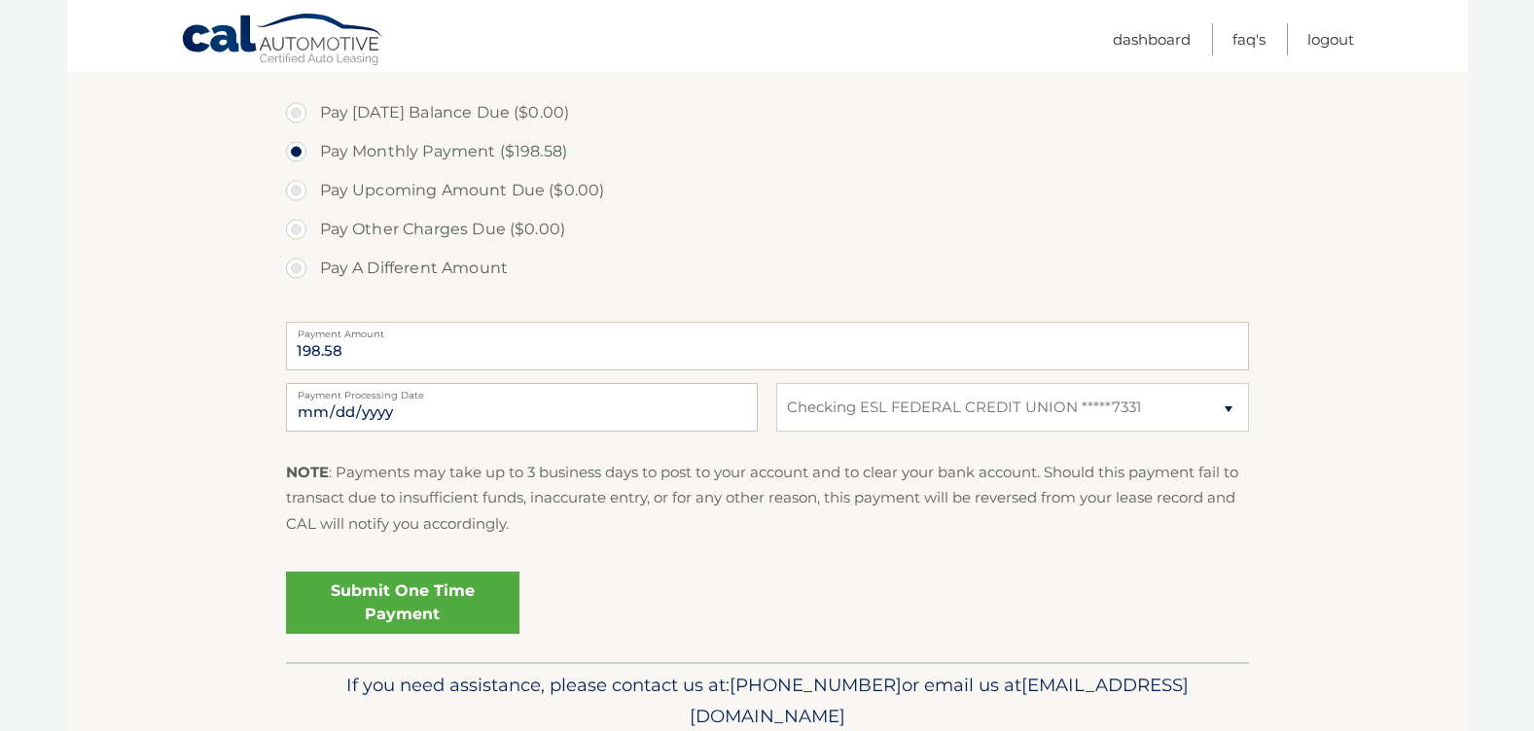
click at [441, 587] on link "Submit One Time Payment" at bounding box center [402, 603] width 233 height 62
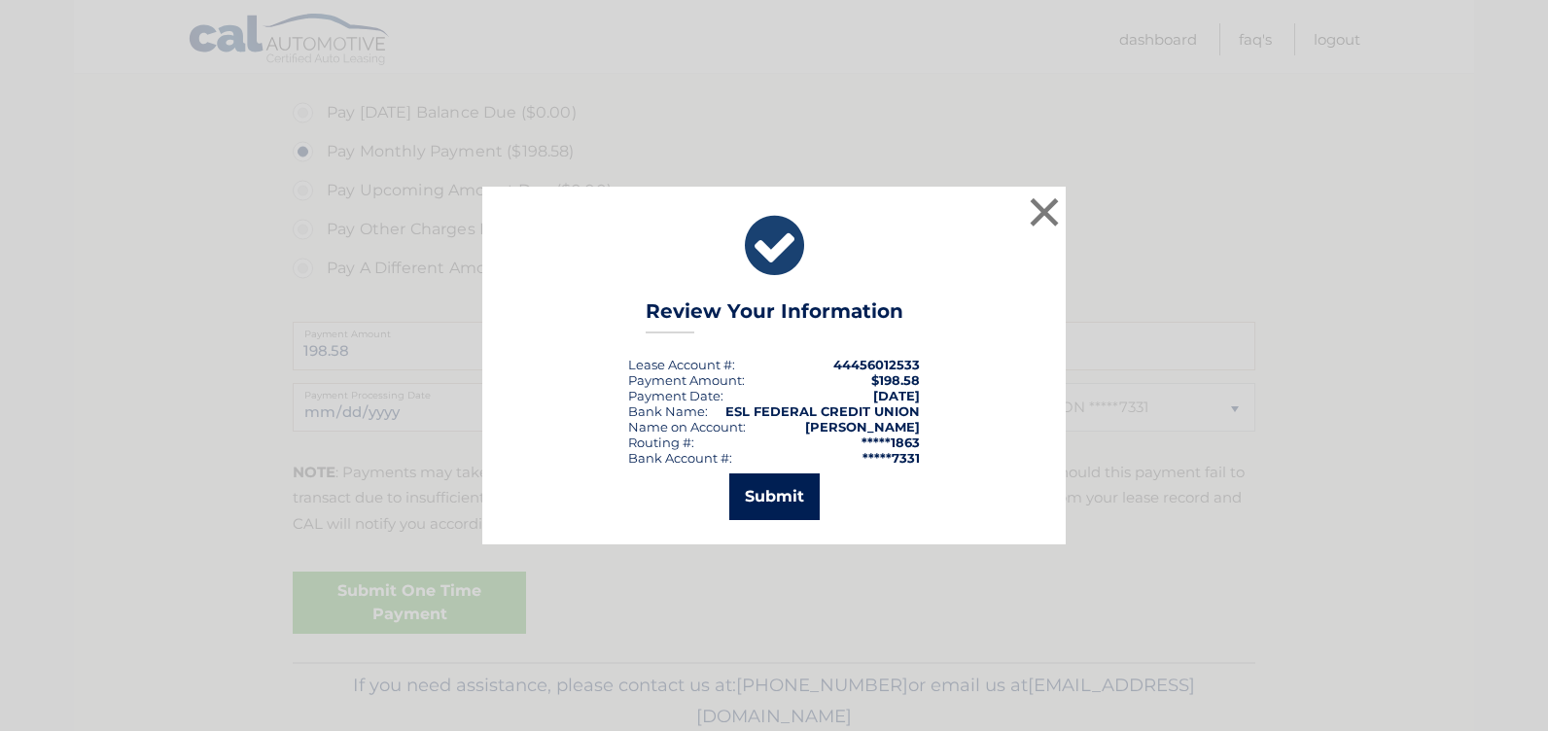
click at [765, 507] on button "Submit" at bounding box center [774, 497] width 90 height 47
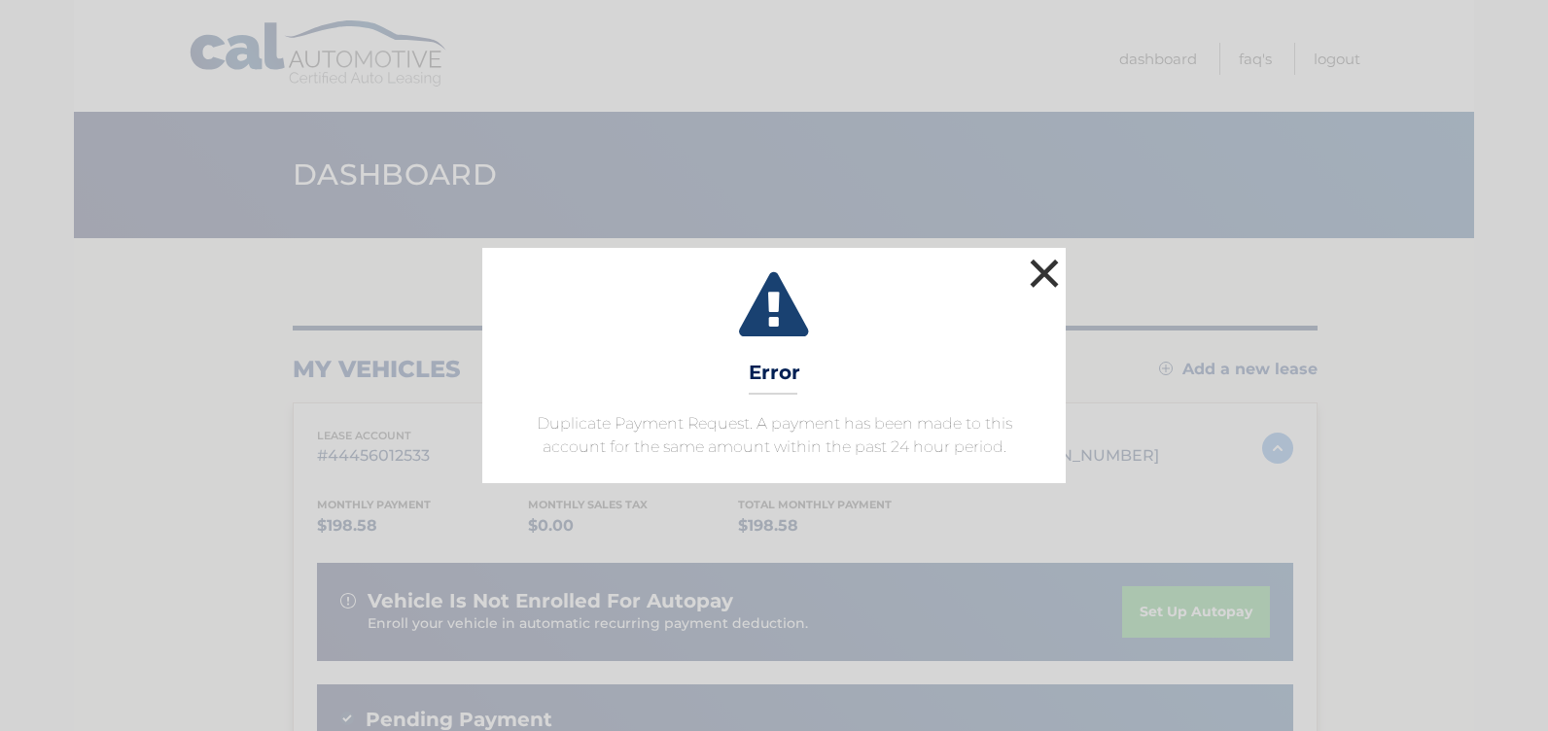
click at [1032, 267] on button "×" at bounding box center [1044, 273] width 39 height 39
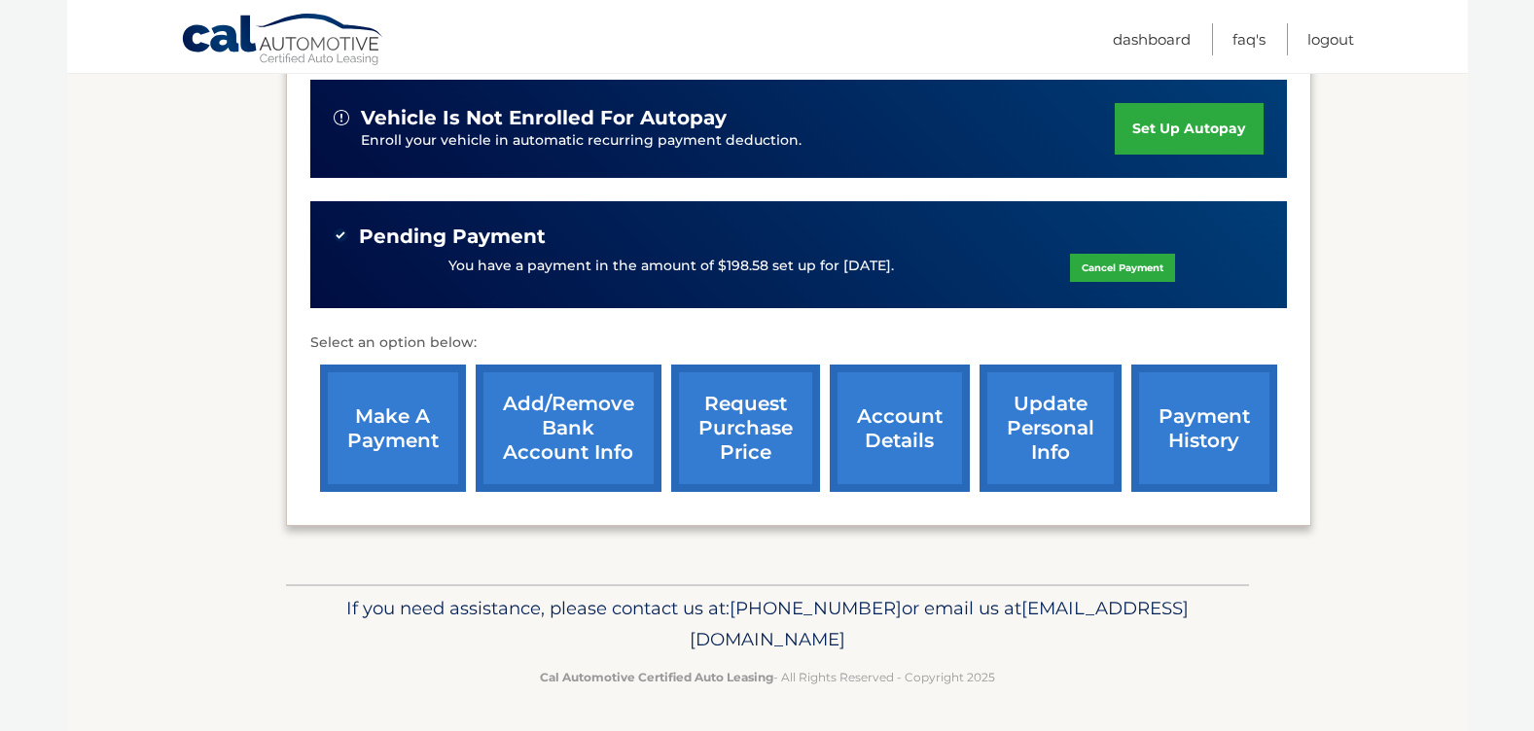
scroll to position [484, 0]
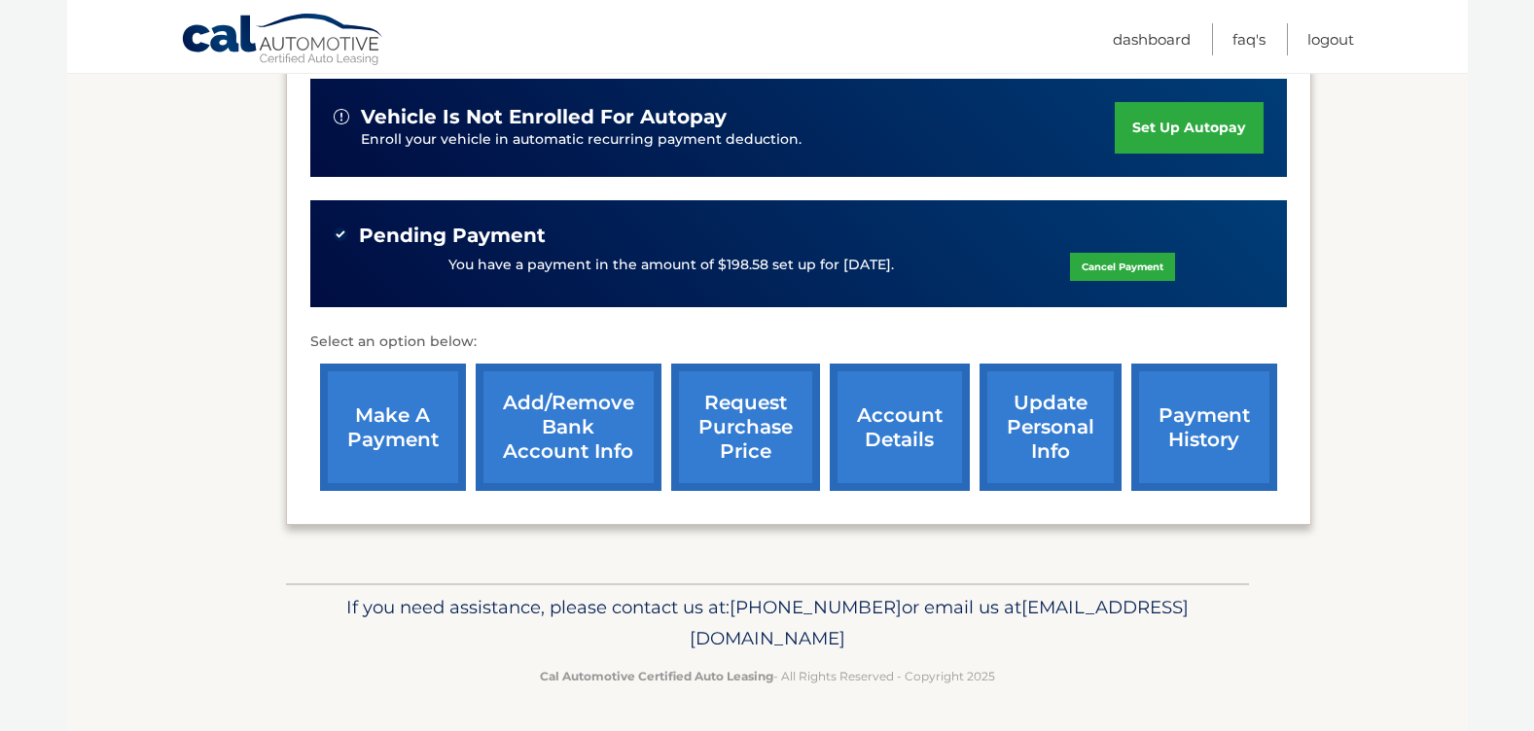
click at [369, 452] on link "make a payment" at bounding box center [393, 427] width 146 height 127
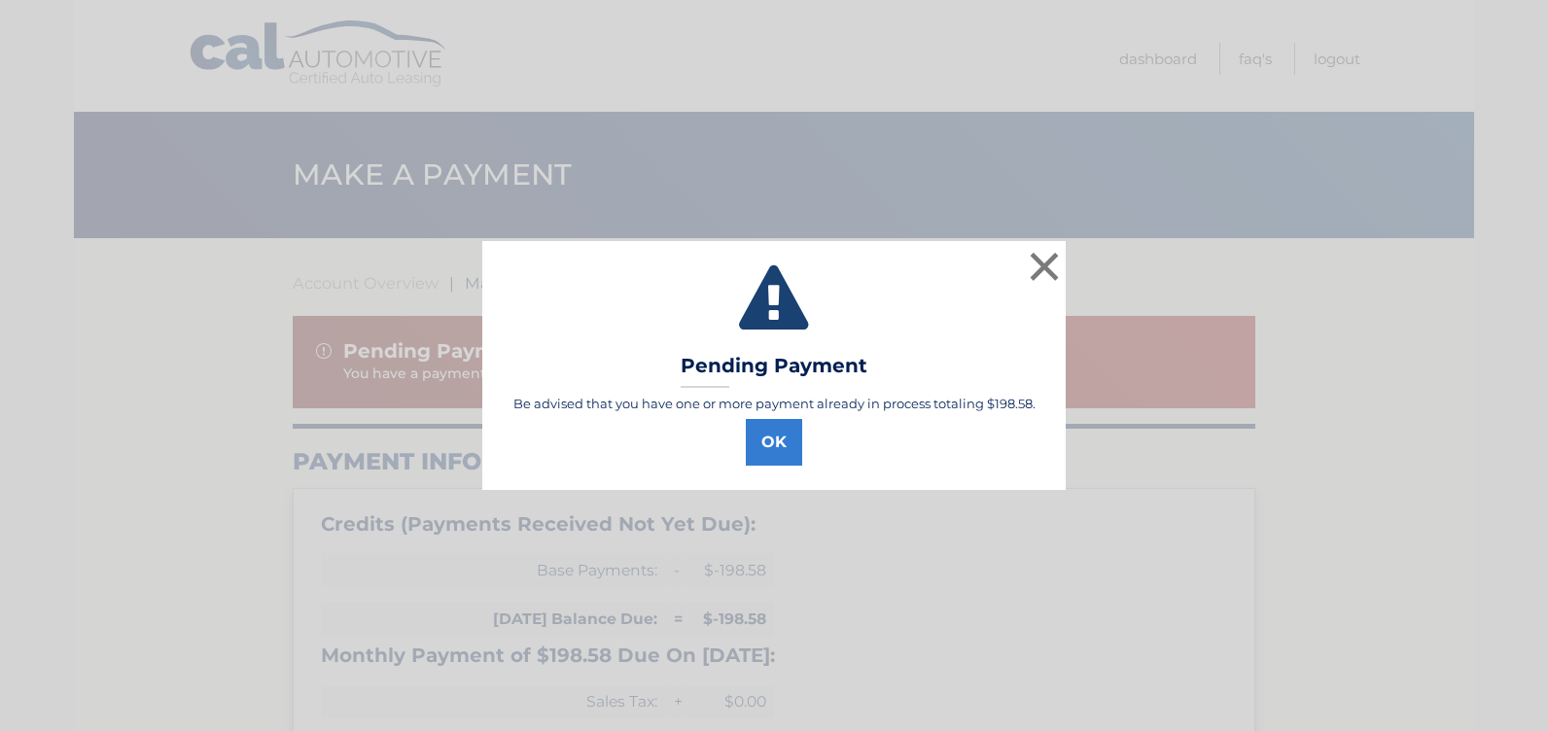
select select "Zjk4MDAyZTYtMGI3NS00ODhmLTg2YjctMTc4ZTA1N2M1Yjk3"
click at [783, 452] on button "OK" at bounding box center [774, 442] width 56 height 47
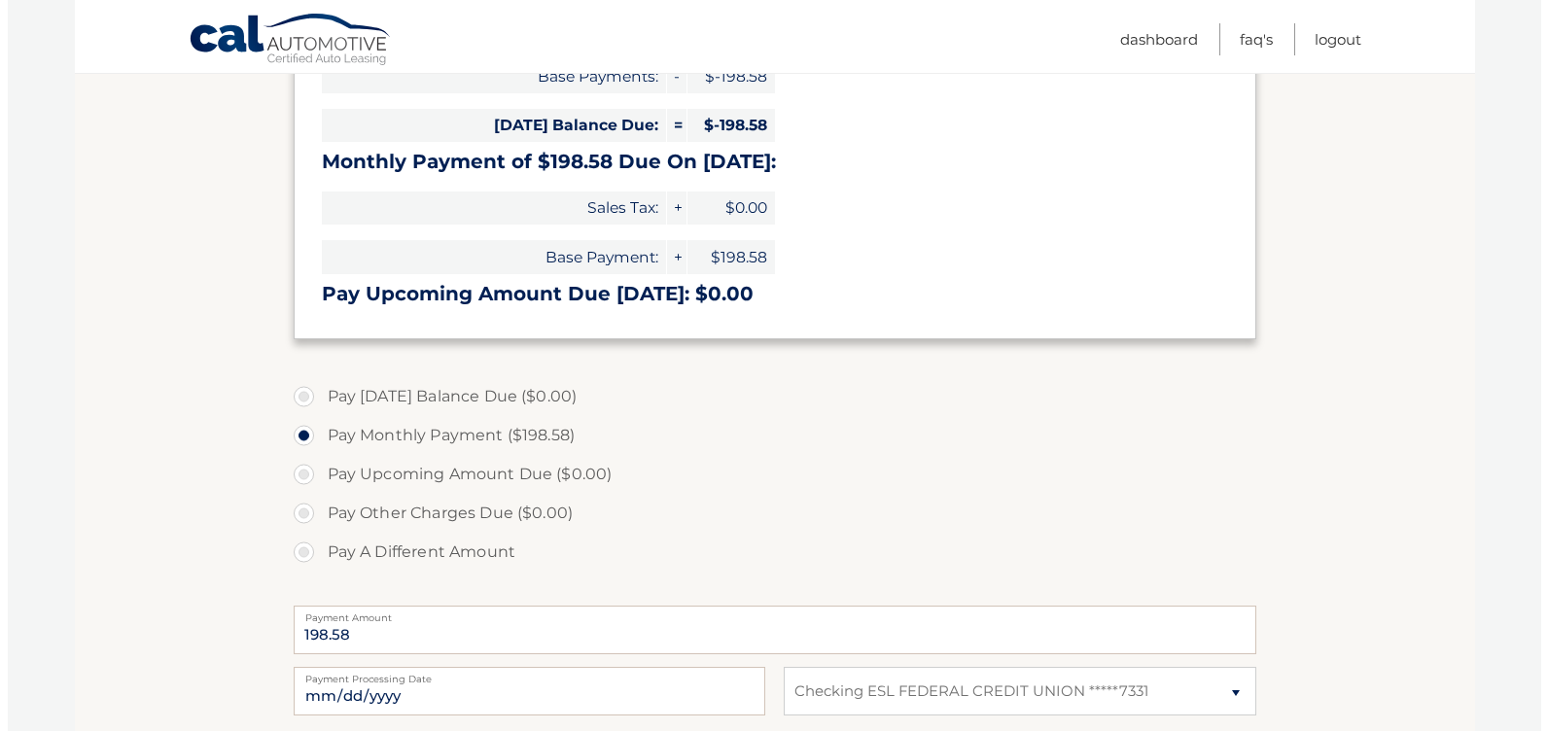
scroll to position [681, 0]
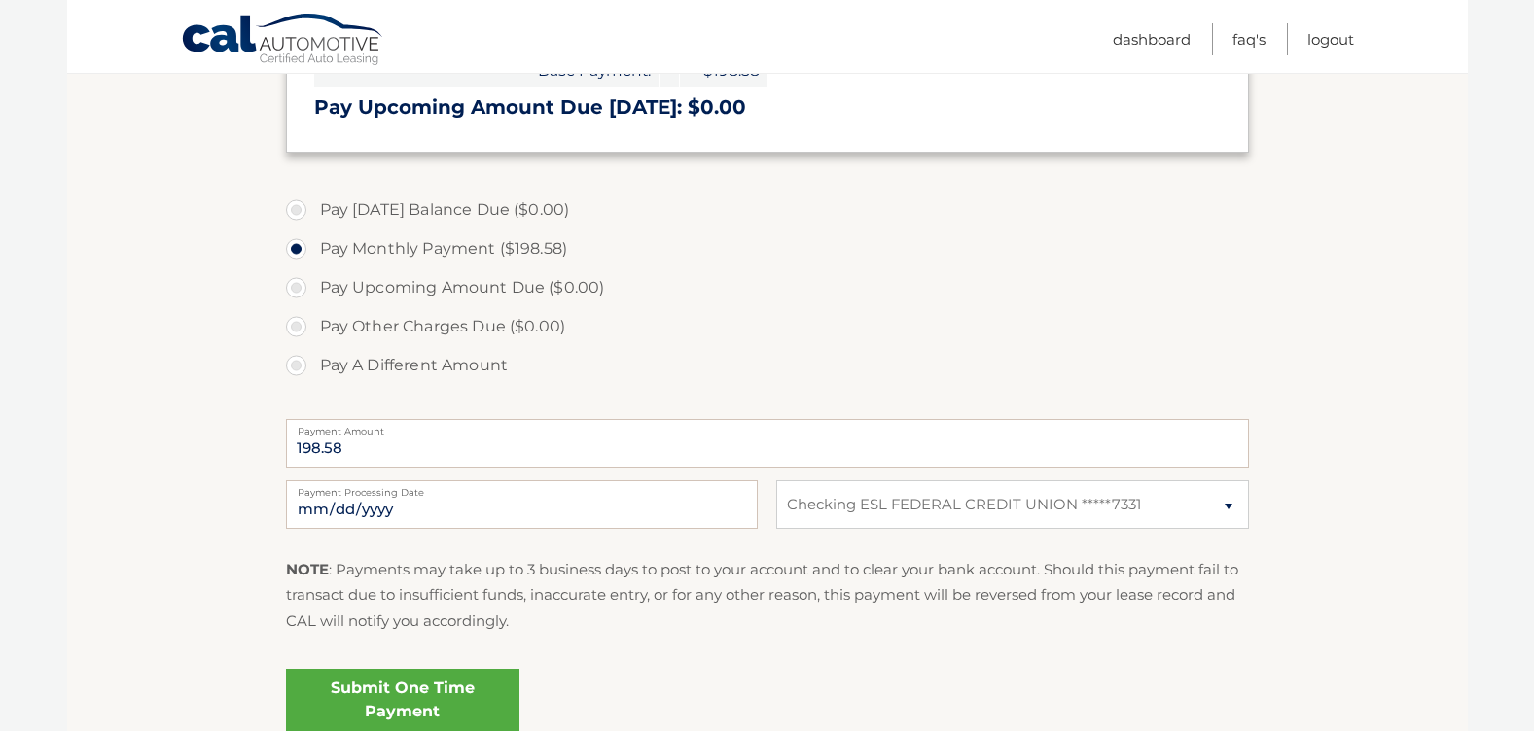
click at [392, 692] on link "Submit One Time Payment" at bounding box center [402, 700] width 233 height 62
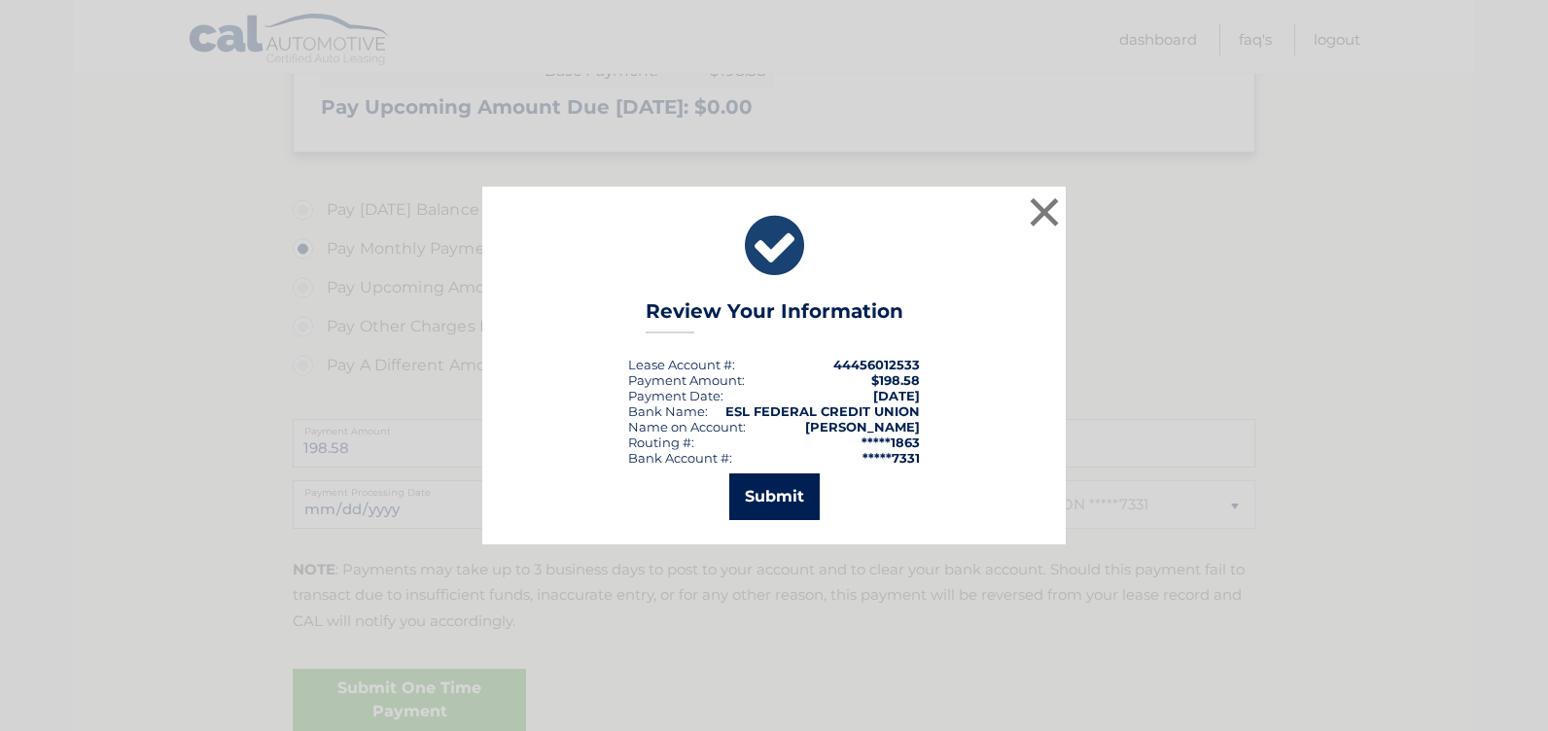
click at [768, 496] on button "Submit" at bounding box center [774, 497] width 90 height 47
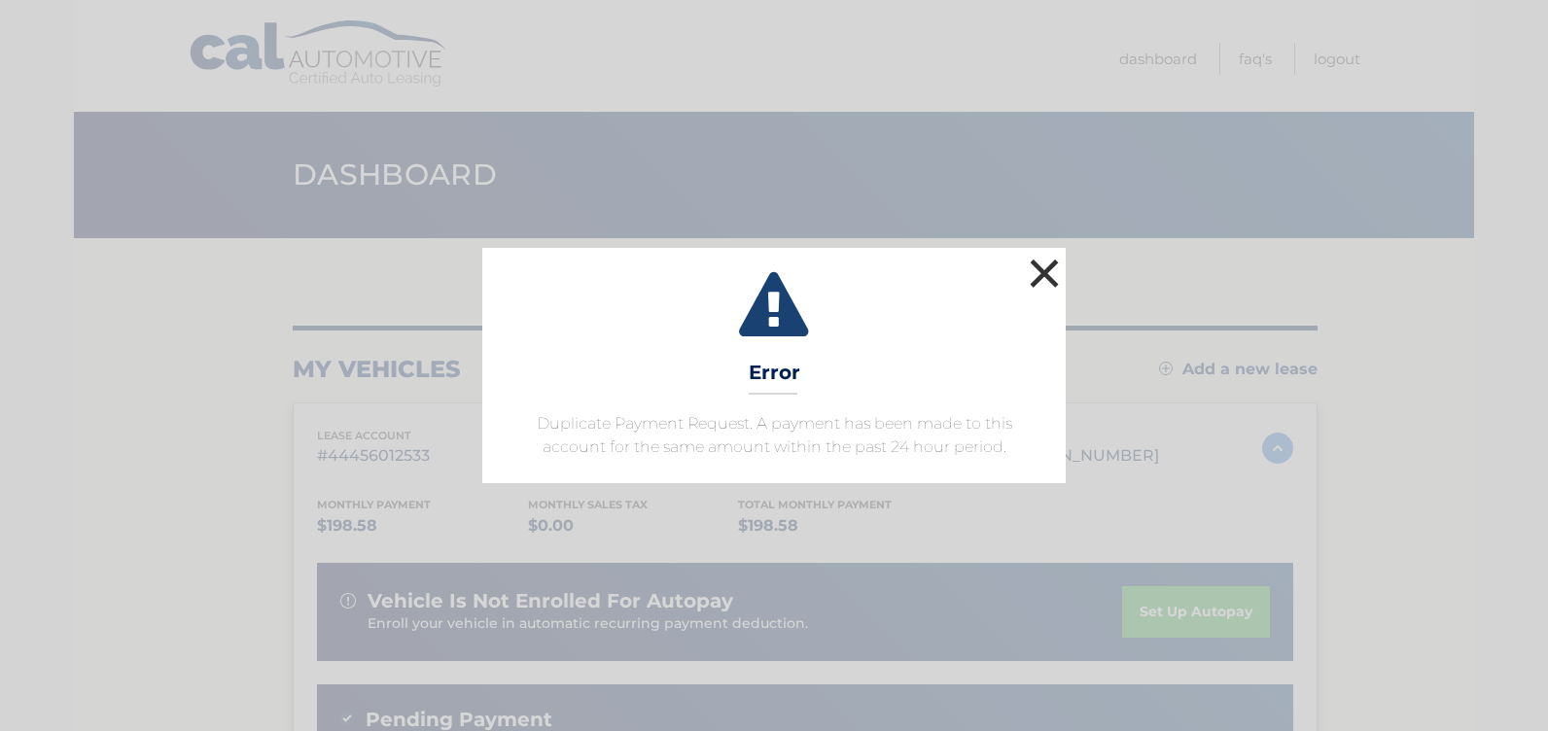
click at [1045, 274] on button "×" at bounding box center [1044, 273] width 39 height 39
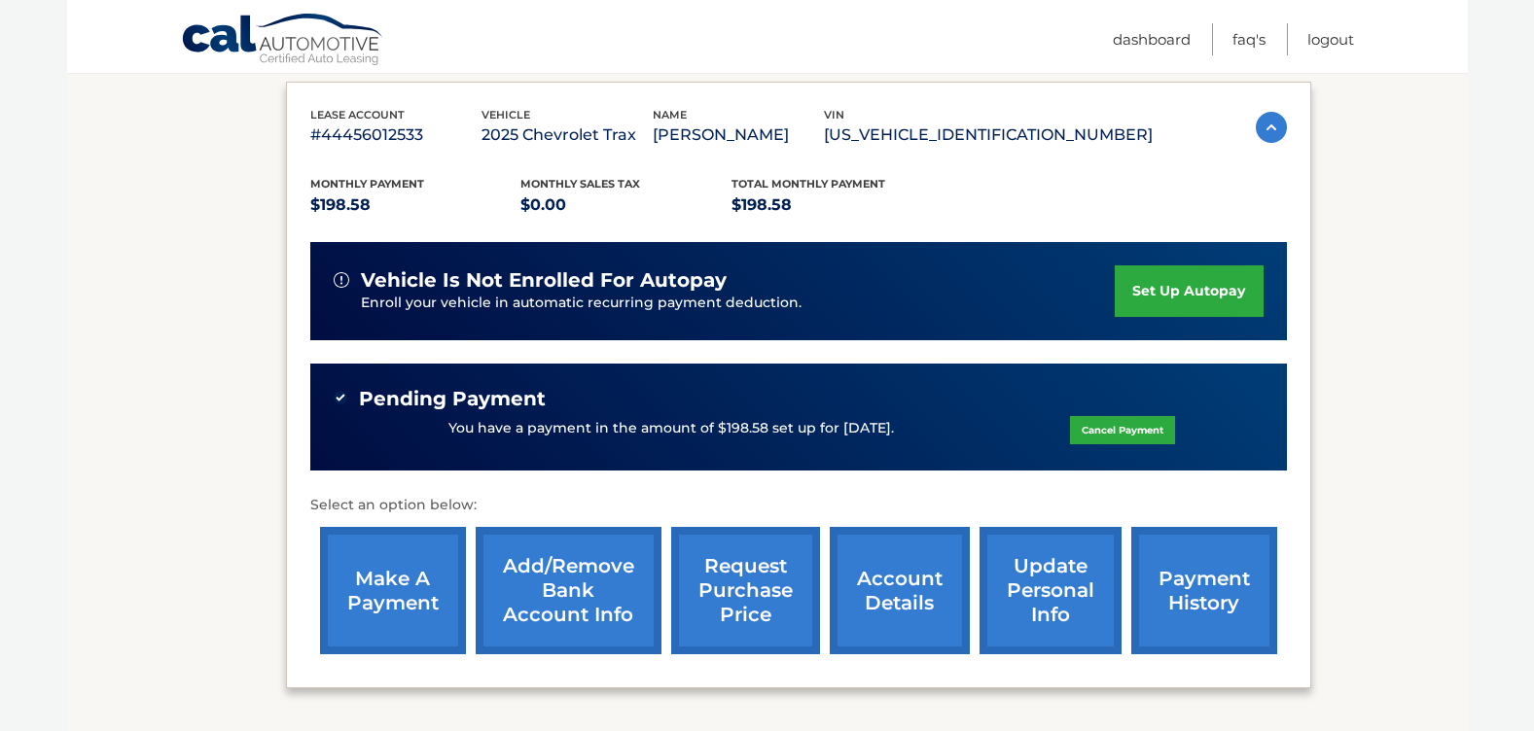
scroll to position [389, 0]
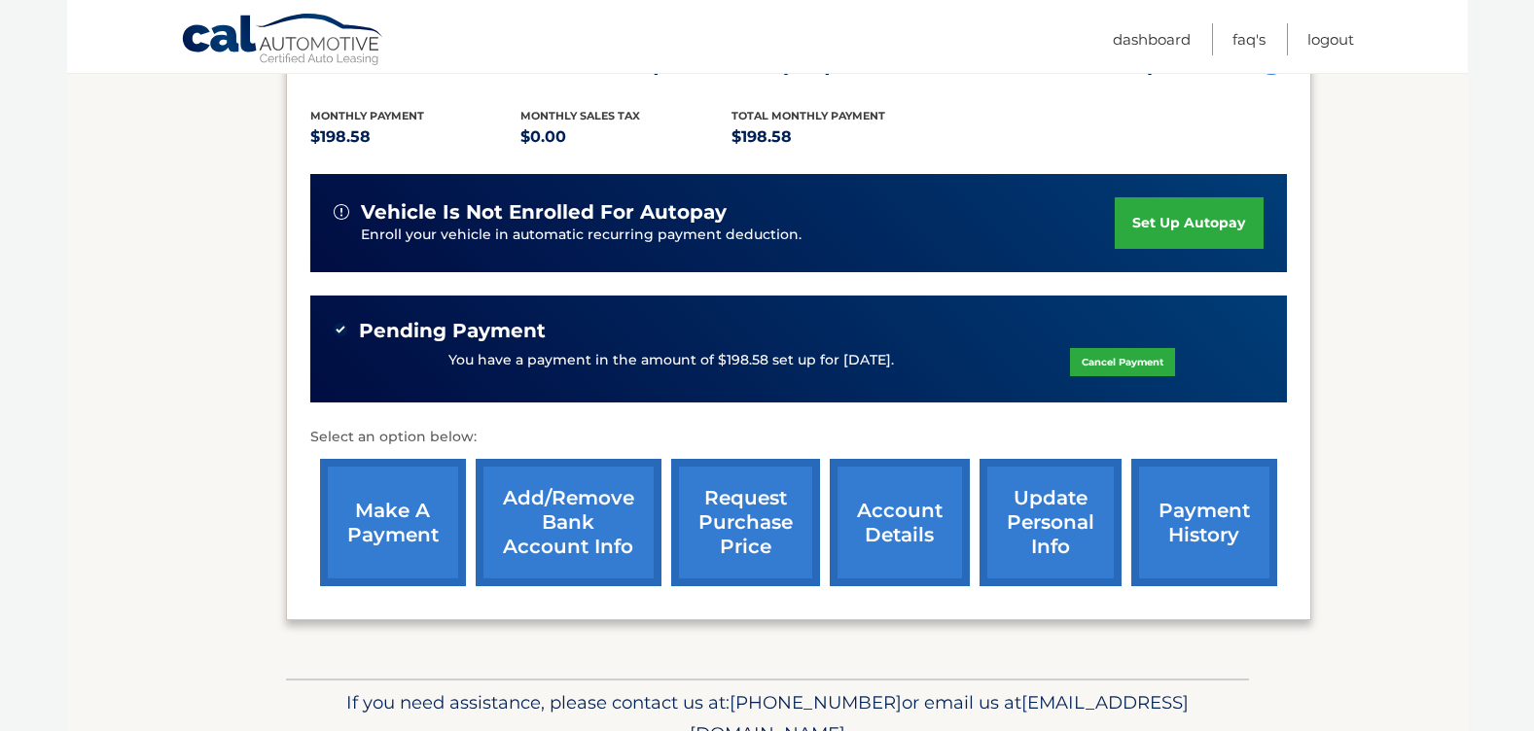
click at [1188, 525] on link "payment history" at bounding box center [1204, 522] width 146 height 127
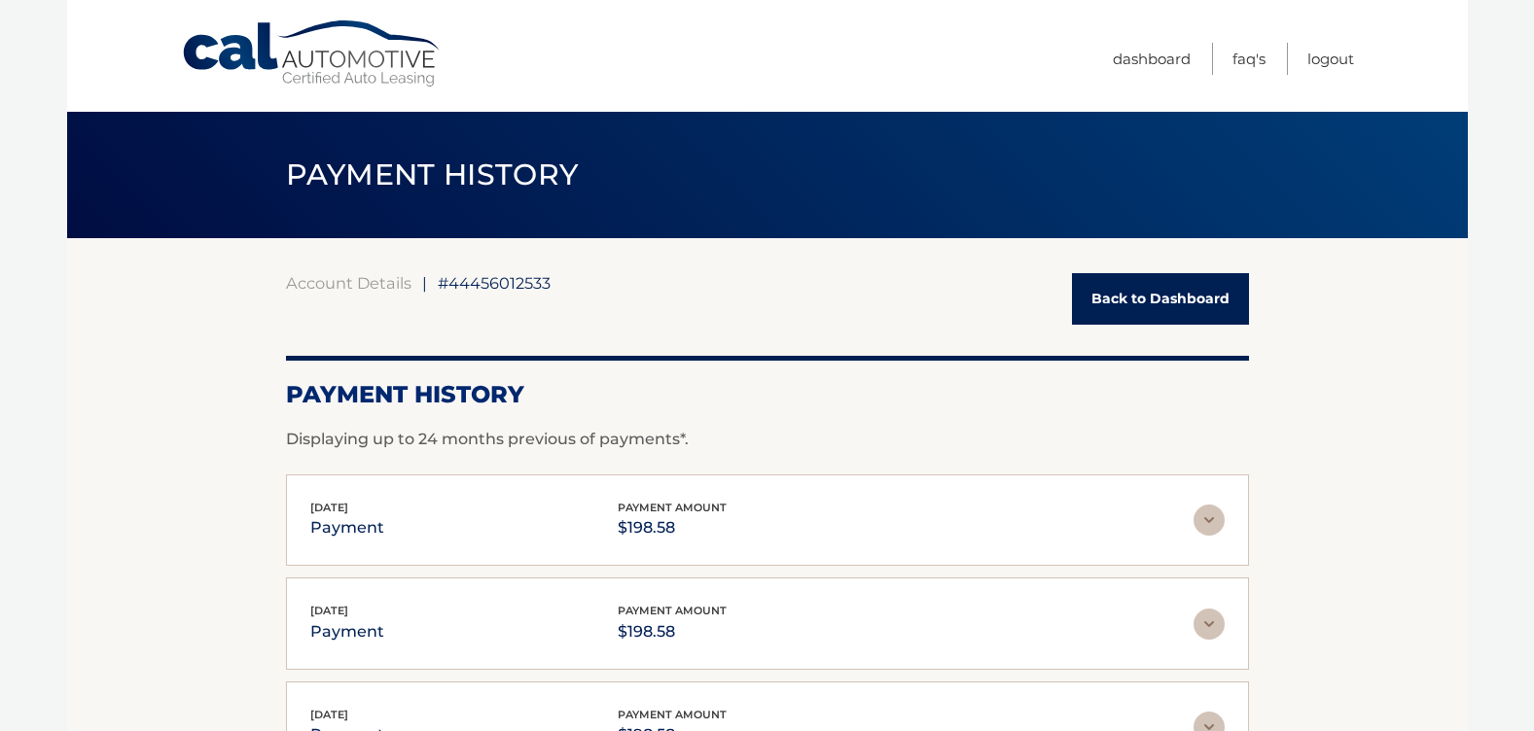
click at [1172, 287] on link "Back to Dashboard" at bounding box center [1160, 299] width 177 height 52
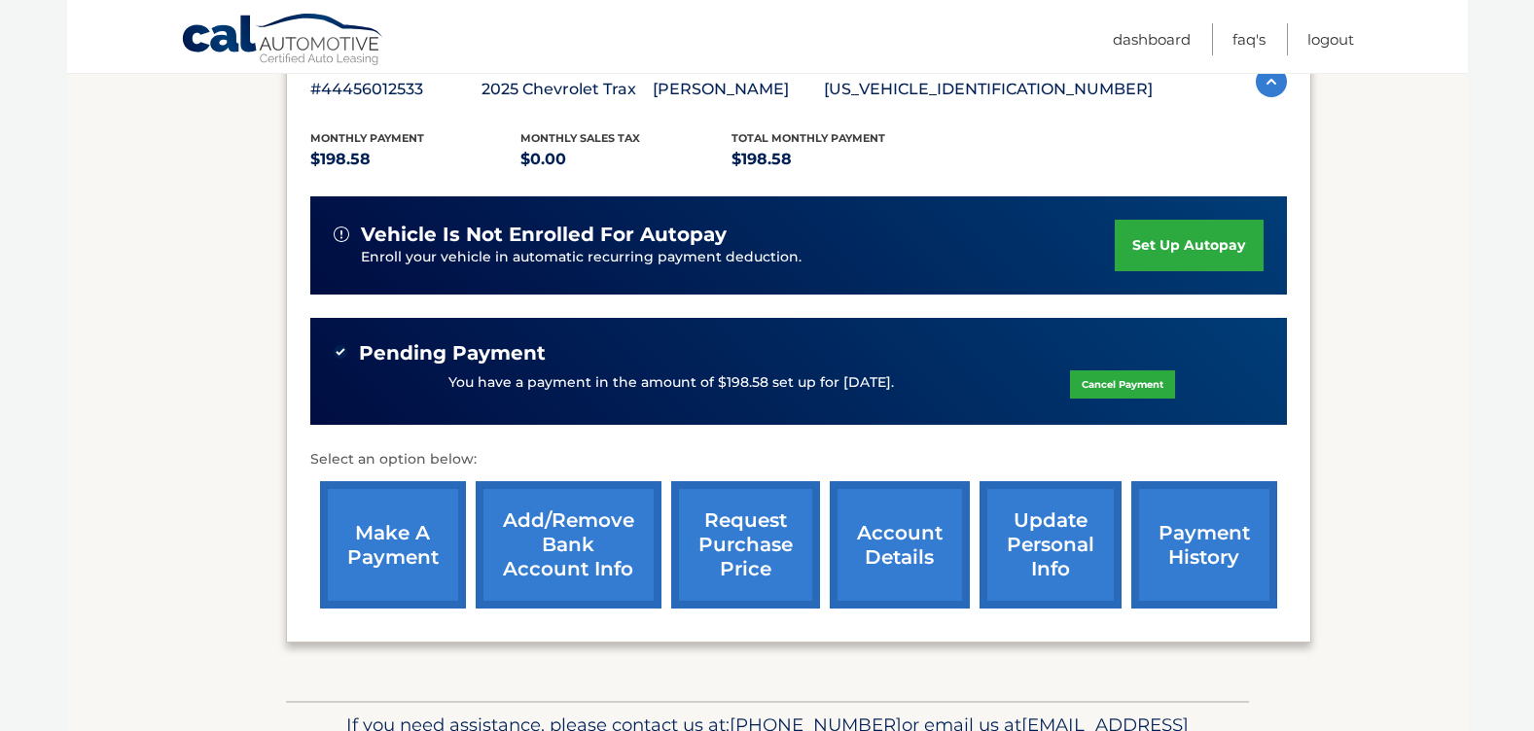
scroll to position [484, 0]
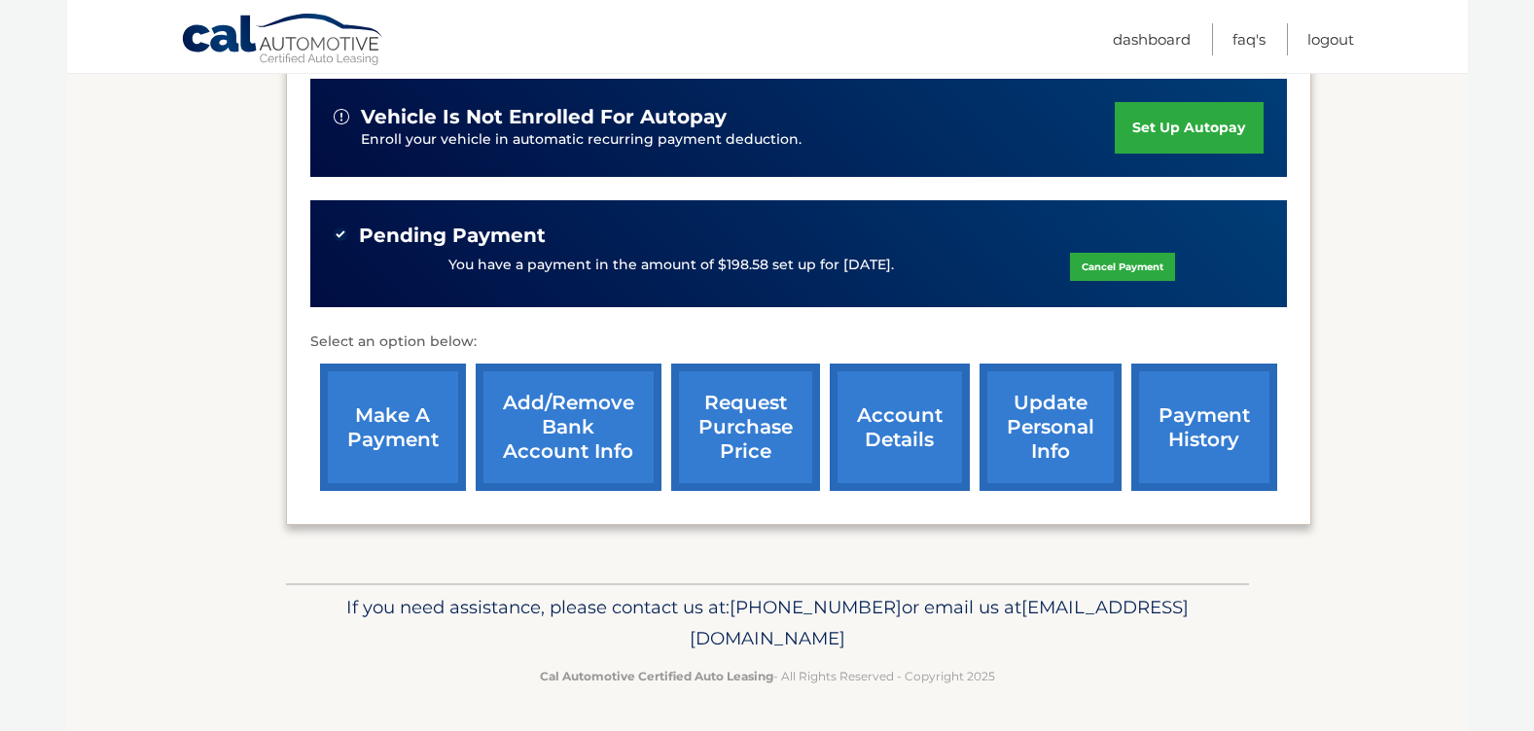
click at [901, 427] on link "account details" at bounding box center [900, 427] width 140 height 127
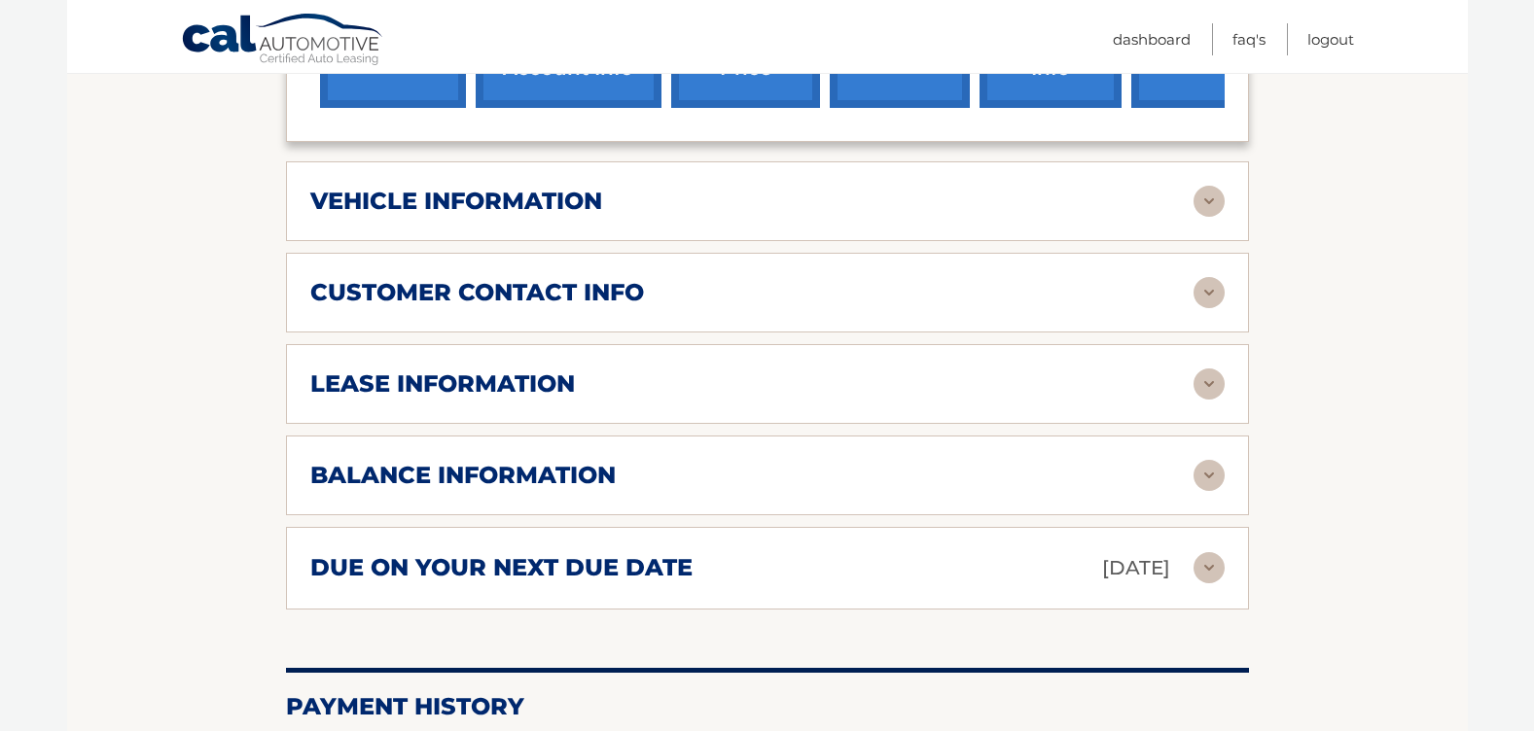
scroll to position [1070, 0]
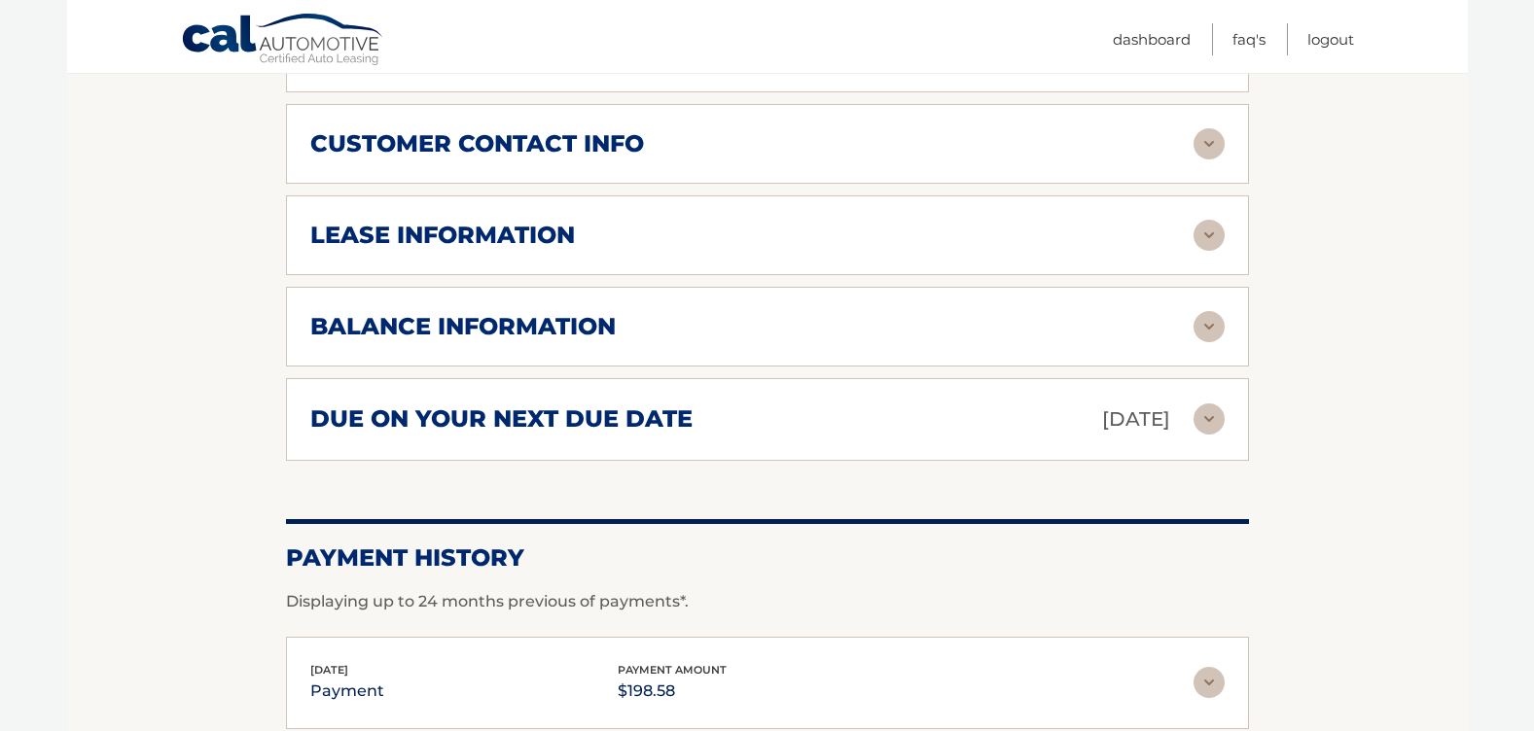
click at [1202, 311] on img at bounding box center [1208, 326] width 31 height 31
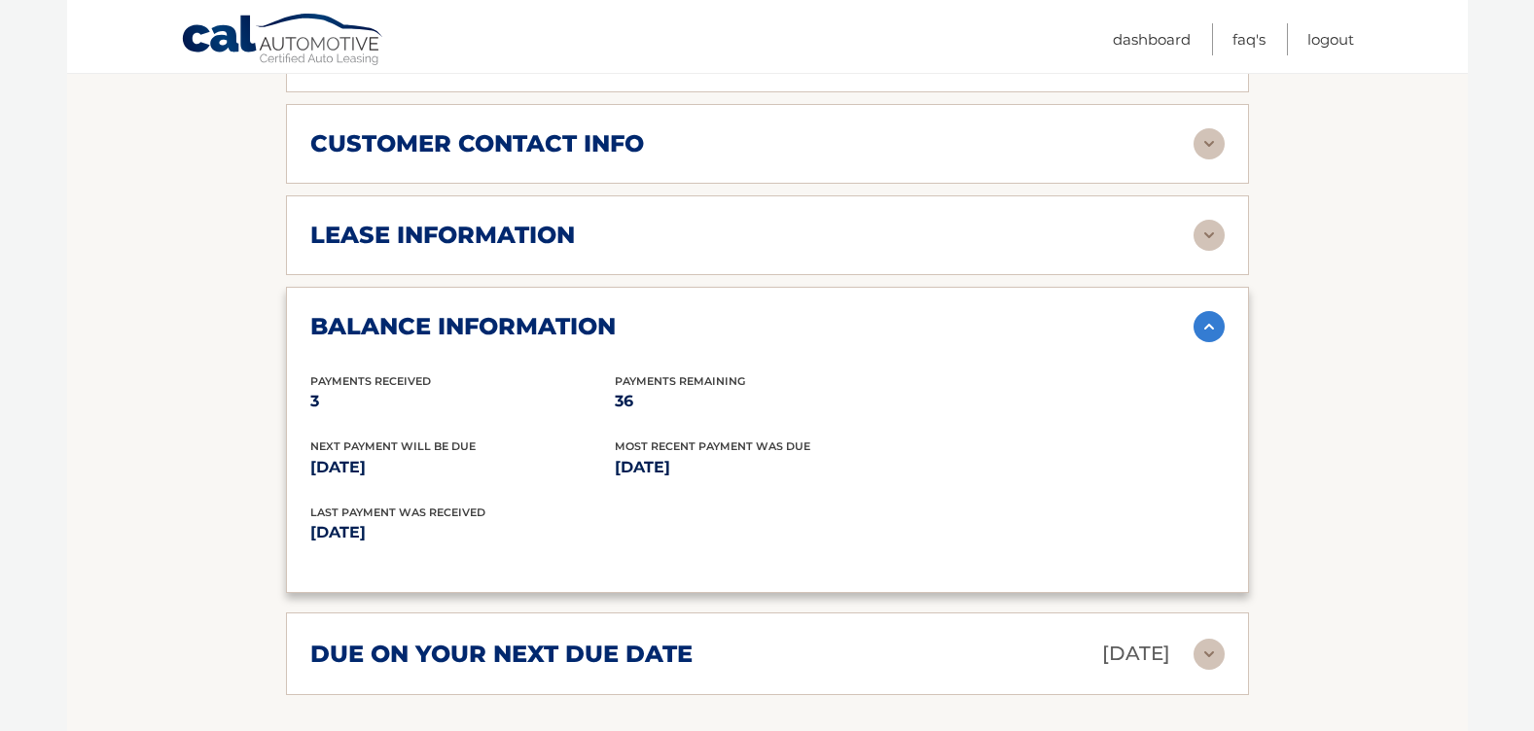
click at [1212, 220] on img at bounding box center [1208, 235] width 31 height 31
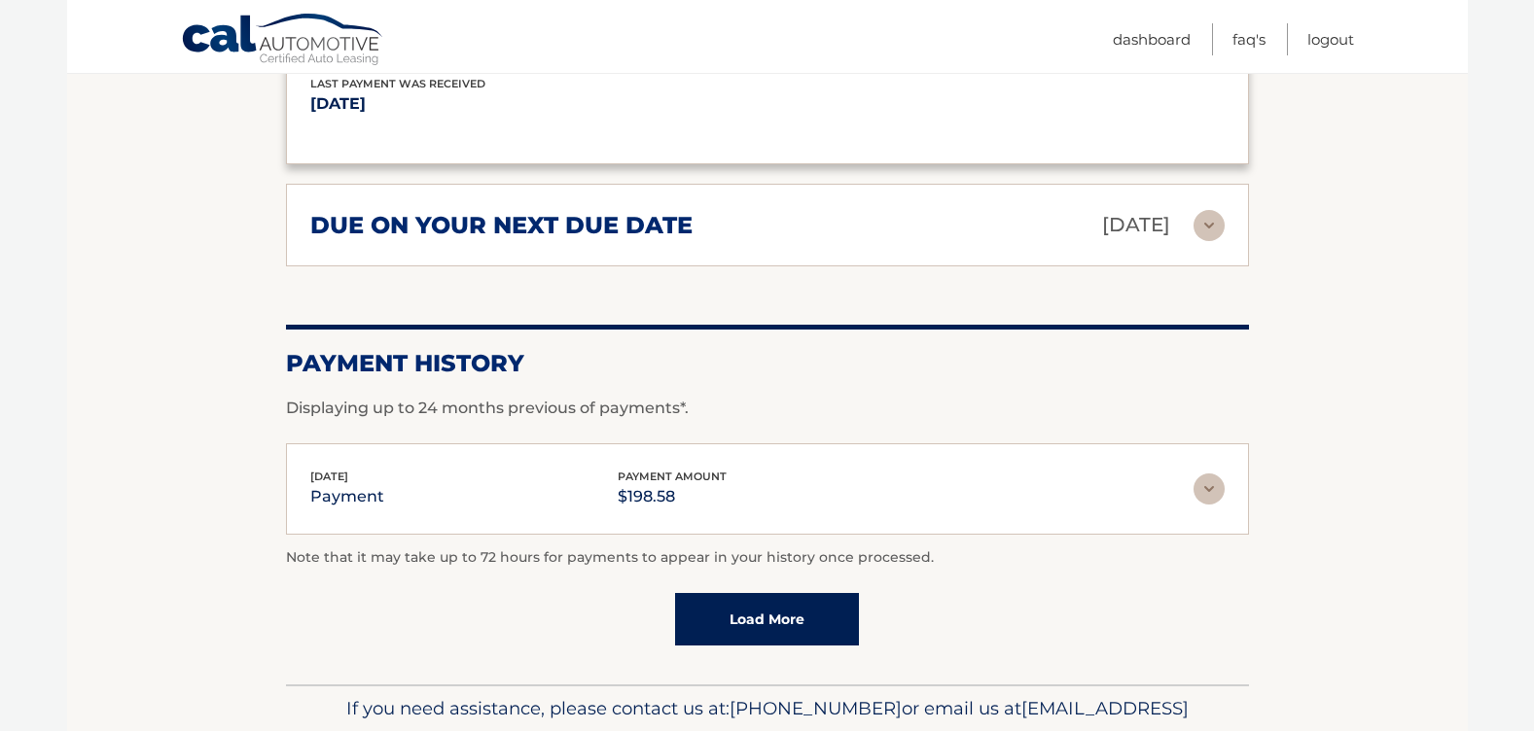
scroll to position [1937, 0]
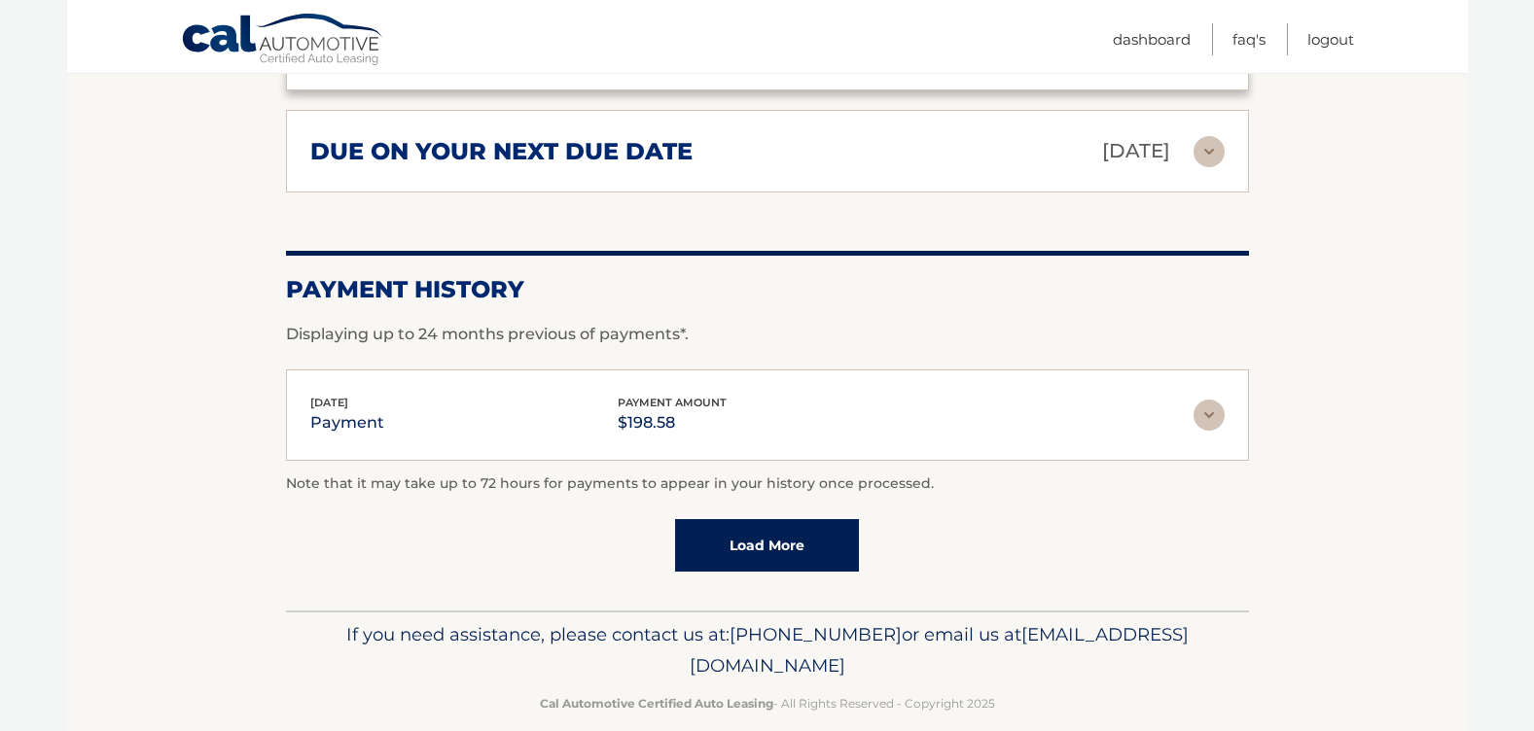
click at [1203, 400] on img at bounding box center [1208, 415] width 31 height 31
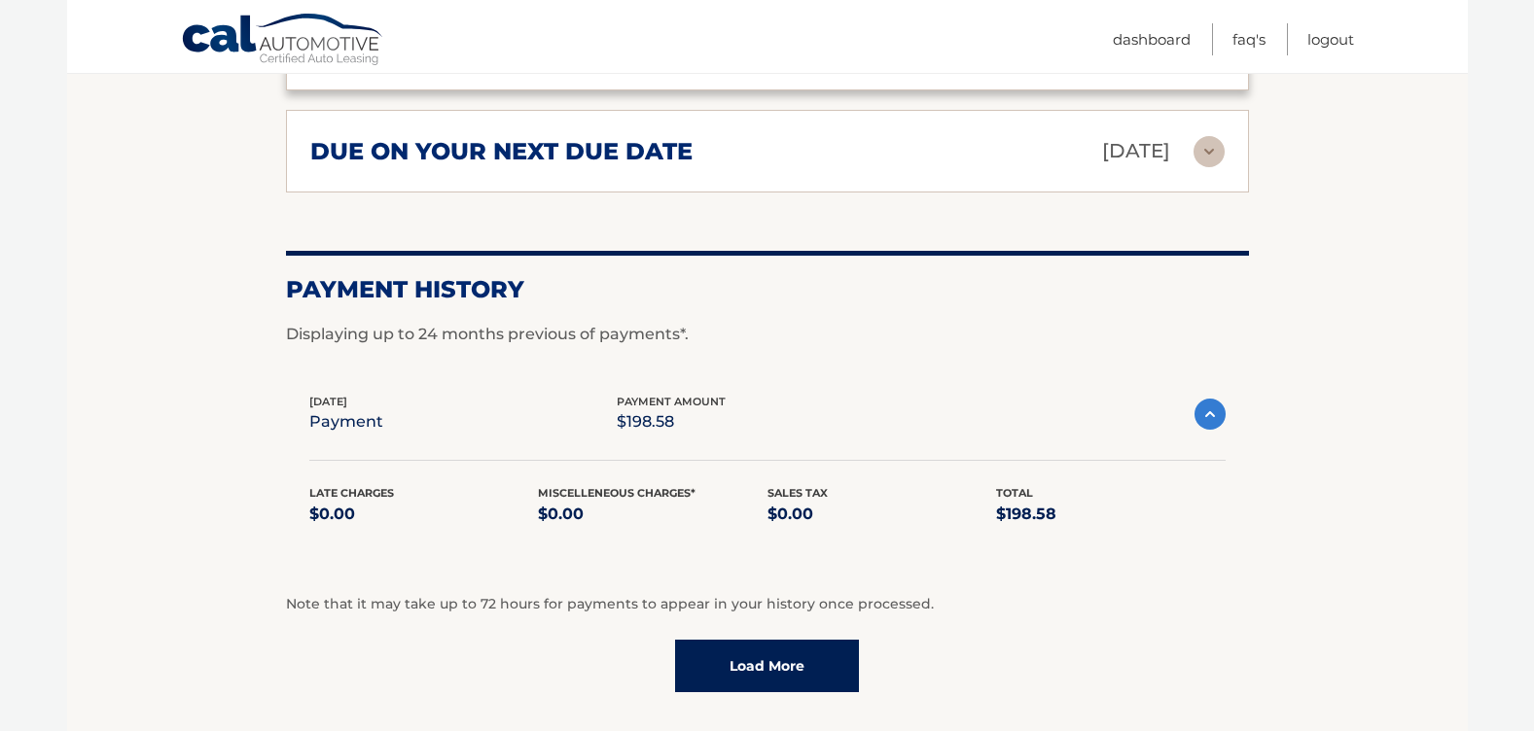
click at [1199, 136] on img at bounding box center [1208, 151] width 31 height 31
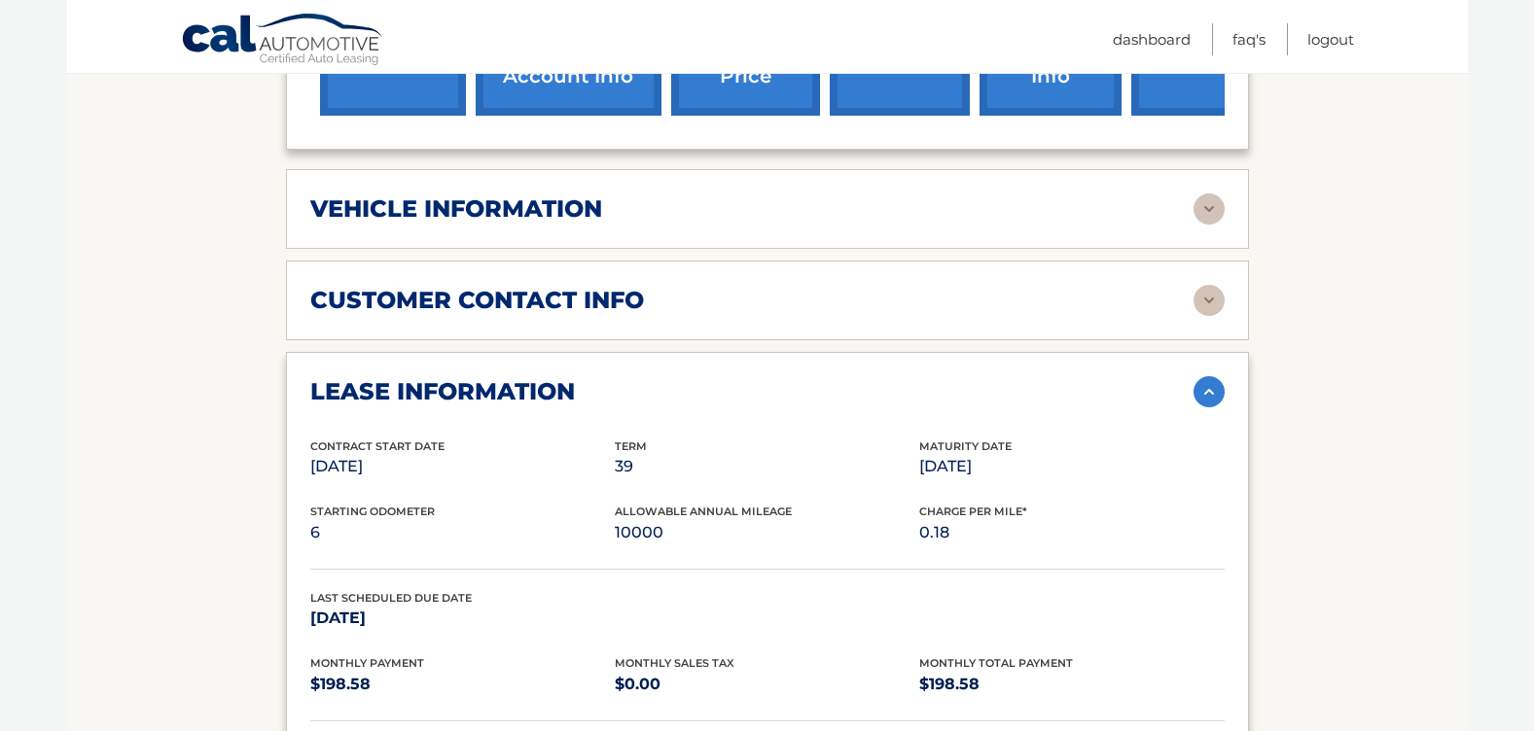
scroll to position [770, 0]
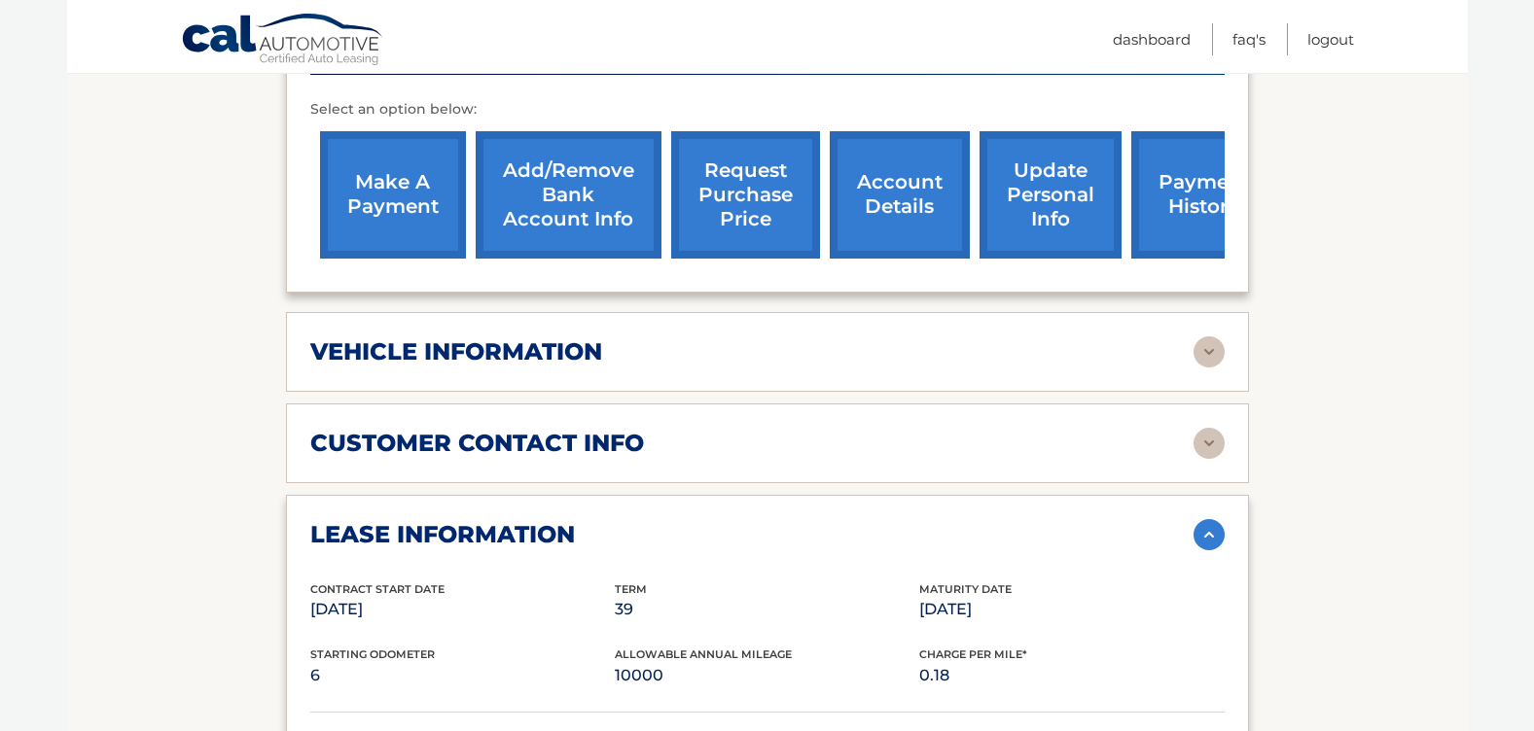
click at [1211, 336] on img at bounding box center [1208, 351] width 31 height 31
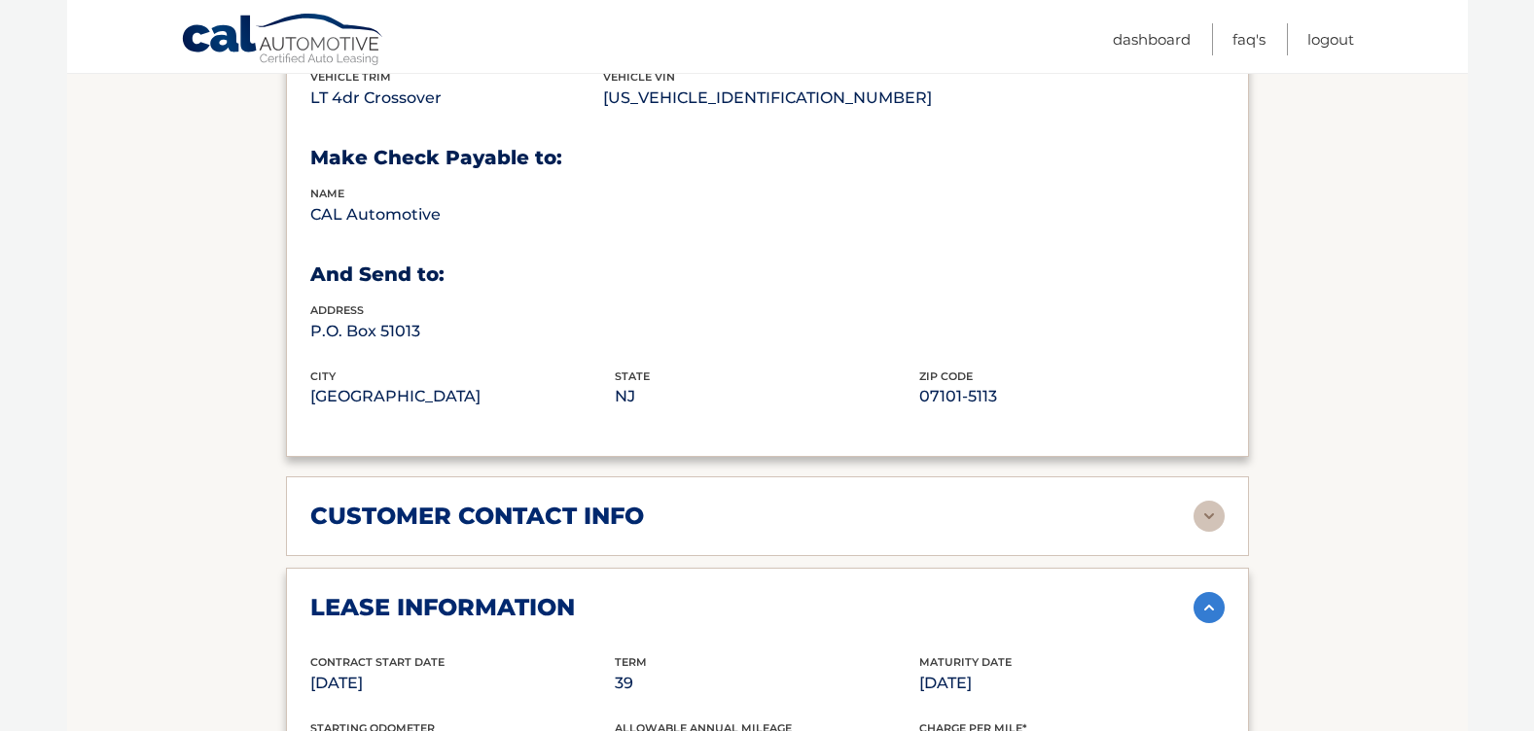
scroll to position [1354, 0]
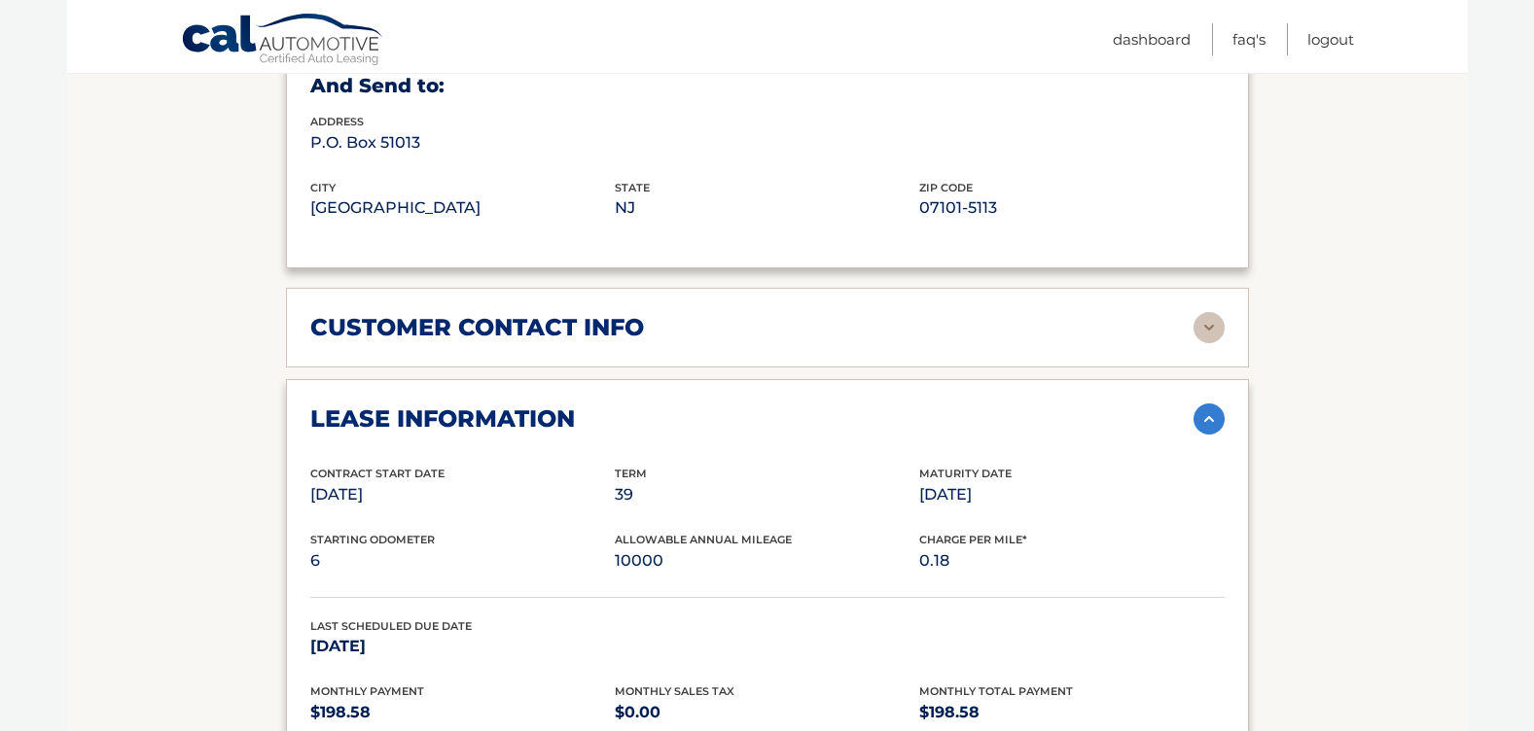
click at [1207, 312] on img at bounding box center [1208, 327] width 31 height 31
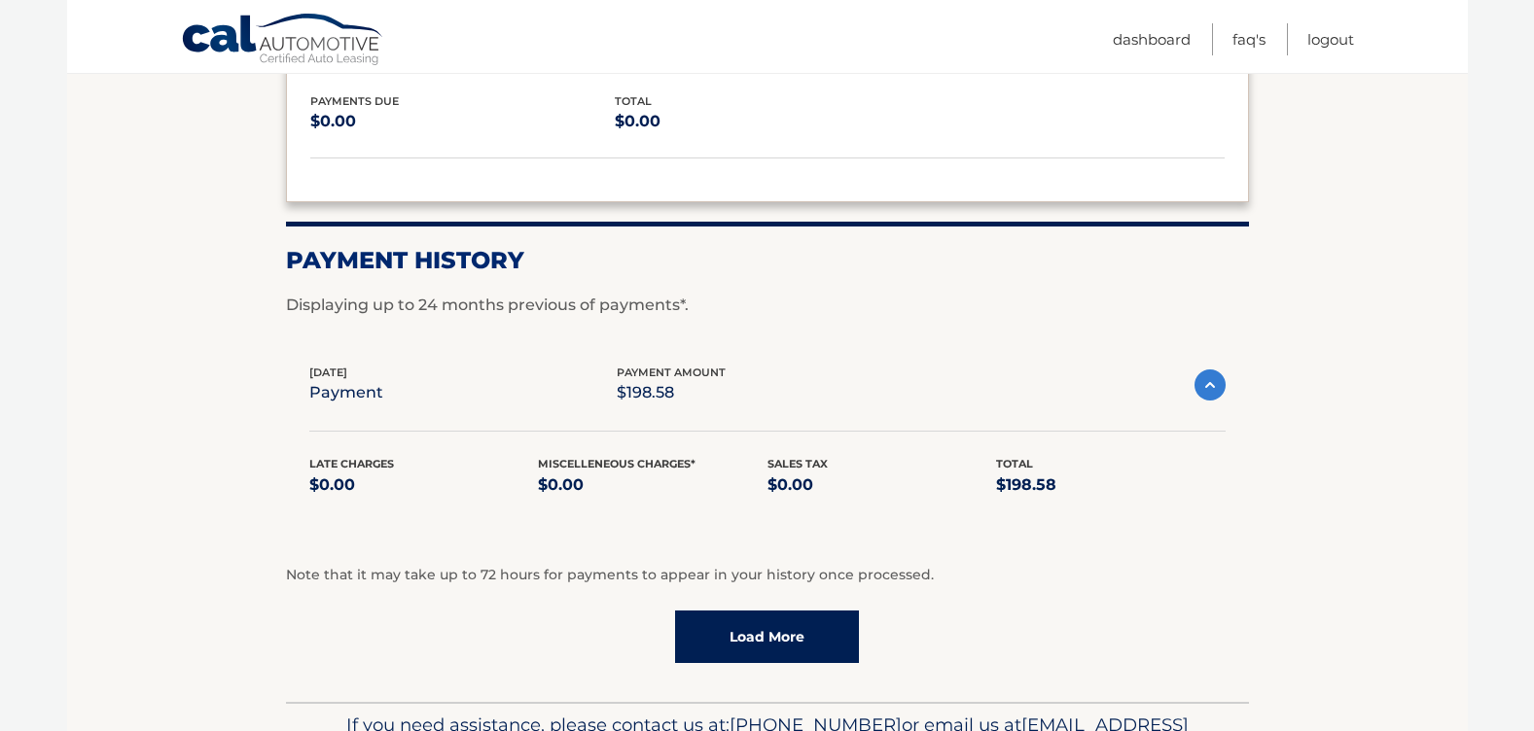
scroll to position [3052, 0]
